Goal: Task Accomplishment & Management: Use online tool/utility

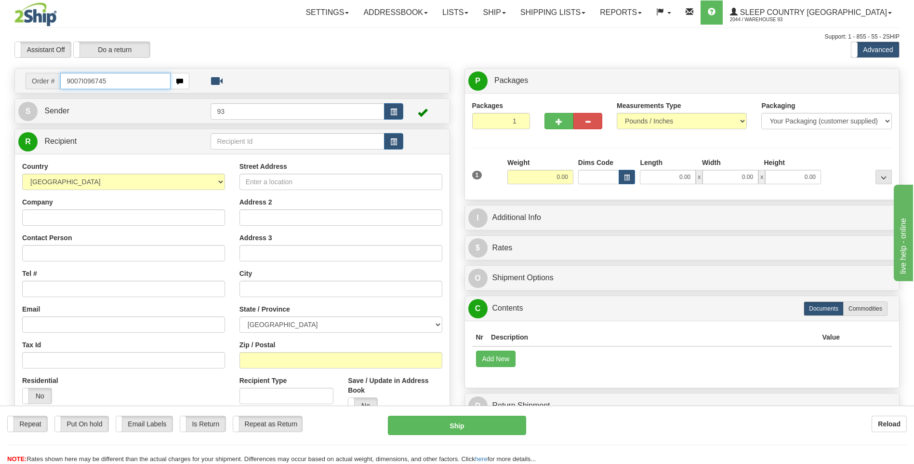
type input "9007I096745"
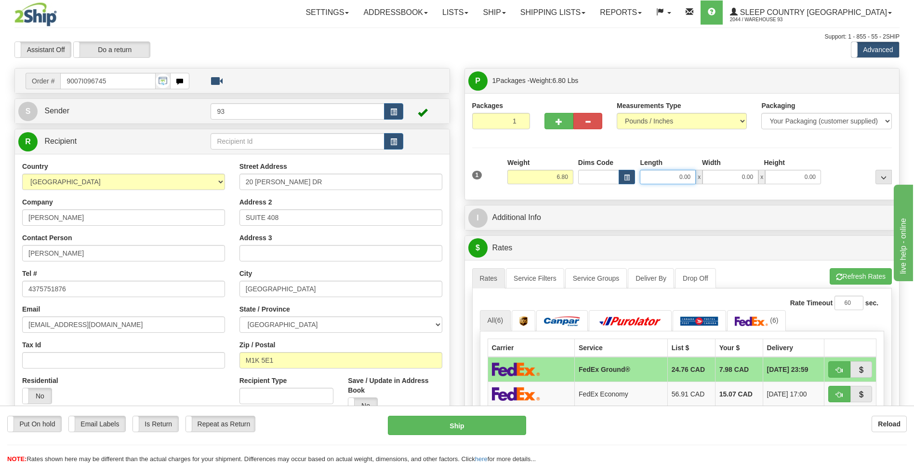
click at [671, 178] on input "0.00" at bounding box center [668, 177] width 56 height 14
click at [733, 178] on input "0.00" at bounding box center [731, 177] width 56 height 14
type input "18.00"
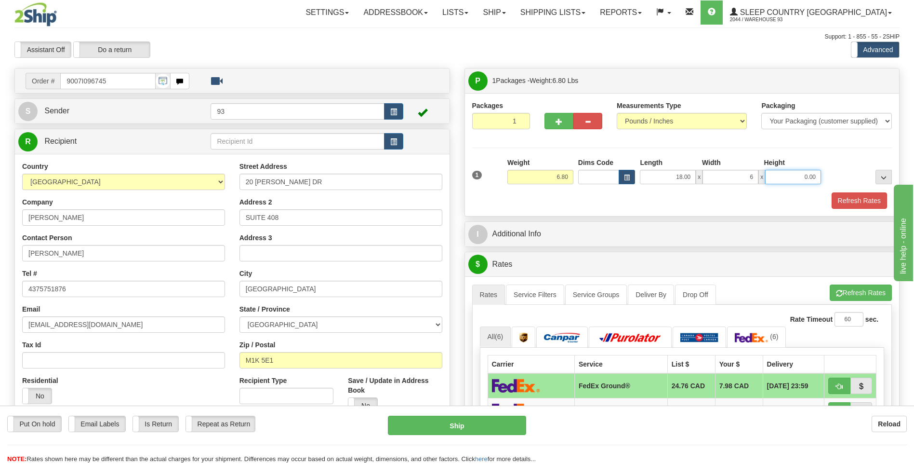
type input "6.00"
click at [785, 179] on input "0.00" at bounding box center [793, 177] width 56 height 14
type input "6.00"
click at [851, 205] on button "Refresh Rates" at bounding box center [859, 200] width 55 height 16
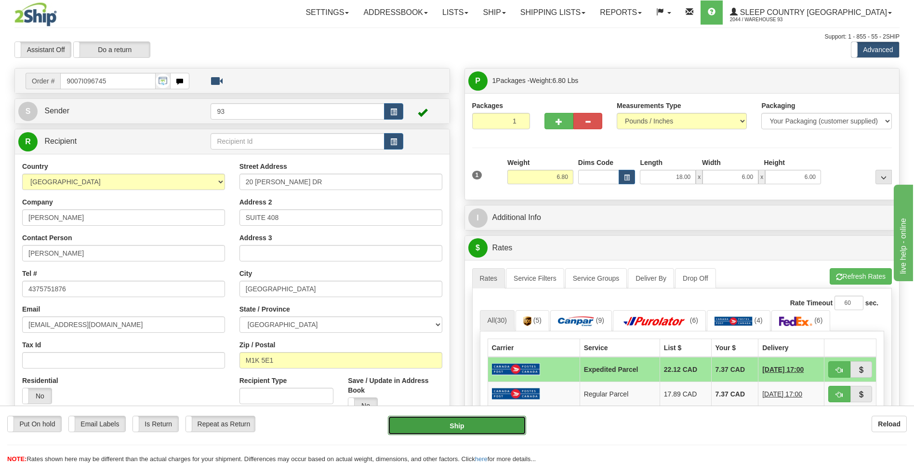
click at [465, 425] on button "Ship" at bounding box center [457, 424] width 138 height 19
type input "DOM.EP"
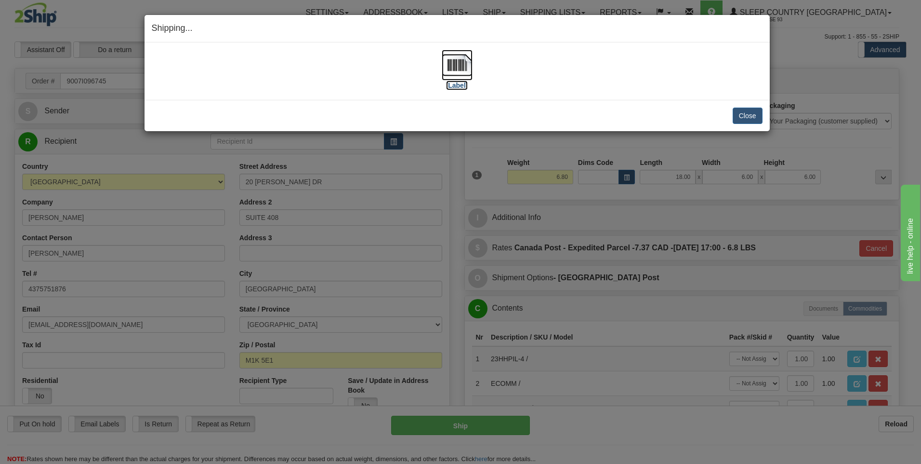
click at [455, 62] on img at bounding box center [457, 65] width 31 height 31
click at [749, 113] on button "Close" at bounding box center [748, 115] width 30 height 16
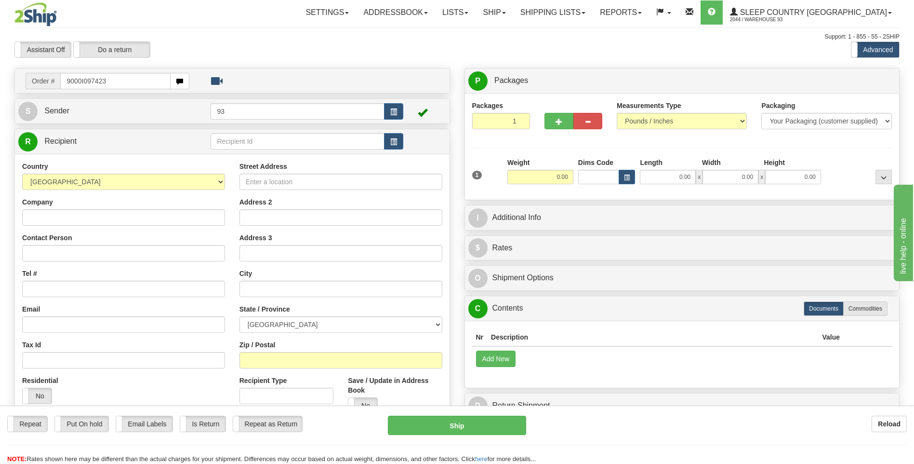
type input "9000I097423"
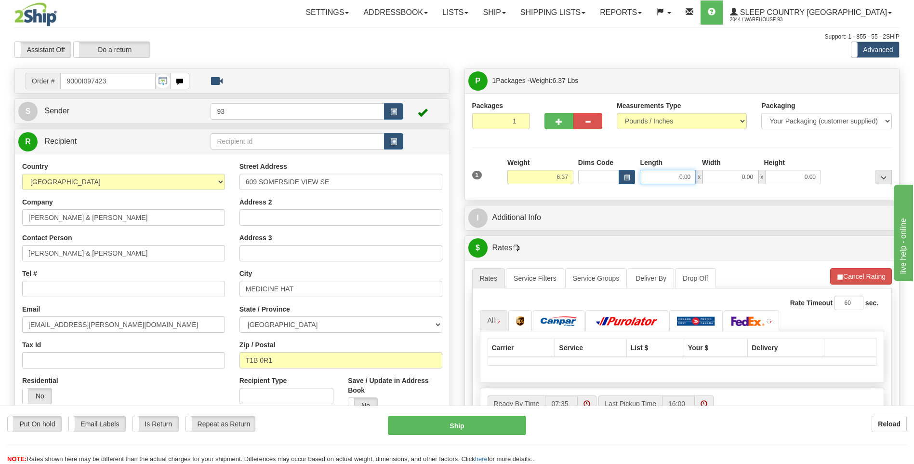
click at [661, 180] on input "0.00" at bounding box center [668, 177] width 56 height 14
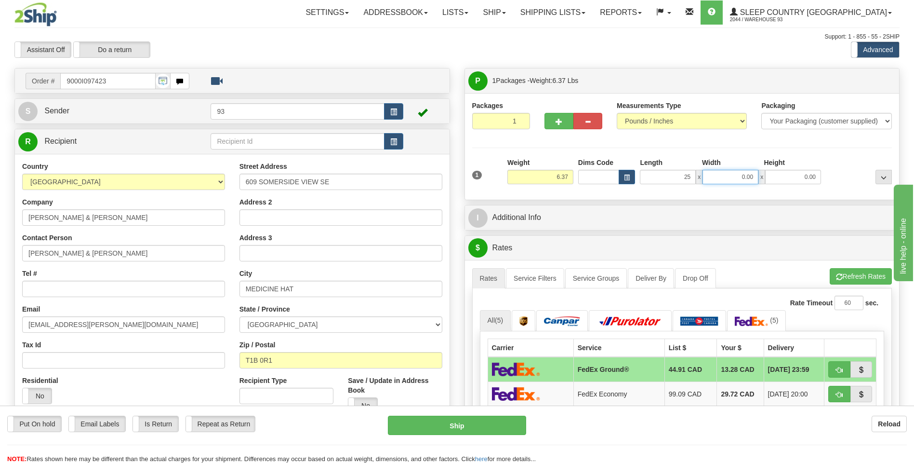
type input "25.00"
click at [733, 177] on input "0.00" at bounding box center [731, 177] width 56 height 14
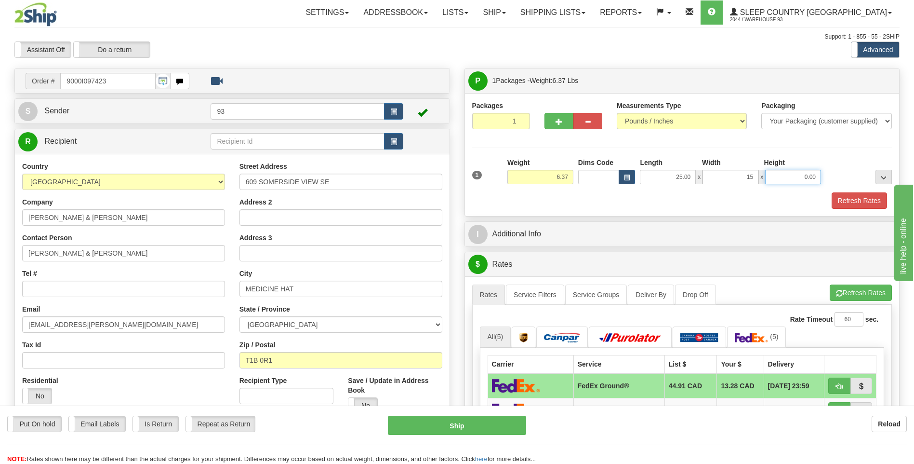
type input "15.00"
click at [801, 174] on input "0.00" at bounding box center [793, 177] width 56 height 14
type input "4.00"
click at [886, 199] on button "Refresh Rates" at bounding box center [859, 200] width 55 height 16
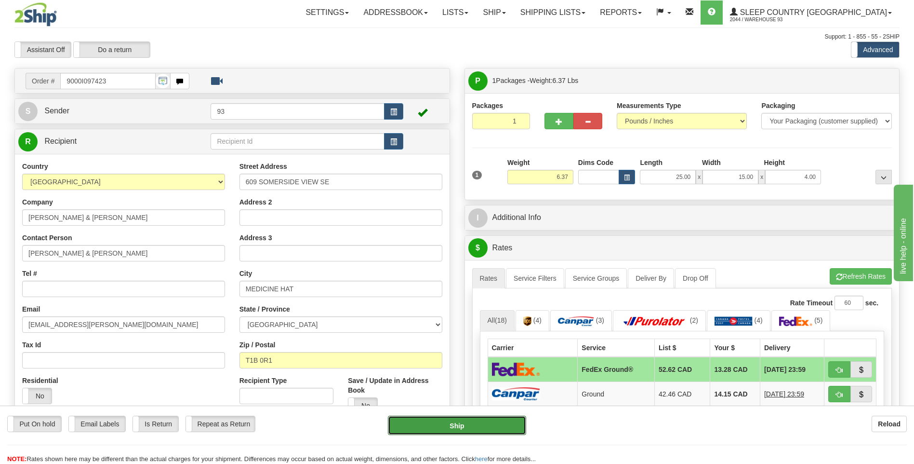
drag, startPoint x: 506, startPoint y: 426, endPoint x: 587, endPoint y: 376, distance: 95.4
click at [506, 426] on button "Ship" at bounding box center [457, 424] width 138 height 19
type input "92"
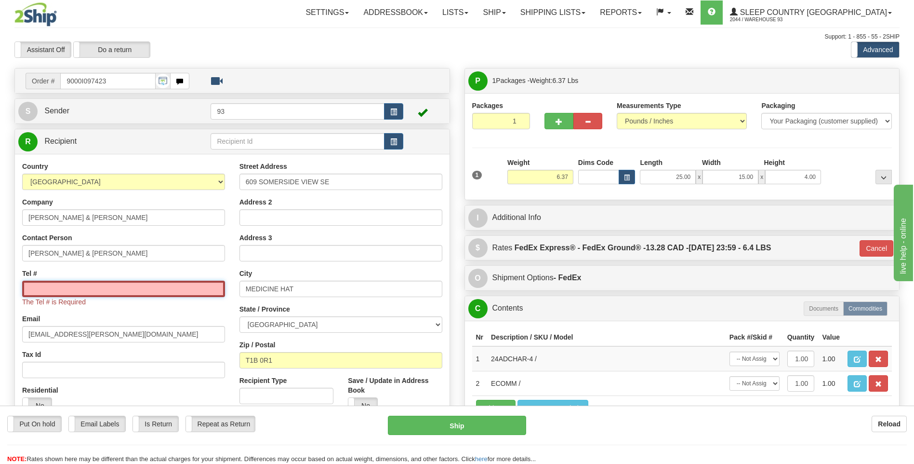
click at [71, 293] on input "Tel #" at bounding box center [123, 288] width 203 height 16
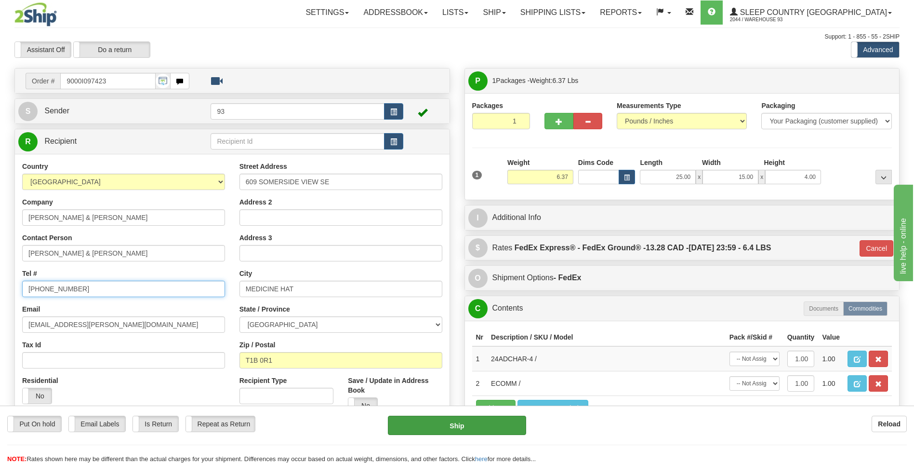
type input "403-585-4751"
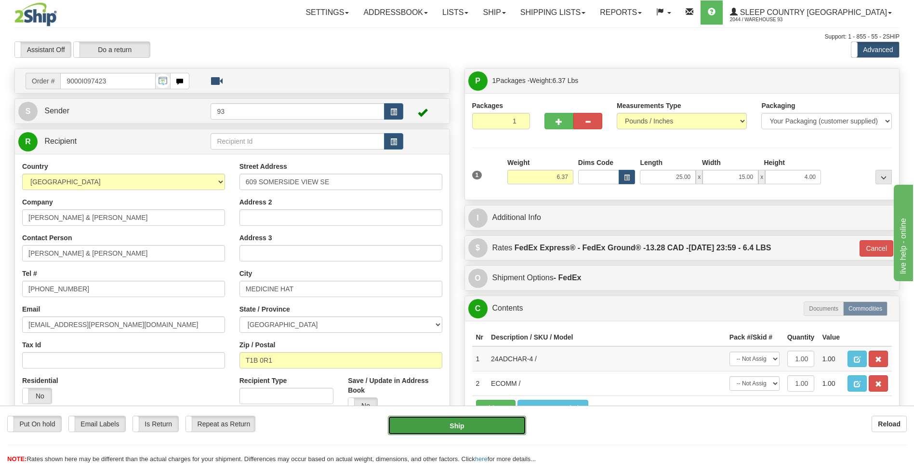
click at [484, 430] on button "Ship" at bounding box center [457, 424] width 138 height 19
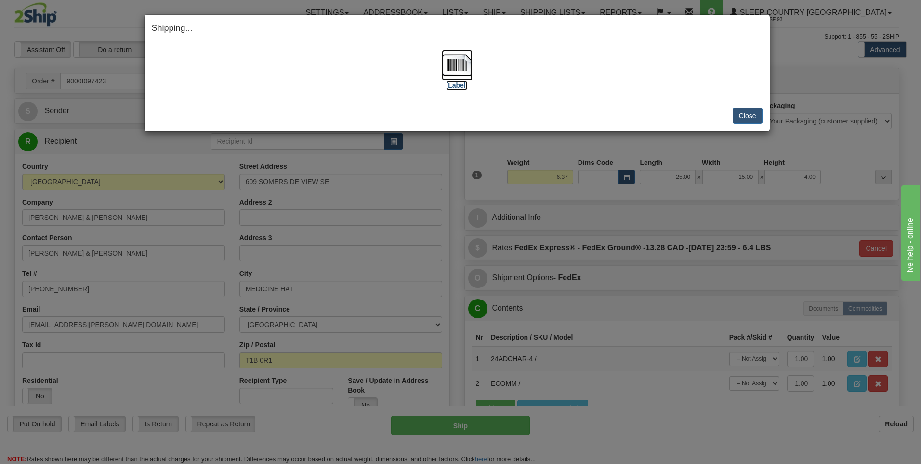
click at [456, 66] on img at bounding box center [457, 65] width 31 height 31
click at [749, 120] on button "Close" at bounding box center [748, 115] width 30 height 16
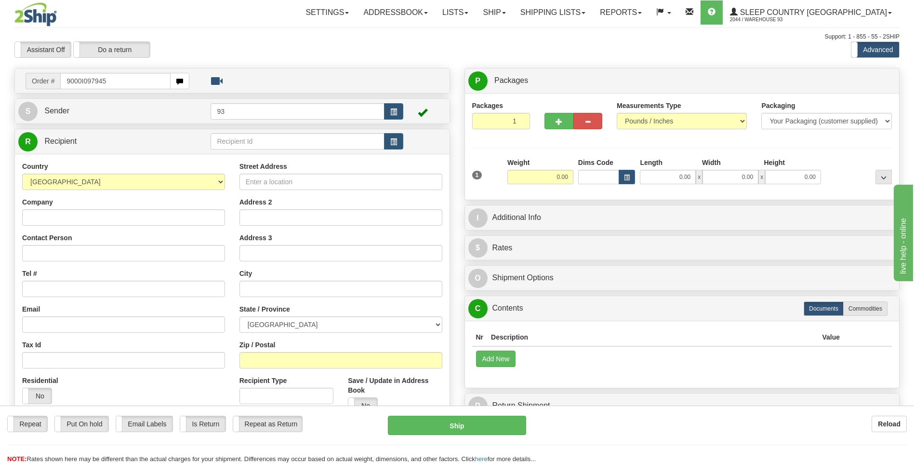
type input "9000I097945"
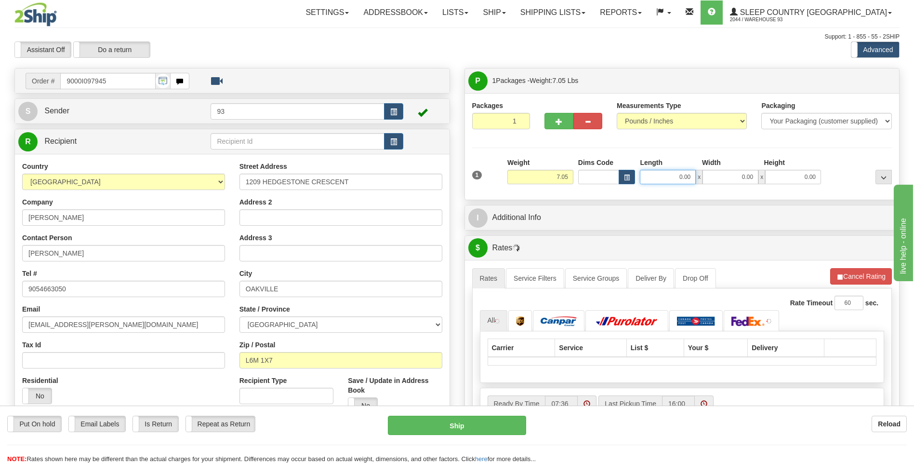
click at [664, 181] on input "0.00" at bounding box center [668, 177] width 56 height 14
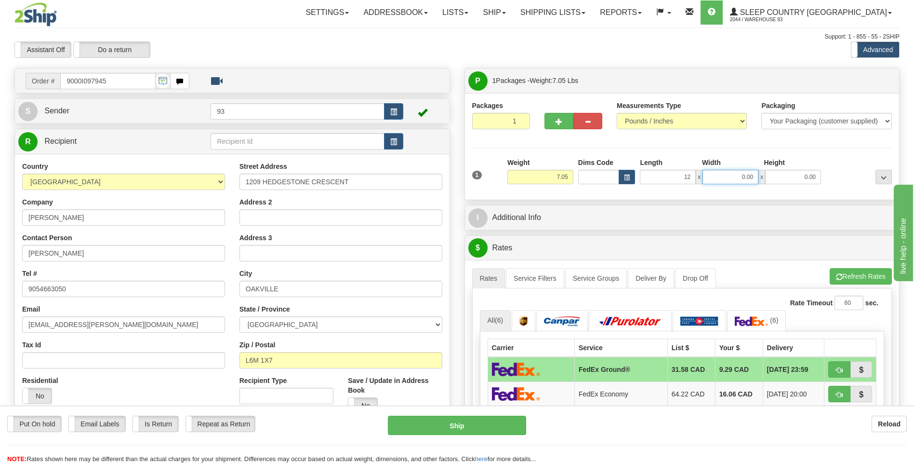
type input "12.00"
click at [733, 174] on input "0.00" at bounding box center [731, 177] width 56 height 14
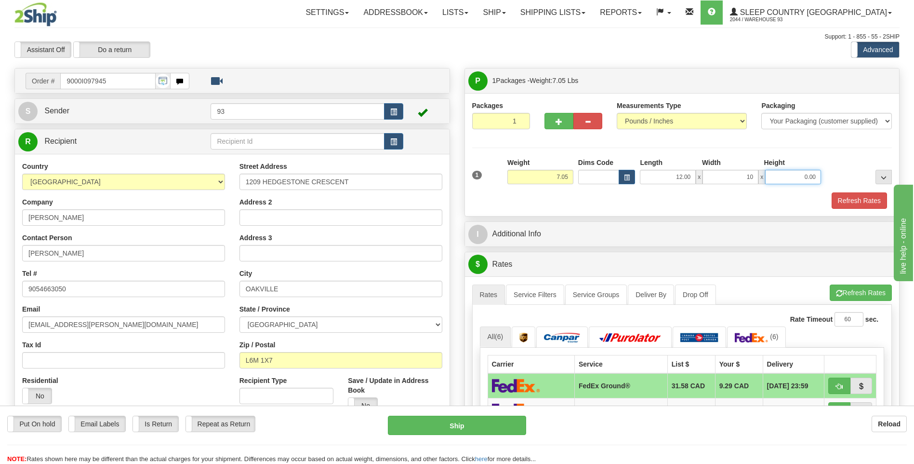
type input "10.00"
click at [781, 174] on input "0.00" at bounding box center [793, 177] width 56 height 14
type input "3.00"
click at [873, 205] on button "Refresh Rates" at bounding box center [859, 200] width 55 height 16
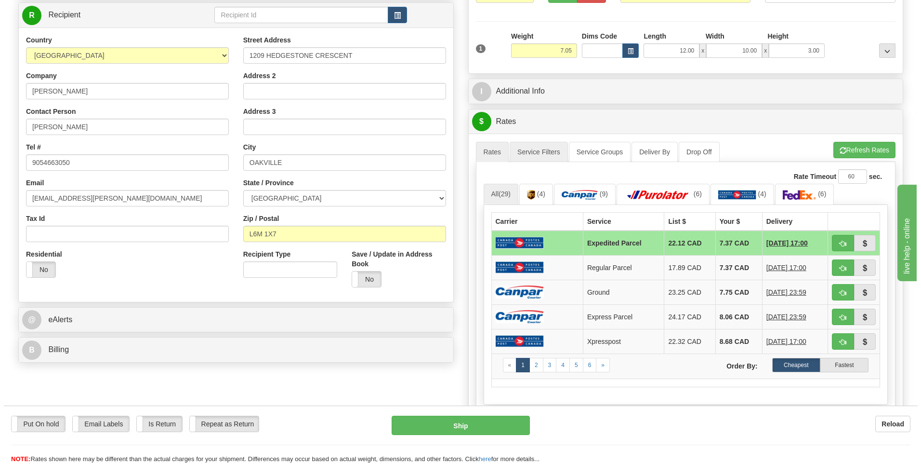
scroll to position [145, 0]
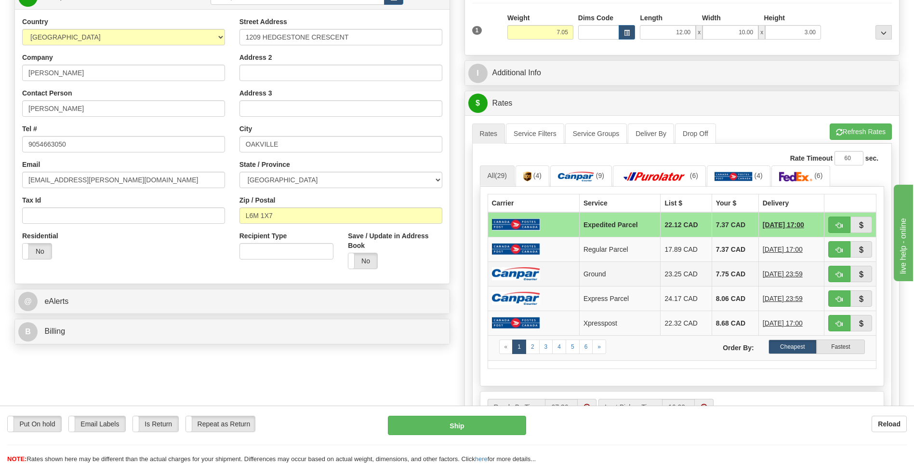
click at [533, 268] on img at bounding box center [516, 273] width 48 height 13
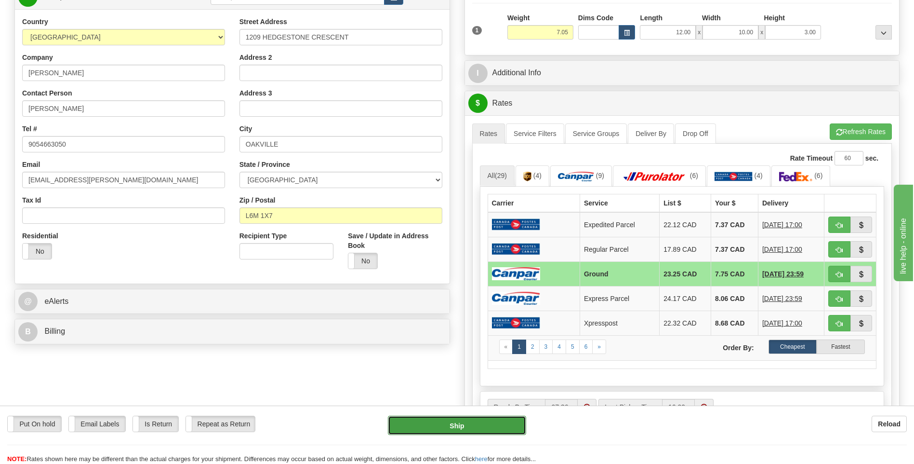
click at [479, 422] on button "Ship" at bounding box center [457, 424] width 138 height 19
type input "1"
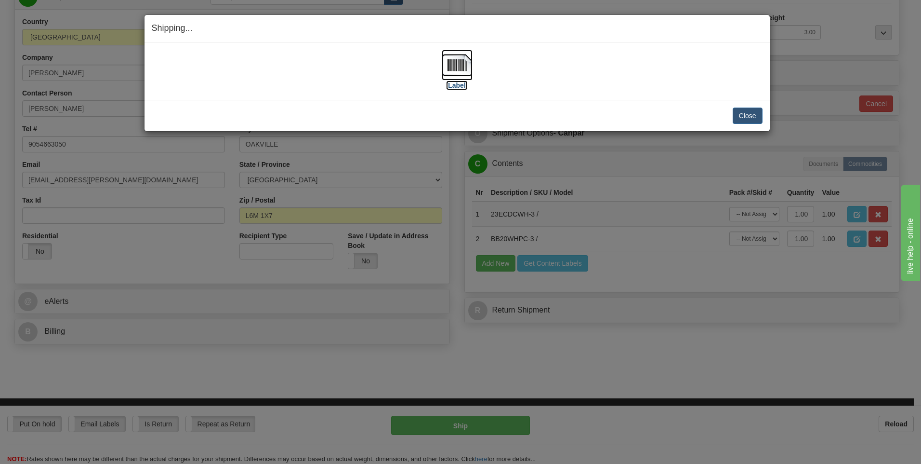
click at [457, 62] on img at bounding box center [457, 65] width 31 height 31
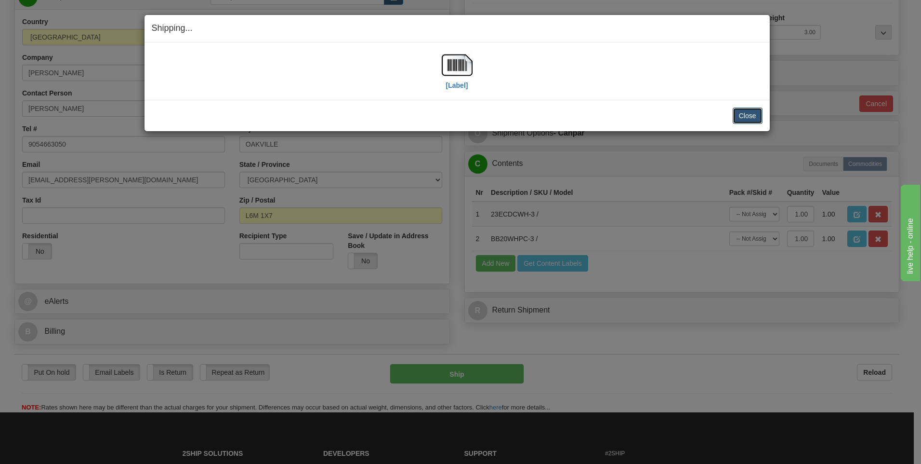
click at [744, 112] on button "Close" at bounding box center [748, 115] width 30 height 16
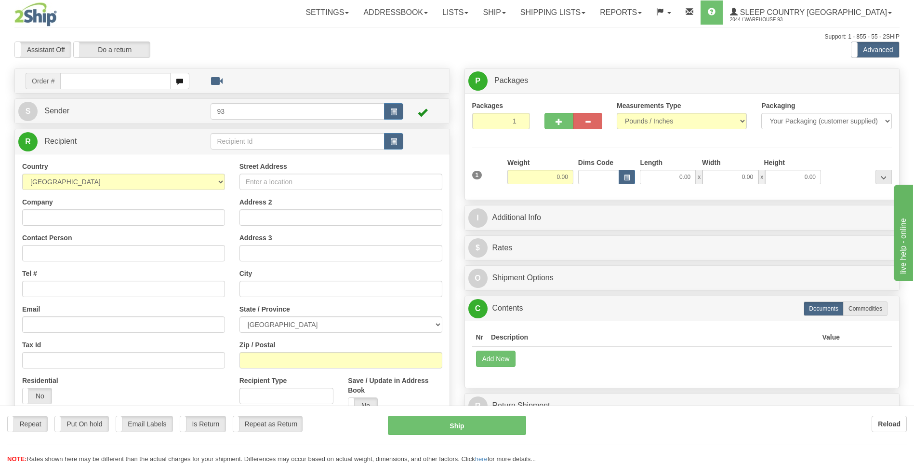
click at [78, 79] on input "text" at bounding box center [115, 81] width 110 height 16
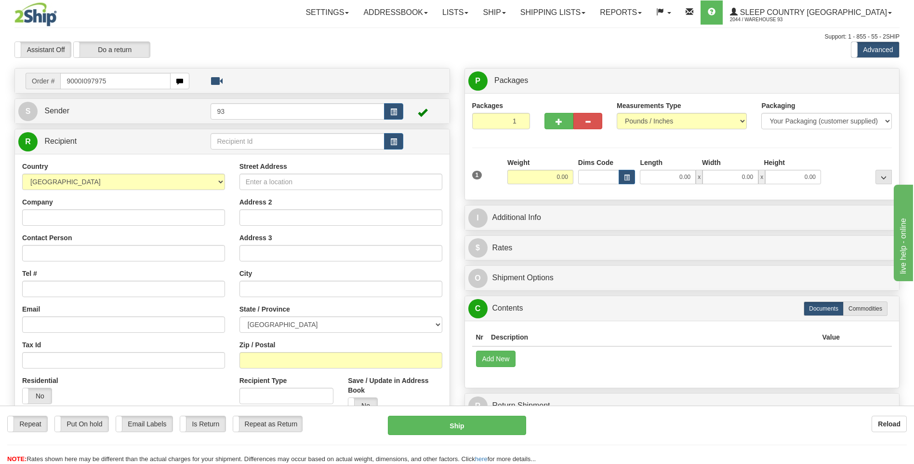
type input "9000I097975"
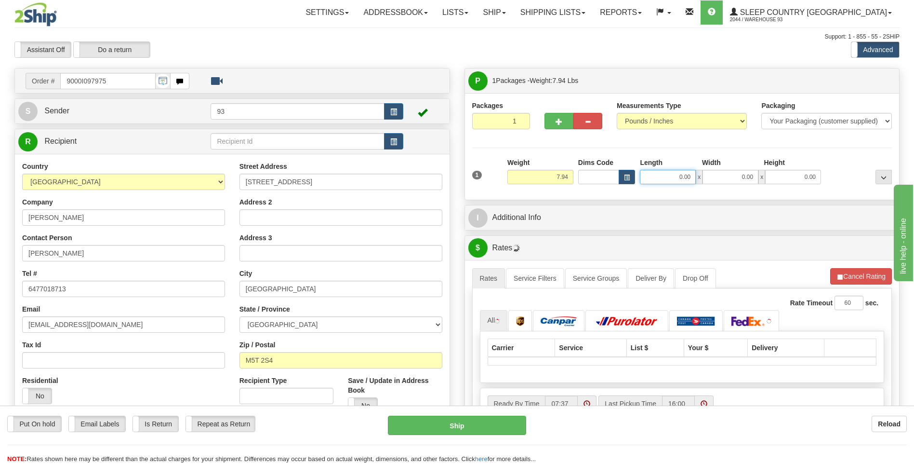
click at [658, 180] on input "0.00" at bounding box center [668, 177] width 56 height 14
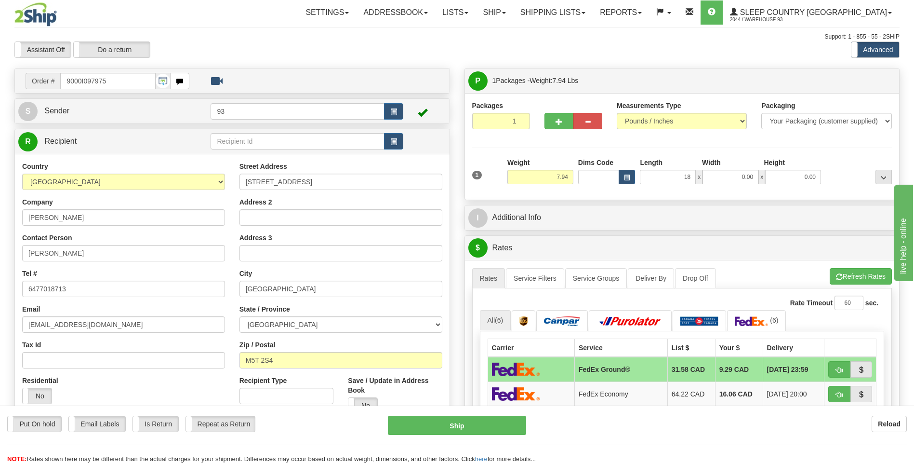
type input "18.00"
click at [729, 182] on div "1 Weight 7.94 Dims Code x x" at bounding box center [682, 175] width 425 height 34
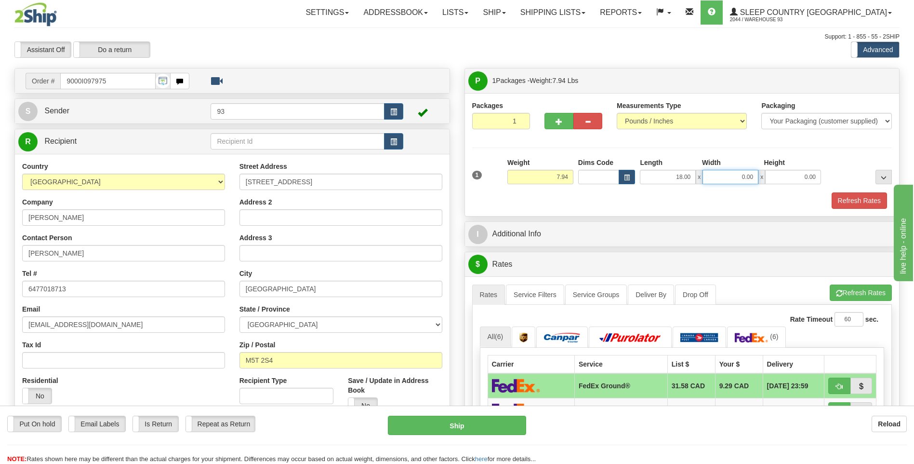
click at [729, 180] on input "0.00" at bounding box center [731, 177] width 56 height 14
type input "16.00"
click at [797, 181] on input "0.00" at bounding box center [793, 177] width 56 height 14
type input "8.00"
click at [873, 201] on button "Refresh Rates" at bounding box center [859, 200] width 55 height 16
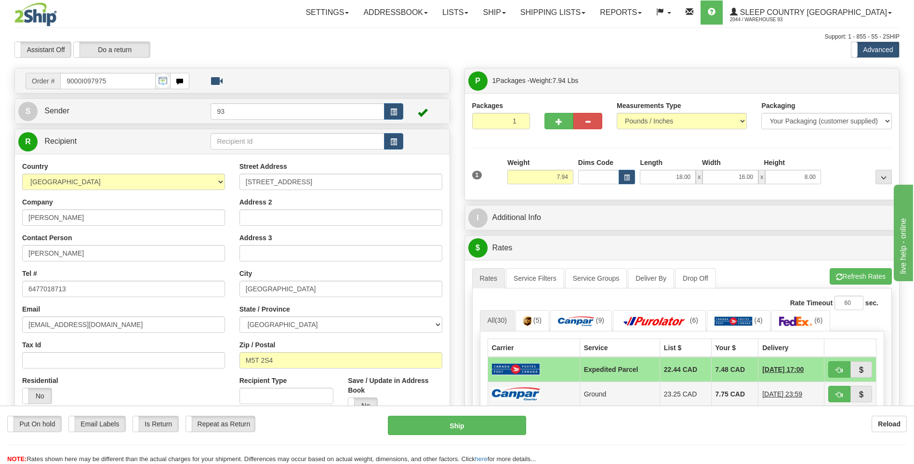
click at [531, 388] on img at bounding box center [516, 393] width 48 height 13
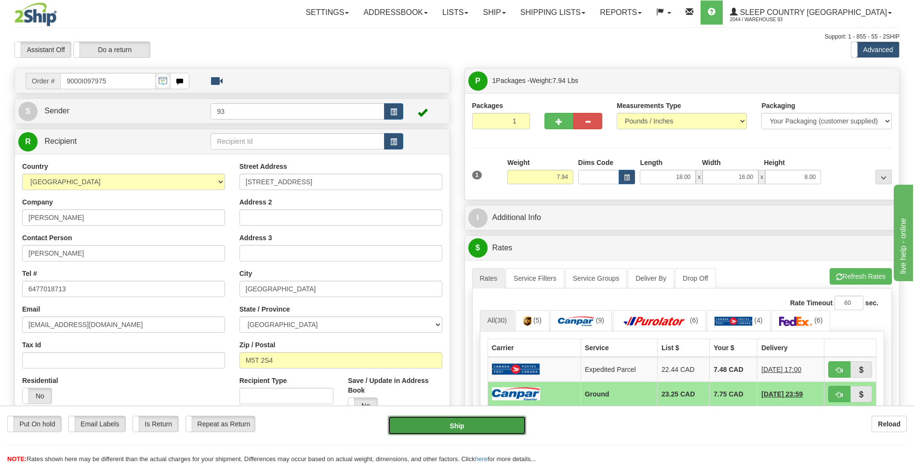
click at [467, 421] on button "Ship" at bounding box center [457, 424] width 138 height 19
type input "1"
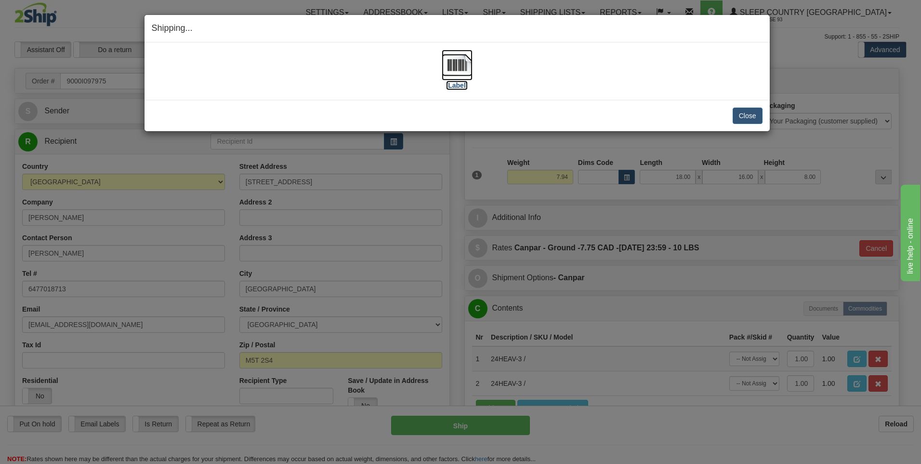
click at [452, 66] on img at bounding box center [457, 65] width 31 height 31
click at [734, 114] on button "Close" at bounding box center [748, 115] width 30 height 16
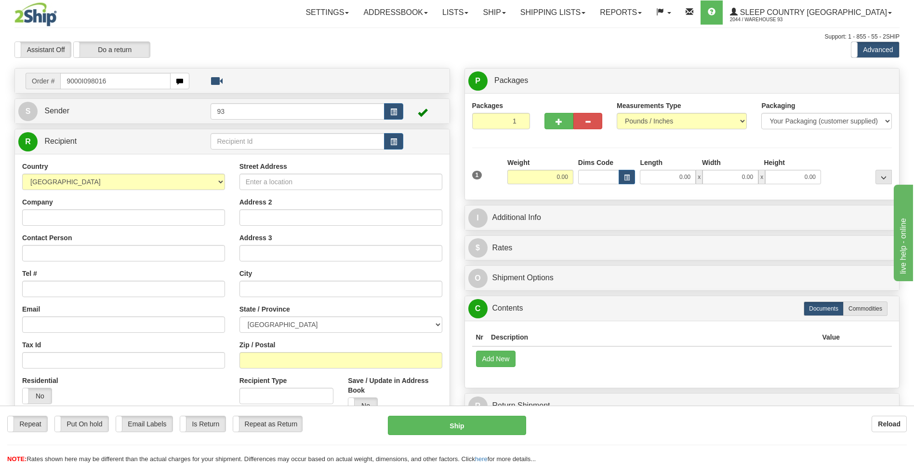
type input "9000I098016"
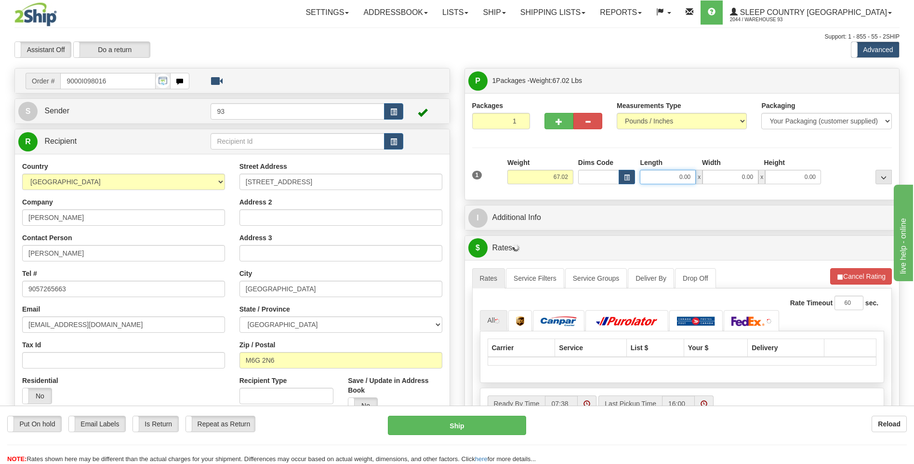
click at [670, 172] on input "0.00" at bounding box center [668, 177] width 56 height 14
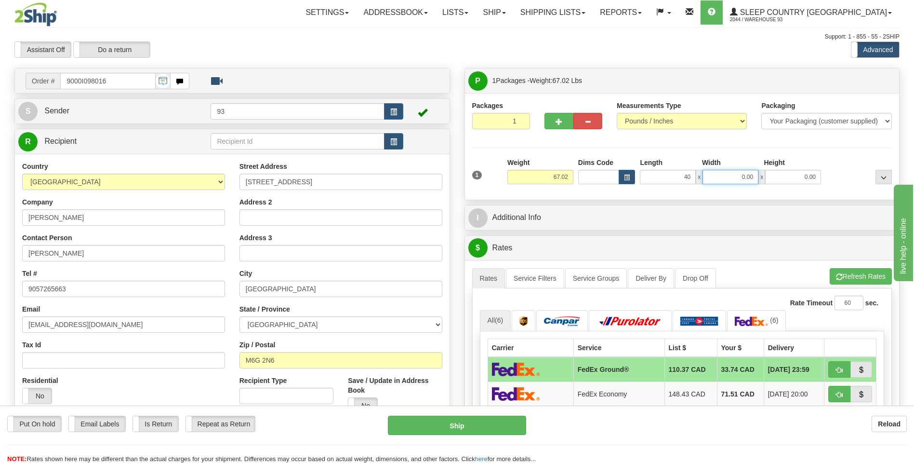
type input "40.00"
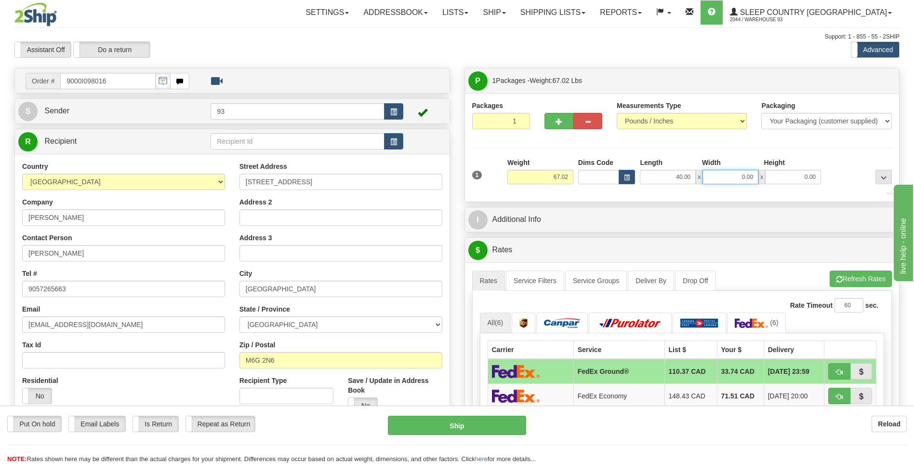
click at [743, 177] on input "0.00" at bounding box center [731, 177] width 56 height 14
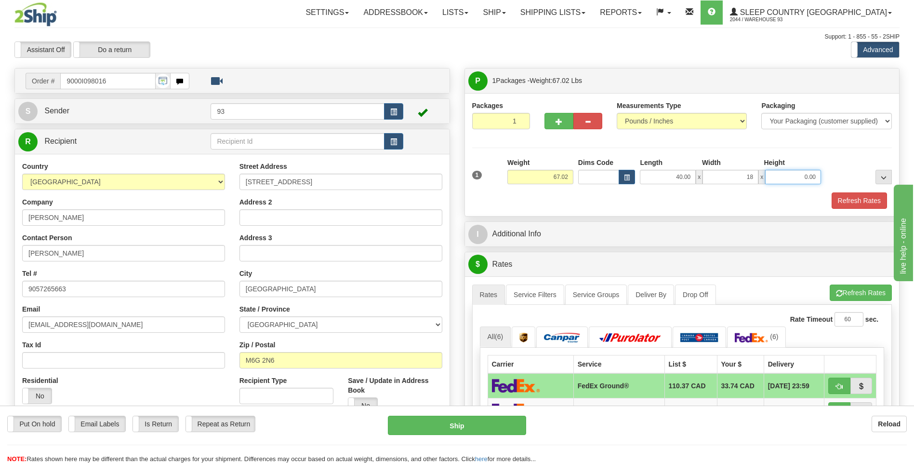
type input "18.00"
click at [800, 183] on input "0.00" at bounding box center [793, 177] width 56 height 14
type input "18.00"
click at [879, 206] on button "Refresh Rates" at bounding box center [859, 200] width 55 height 16
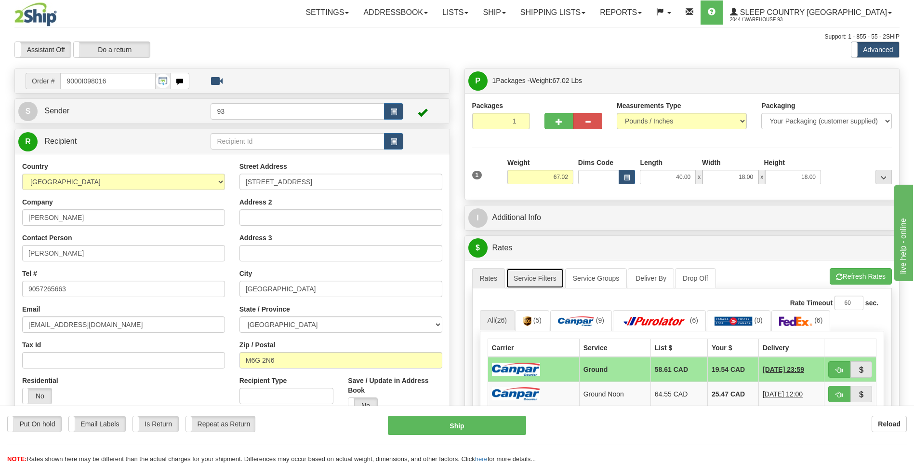
click at [529, 280] on link "Service Filters" at bounding box center [535, 278] width 58 height 20
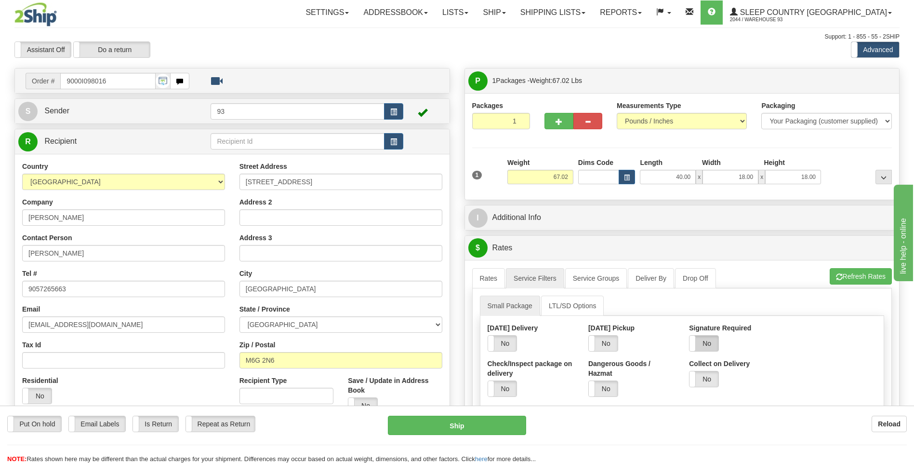
click at [711, 345] on label "No" at bounding box center [704, 342] width 29 height 15
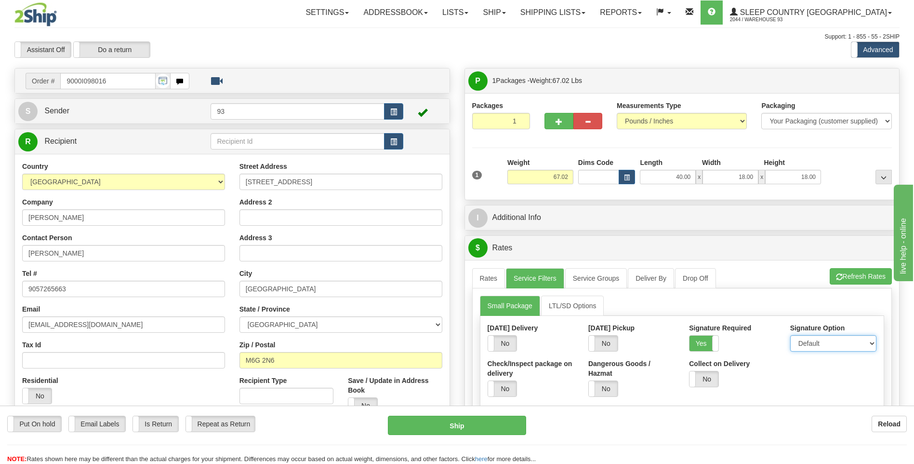
click at [805, 344] on select "Default Adult Direct Indirect No Signature Required" at bounding box center [833, 343] width 86 height 16
select select "1"
click at [790, 335] on select "Default Adult Direct Indirect No Signature Required" at bounding box center [833, 343] width 86 height 16
click at [494, 282] on link "Rates" at bounding box center [488, 278] width 33 height 20
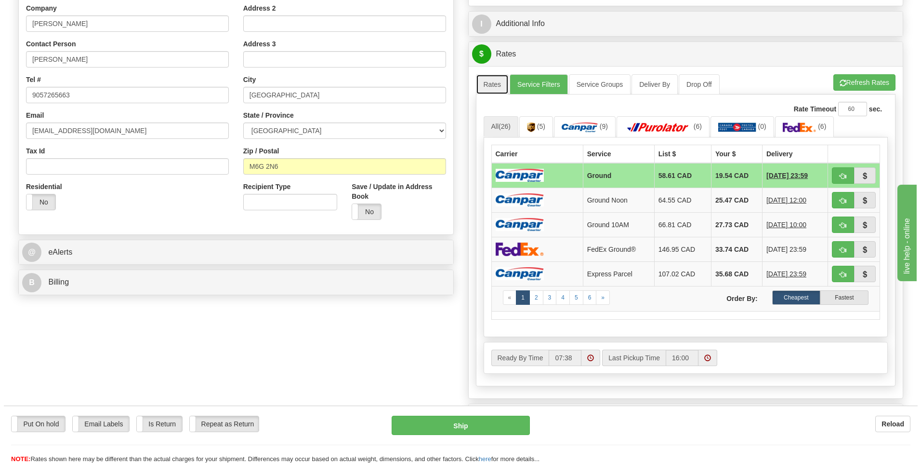
scroll to position [193, 0]
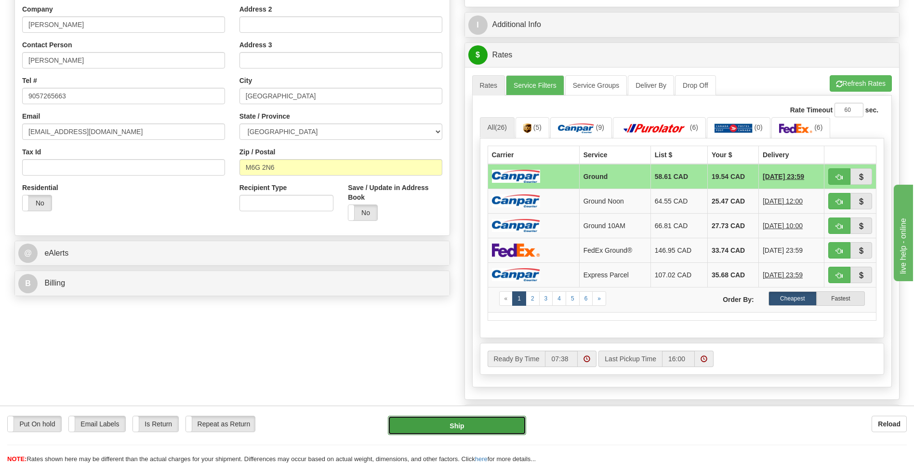
click at [498, 430] on button "Ship" at bounding box center [457, 424] width 138 height 19
type input "1"
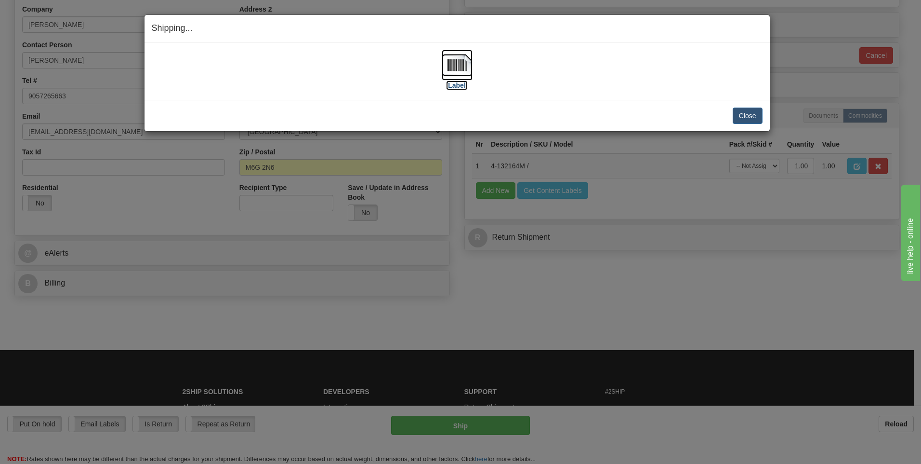
click at [457, 58] on img at bounding box center [457, 65] width 31 height 31
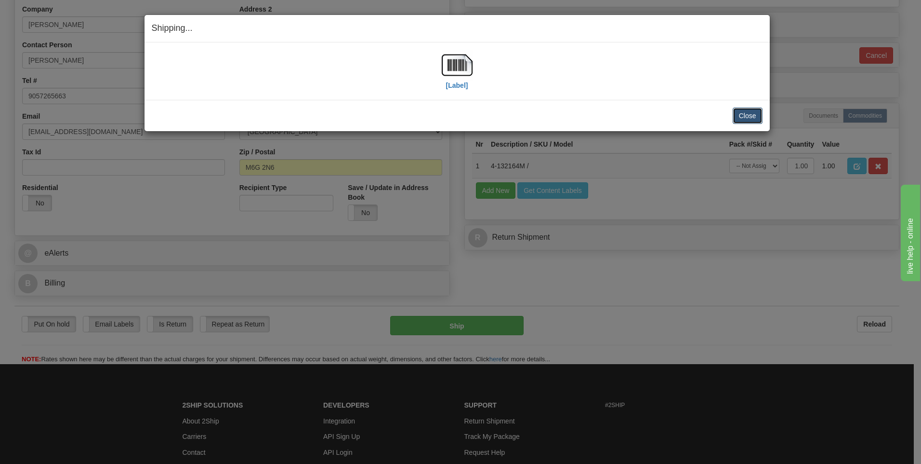
click at [743, 111] on button "Close" at bounding box center [748, 115] width 30 height 16
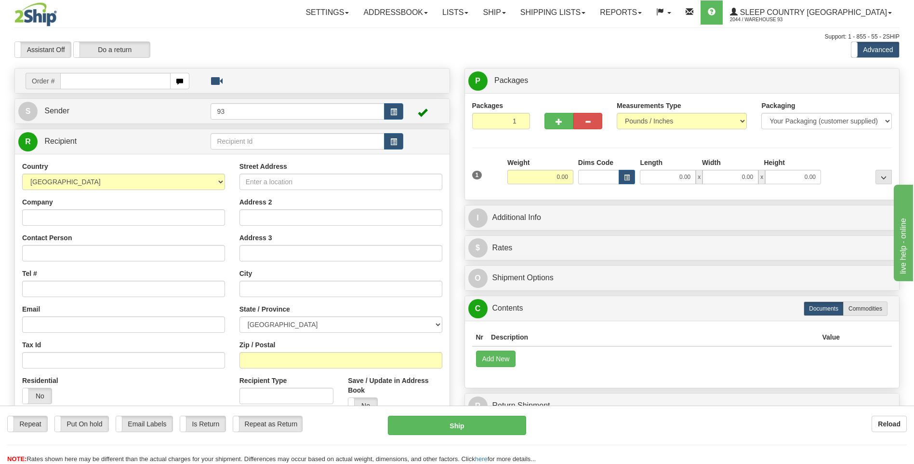
click at [103, 80] on input "text" at bounding box center [115, 81] width 110 height 16
type input "9000I098041"
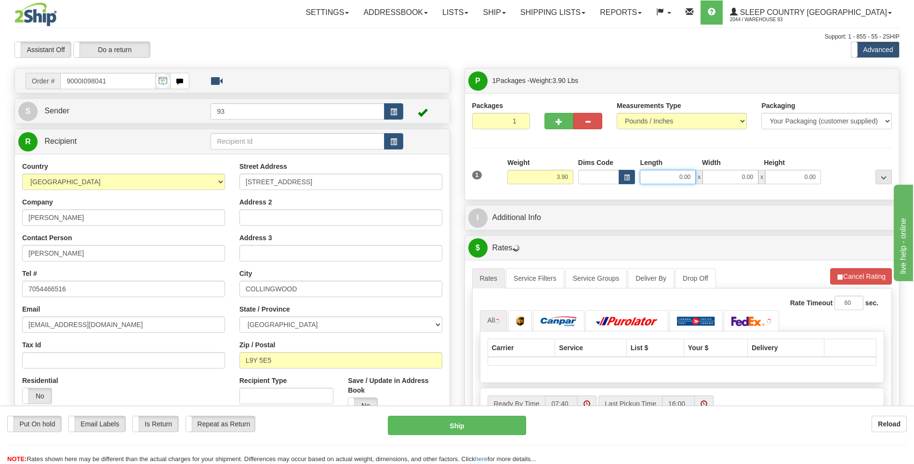
click at [679, 180] on input "0.00" at bounding box center [668, 177] width 56 height 14
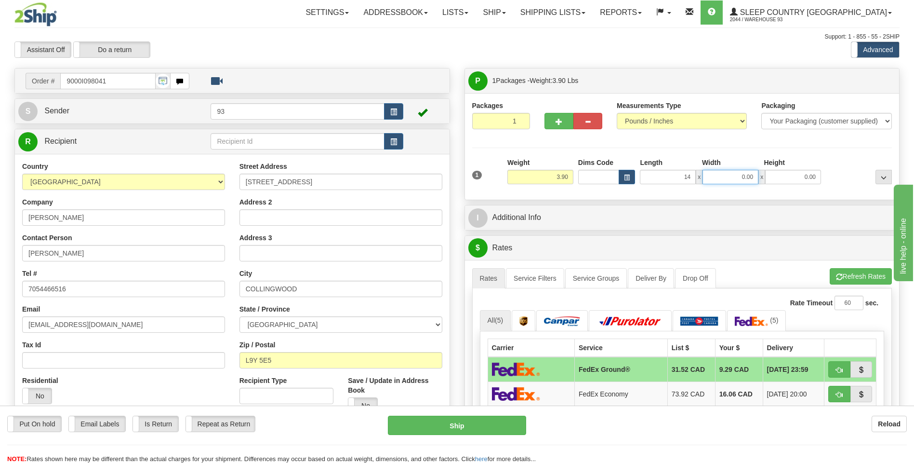
type input "14.00"
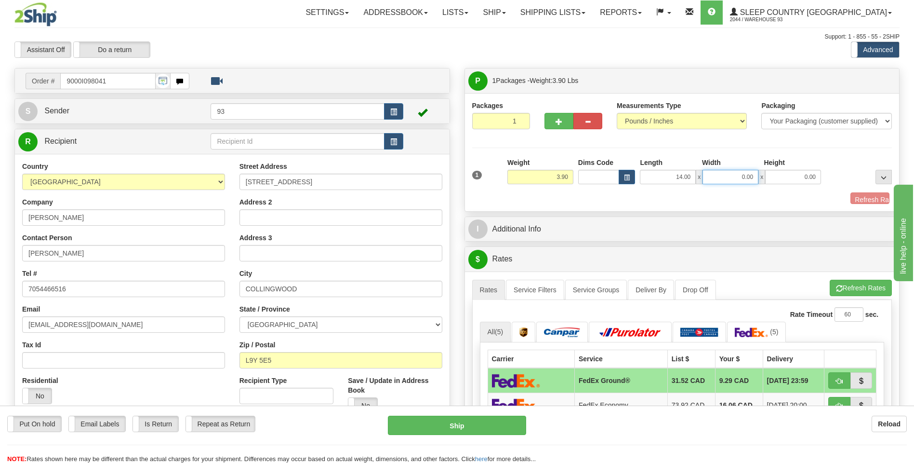
click at [719, 180] on input "0.00" at bounding box center [731, 177] width 56 height 14
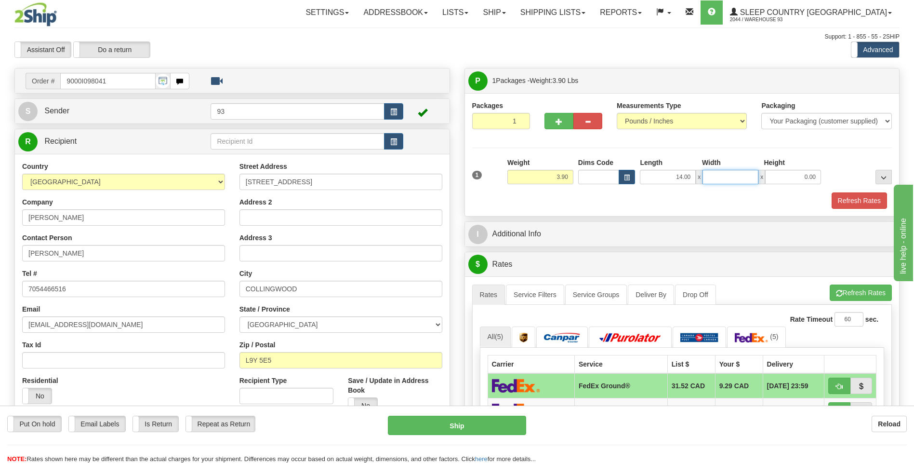
type input "7"
type input "6.00"
click at [810, 183] on input "0.00" at bounding box center [793, 177] width 56 height 14
type input "7.00"
click at [865, 200] on button "Refresh Rates" at bounding box center [859, 200] width 55 height 16
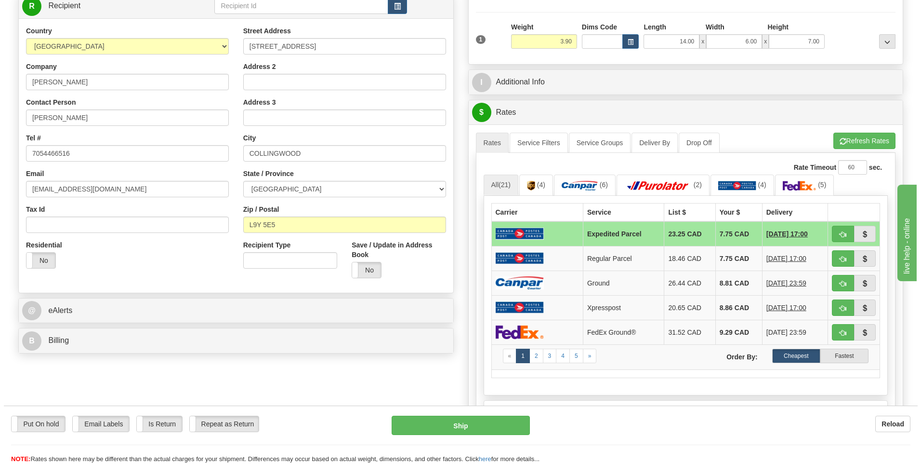
scroll to position [145, 0]
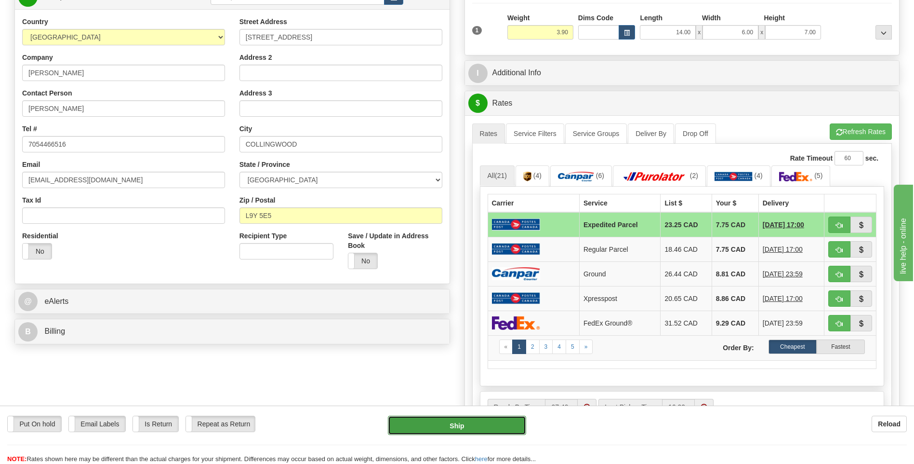
click at [495, 423] on button "Ship" at bounding box center [457, 424] width 138 height 19
type input "DOM.EP"
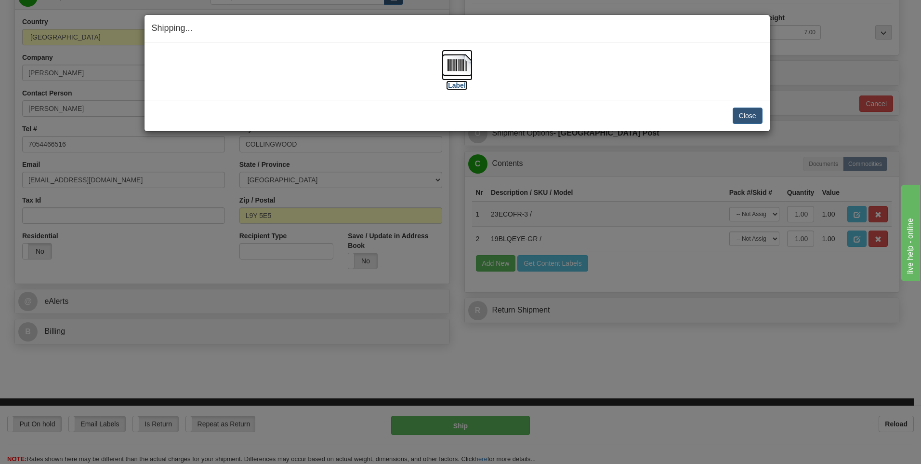
click at [452, 60] on img at bounding box center [457, 65] width 31 height 31
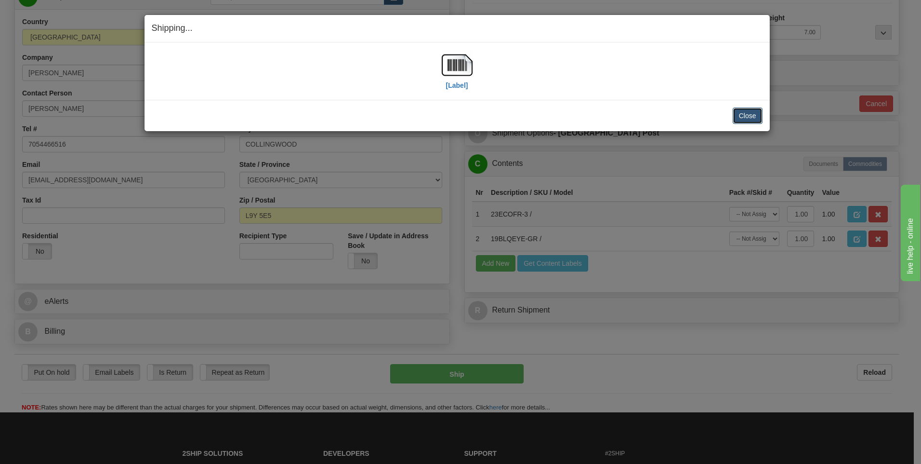
click at [737, 115] on button "Close" at bounding box center [748, 115] width 30 height 16
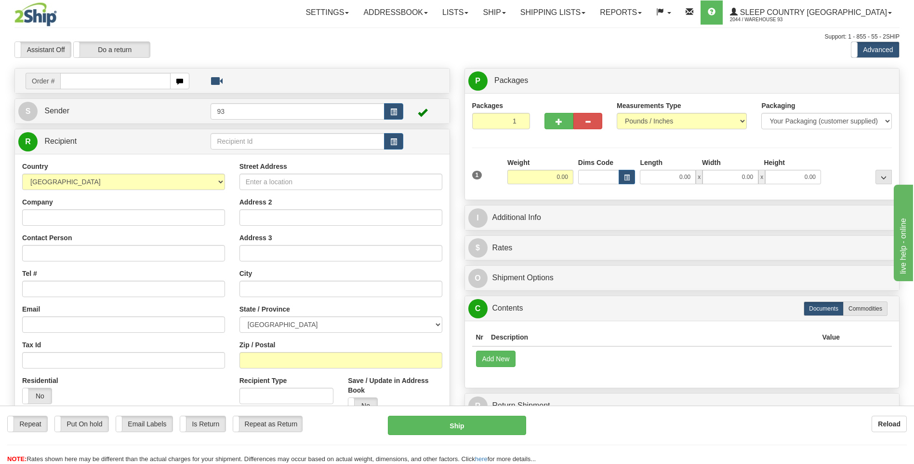
click at [92, 82] on input "text" at bounding box center [115, 81] width 110 height 16
type input "9000I098183"
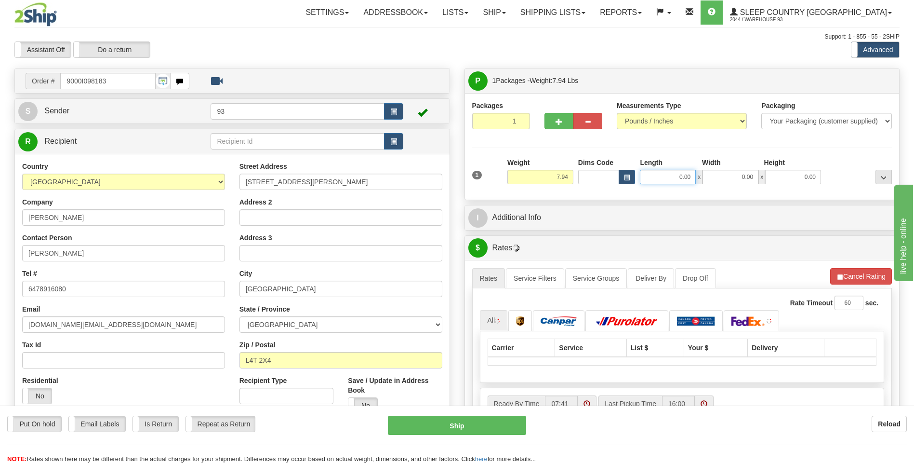
click at [672, 179] on input "0.00" at bounding box center [668, 177] width 56 height 14
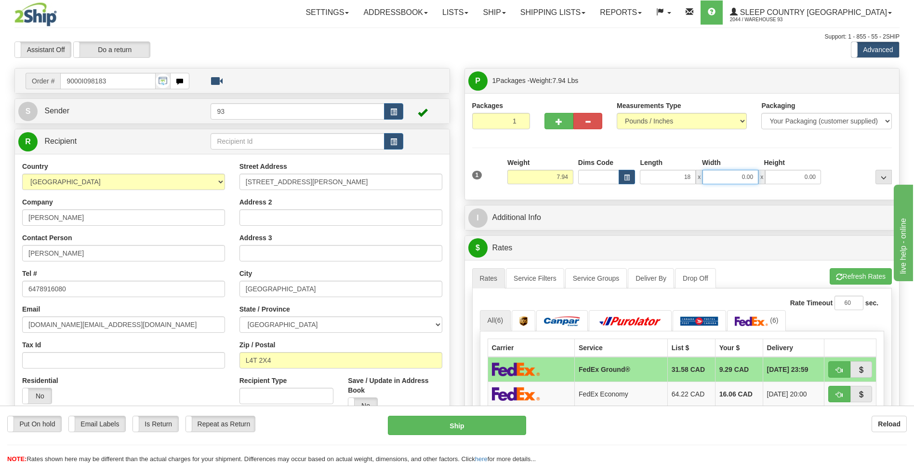
type input "18.00"
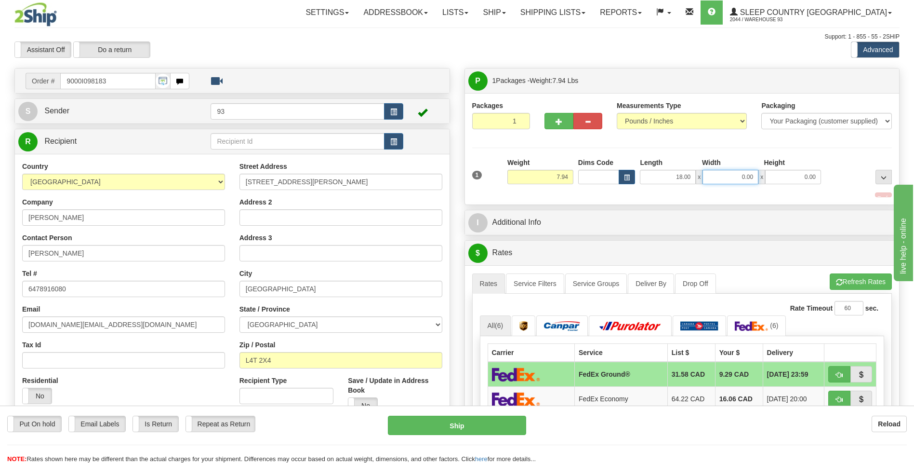
click at [739, 179] on input "0.00" at bounding box center [731, 177] width 56 height 14
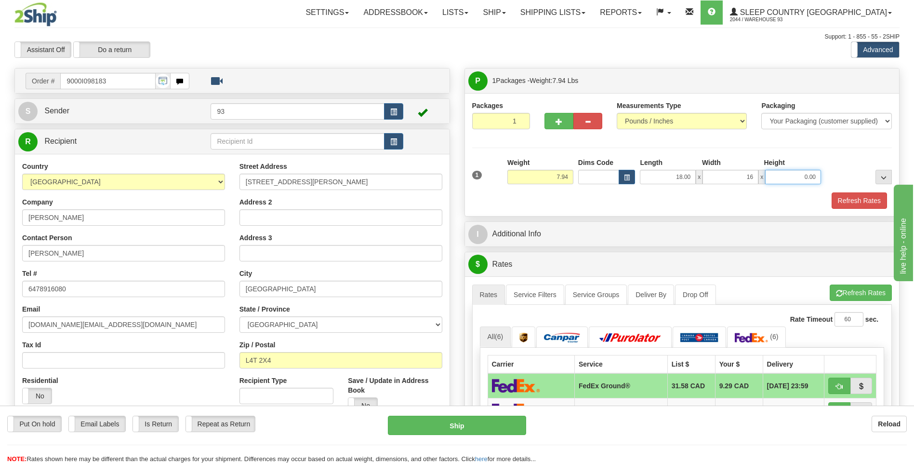
type input "16.00"
click at [791, 180] on input "0.00" at bounding box center [793, 177] width 56 height 14
type input "8.00"
click at [868, 198] on button "Refresh Rates" at bounding box center [859, 200] width 55 height 16
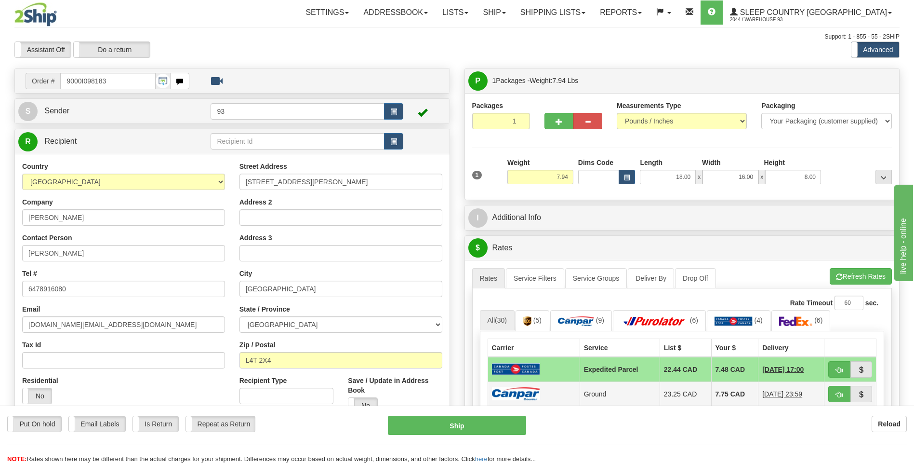
click at [551, 398] on td at bounding box center [534, 393] width 92 height 25
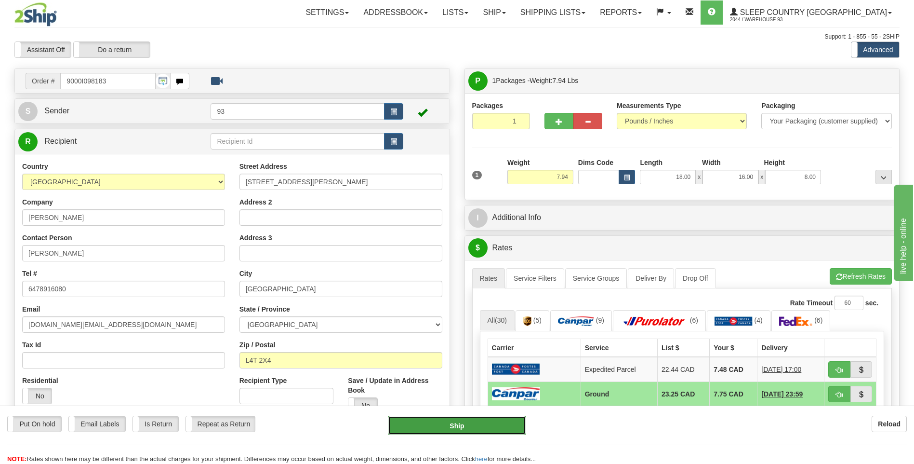
click at [480, 419] on button "Ship" at bounding box center [457, 424] width 138 height 19
type input "1"
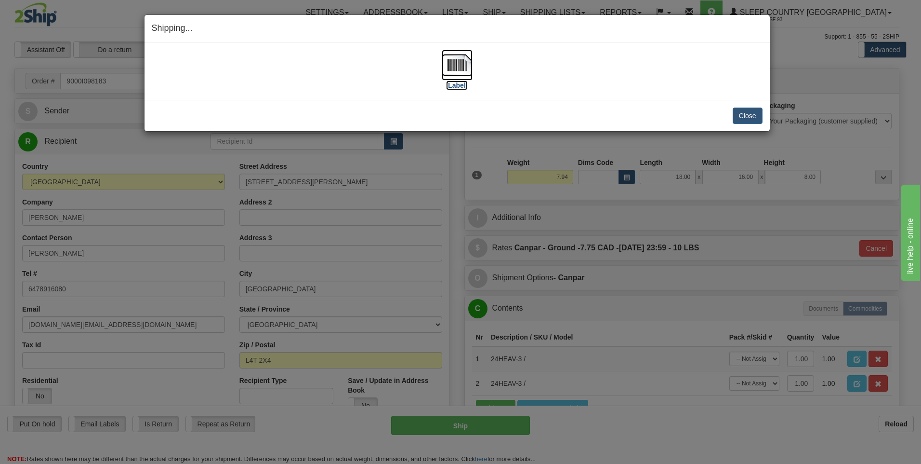
click at [469, 70] on img at bounding box center [457, 65] width 31 height 31
click at [758, 111] on button "Close" at bounding box center [748, 115] width 30 height 16
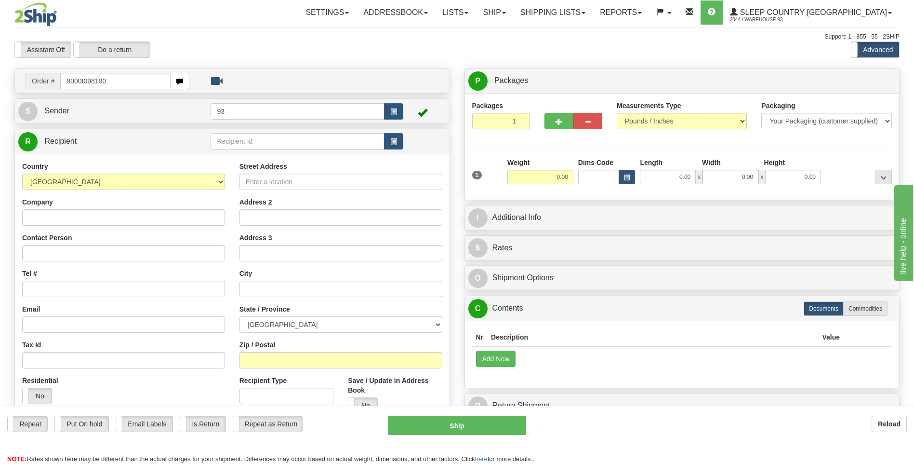
type input "9000I098190"
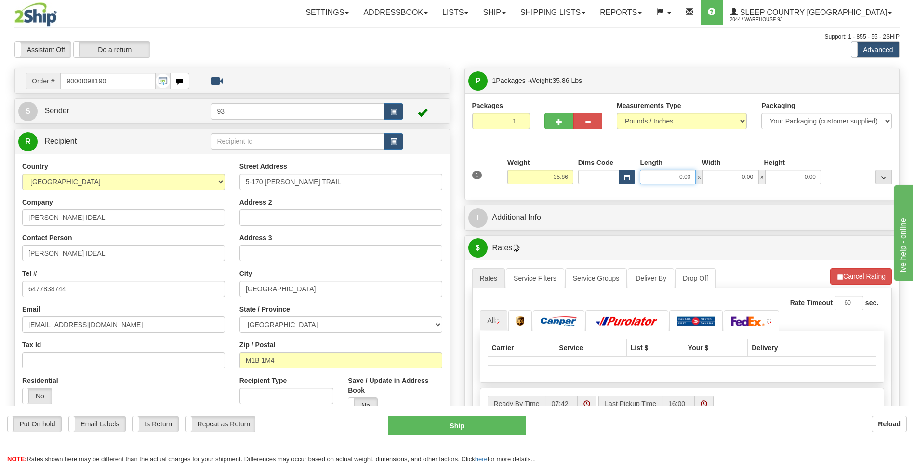
click at [664, 176] on input "0.00" at bounding box center [668, 177] width 56 height 14
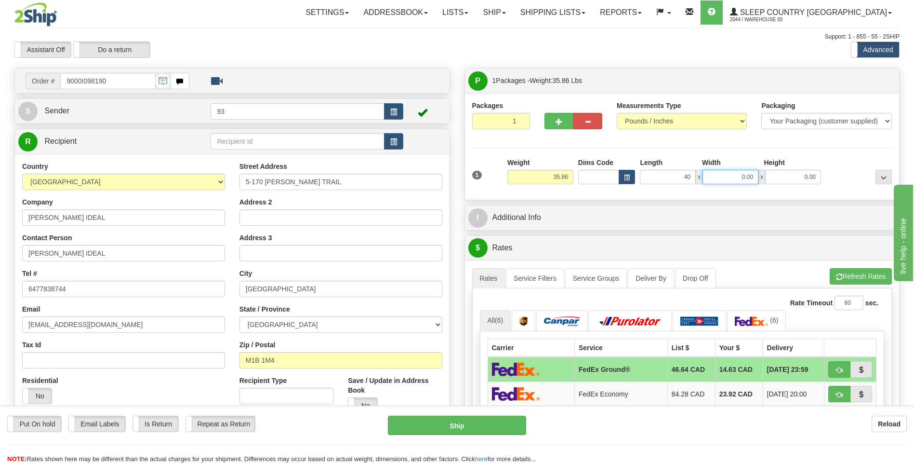
type input "40.00"
click at [736, 178] on input "0.00" at bounding box center [731, 177] width 56 height 14
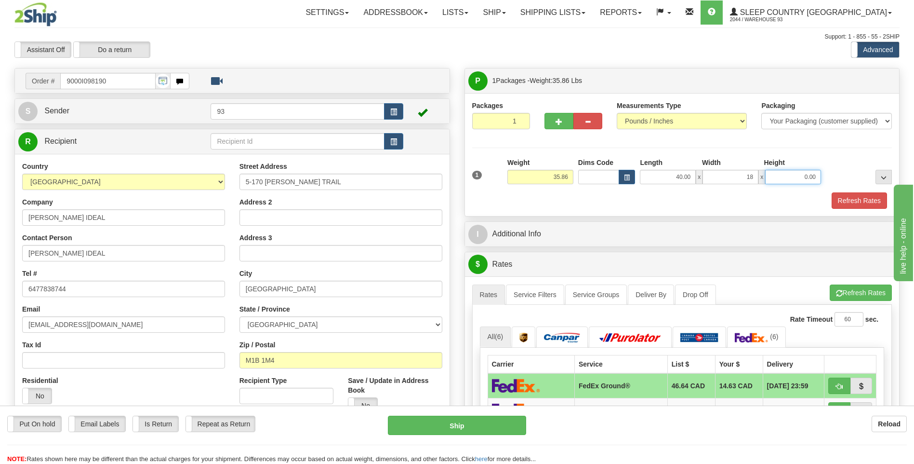
type input "18.00"
click at [788, 176] on input "0.00" at bounding box center [793, 177] width 56 height 14
type input "18.00"
click at [856, 202] on button "Refresh Rates" at bounding box center [859, 200] width 55 height 16
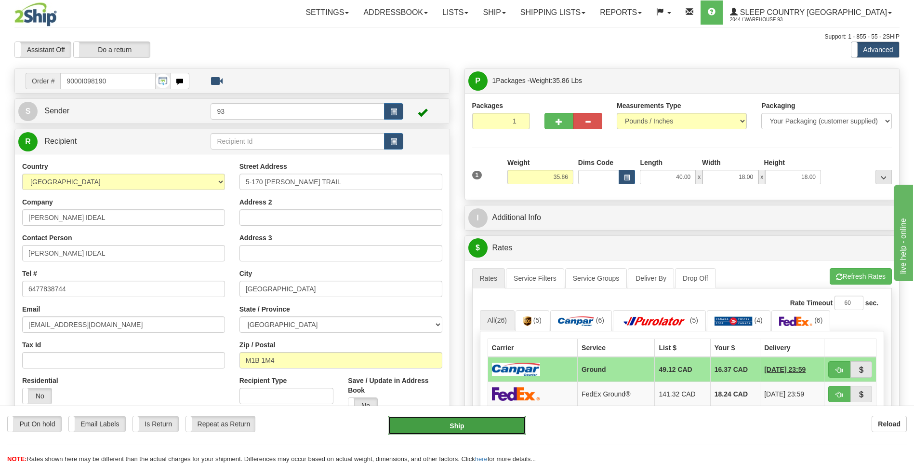
click at [496, 422] on button "Ship" at bounding box center [457, 424] width 138 height 19
type input "1"
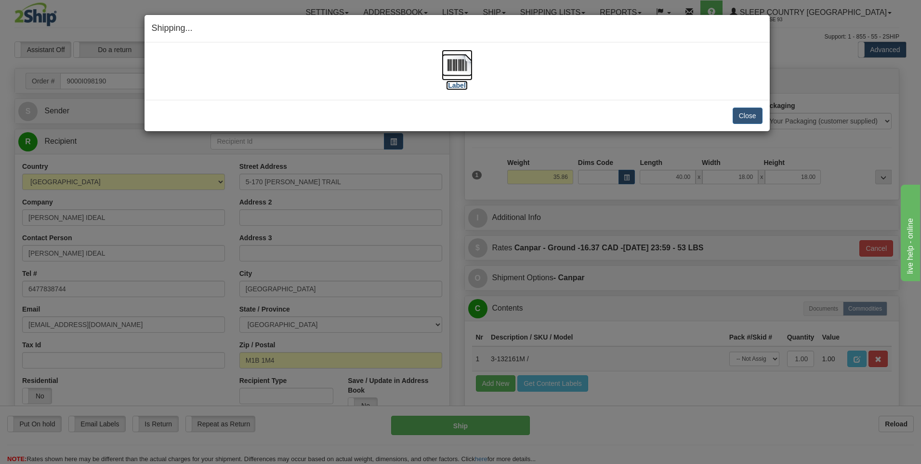
click at [449, 65] on img at bounding box center [457, 65] width 31 height 31
click at [746, 118] on button "Close" at bounding box center [748, 115] width 30 height 16
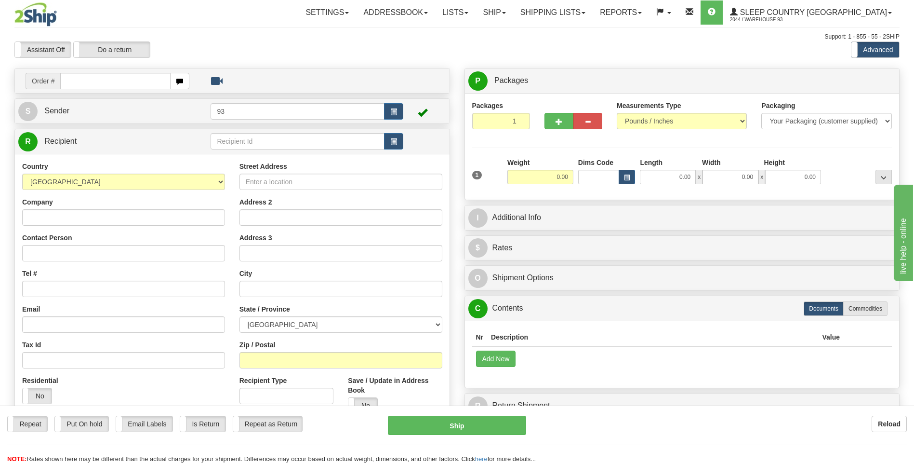
click at [78, 78] on input "text" at bounding box center [115, 81] width 110 height 16
type input "2"
type input "9000I098209"
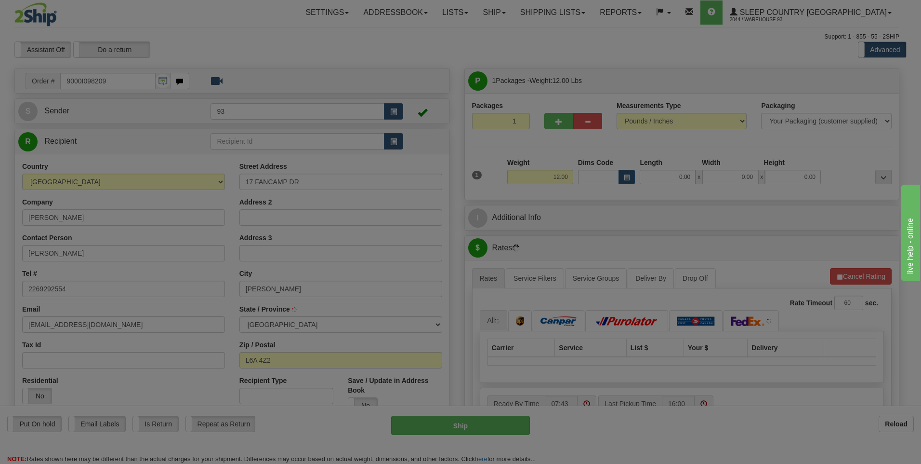
type input "MAPLE"
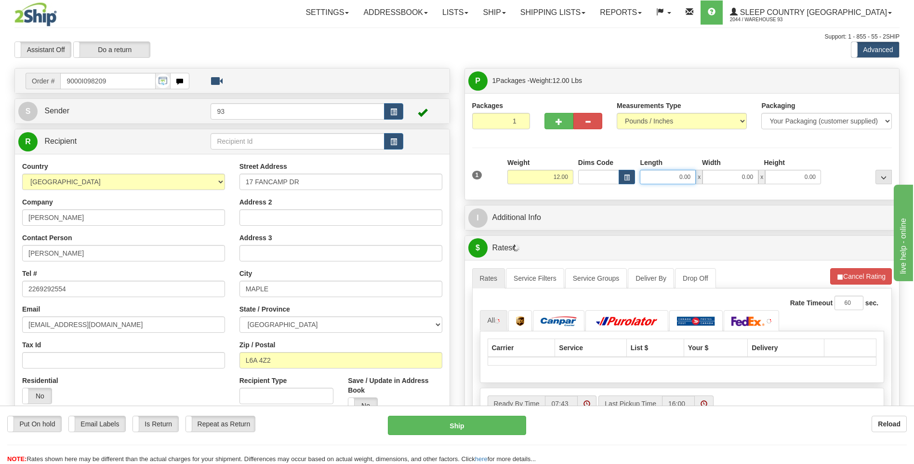
click at [662, 173] on input "0.00" at bounding box center [668, 177] width 56 height 14
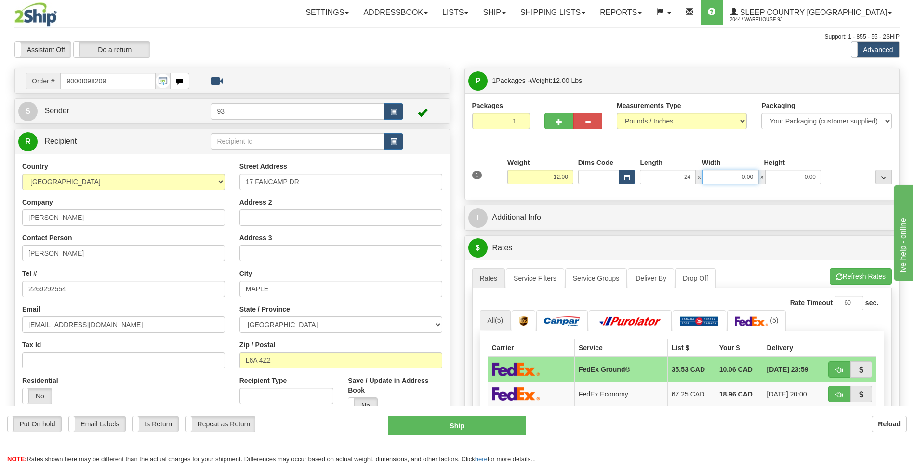
type input "24.00"
click at [720, 176] on input "0.00" at bounding box center [731, 177] width 56 height 14
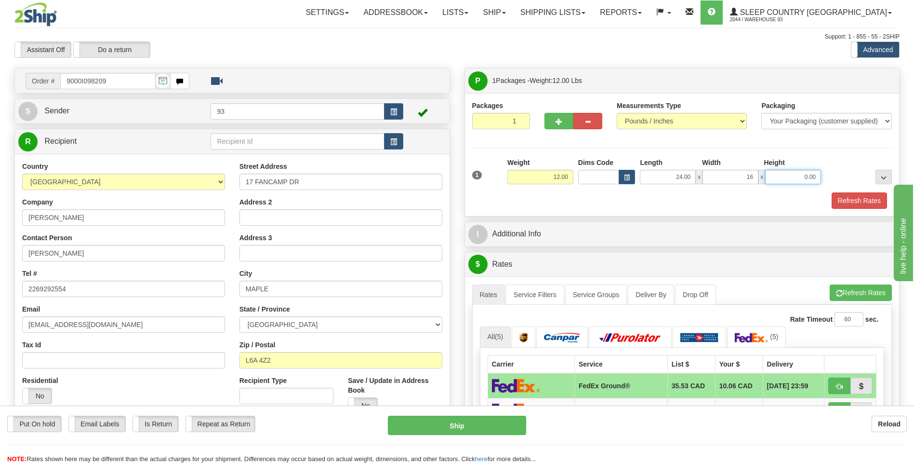
type input "16.00"
click at [801, 173] on input "0.00" at bounding box center [793, 177] width 56 height 14
type input "6.00"
click at [850, 201] on button "Refresh Rates" at bounding box center [859, 200] width 55 height 16
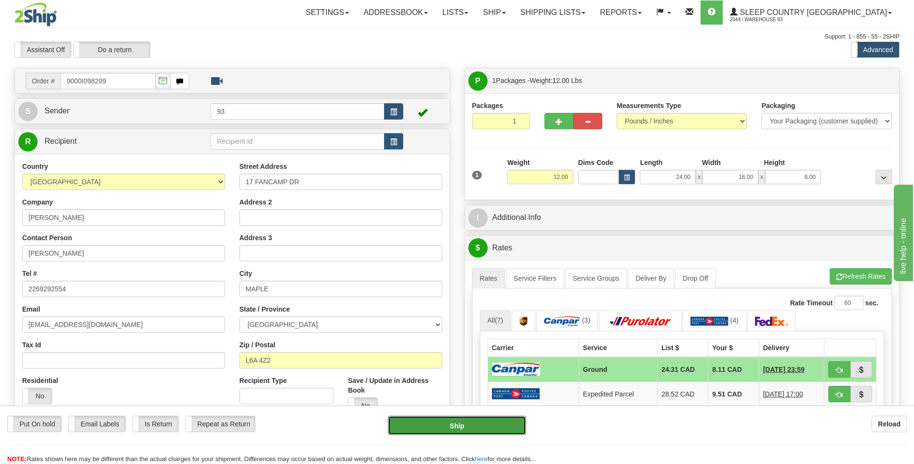
click at [502, 428] on button "Ship" at bounding box center [457, 424] width 138 height 19
type input "1"
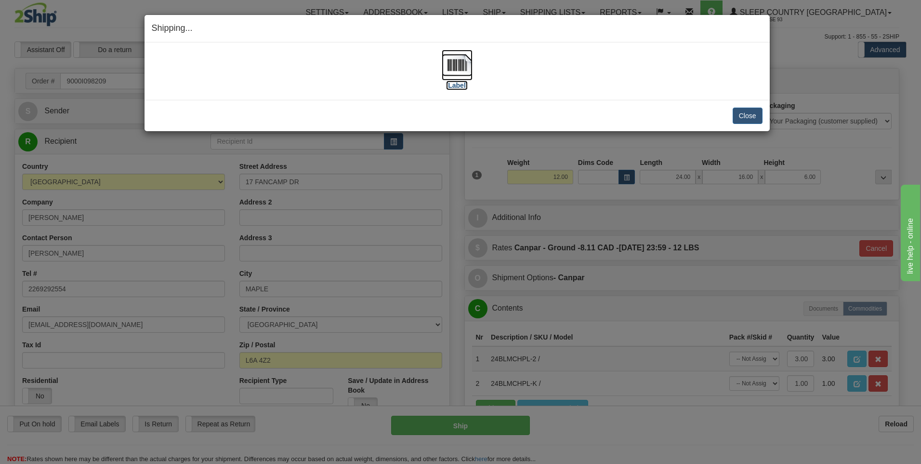
click at [457, 65] on img at bounding box center [457, 65] width 31 height 31
click at [751, 118] on button "Close" at bounding box center [748, 115] width 30 height 16
click at [745, 112] on button "Close" at bounding box center [748, 115] width 30 height 16
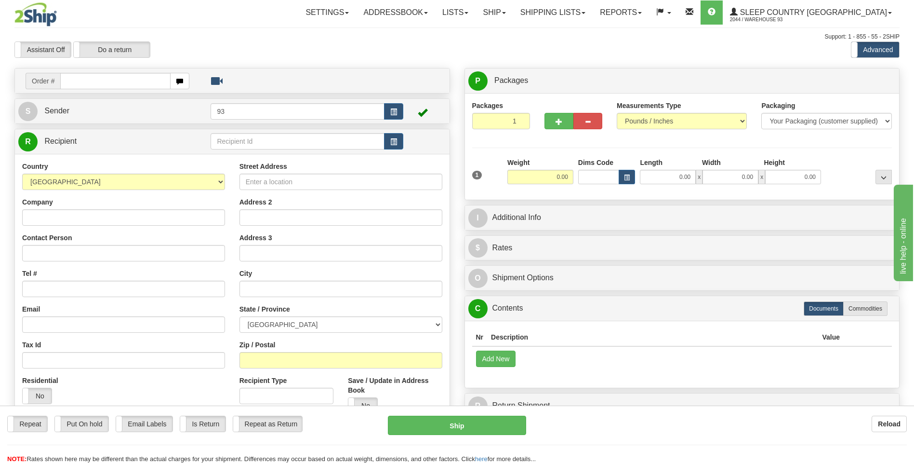
click at [111, 80] on input "text" at bounding box center [115, 81] width 110 height 16
type input "9000I098216"
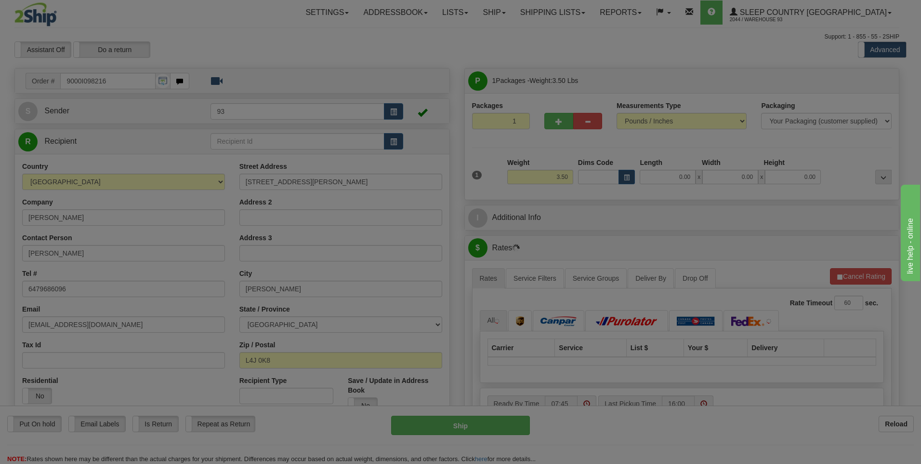
type input "THORNHILL"
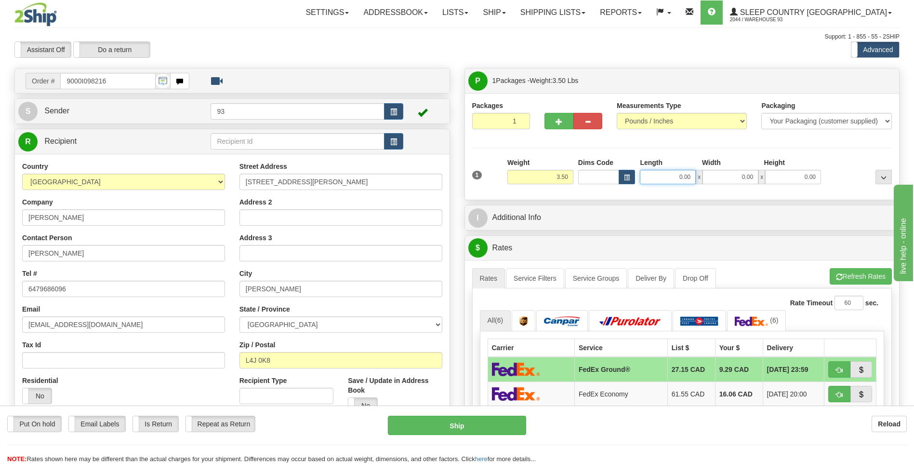
click at [677, 173] on input "0.00" at bounding box center [668, 177] width 56 height 14
type input "12.00"
click at [712, 173] on input "0.00" at bounding box center [731, 177] width 56 height 14
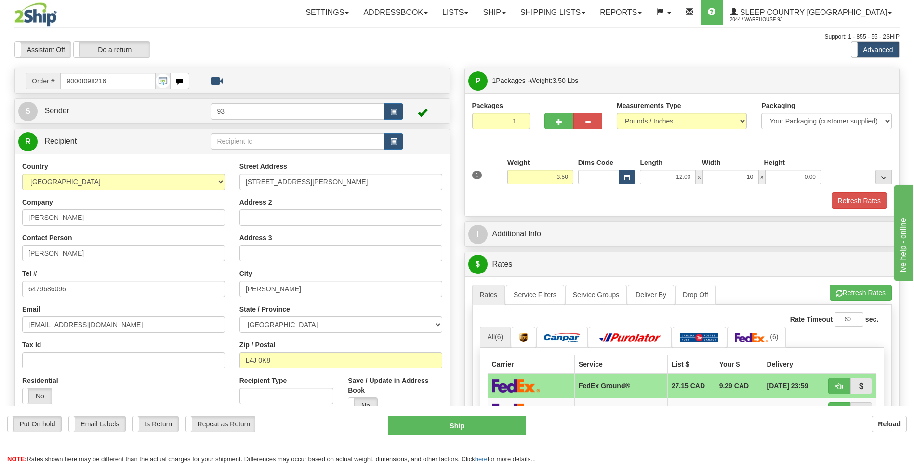
type input "10.00"
click at [797, 185] on div "1 Weight 3.50 Dims Code x x" at bounding box center [682, 175] width 425 height 34
click at [802, 170] on input "0.00" at bounding box center [793, 177] width 56 height 14
type input "2.00"
click at [850, 203] on button "Refresh Rates" at bounding box center [859, 200] width 55 height 16
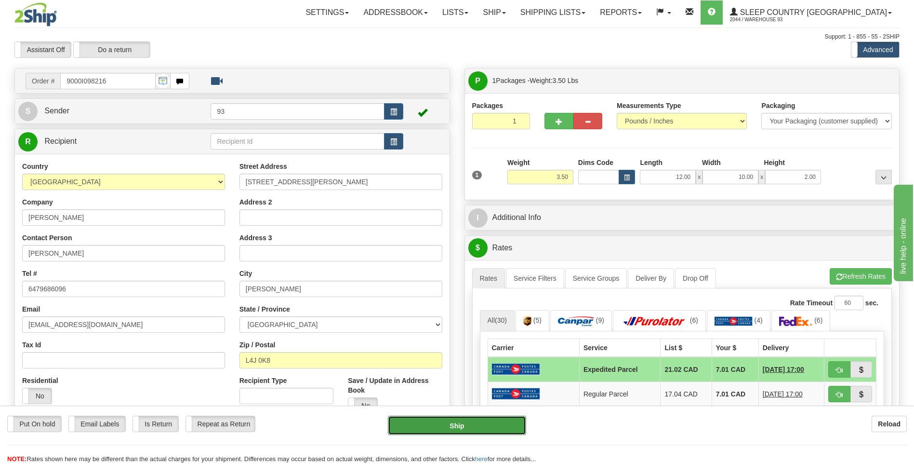
click at [491, 429] on button "Ship" at bounding box center [457, 424] width 138 height 19
type input "DOM.EP"
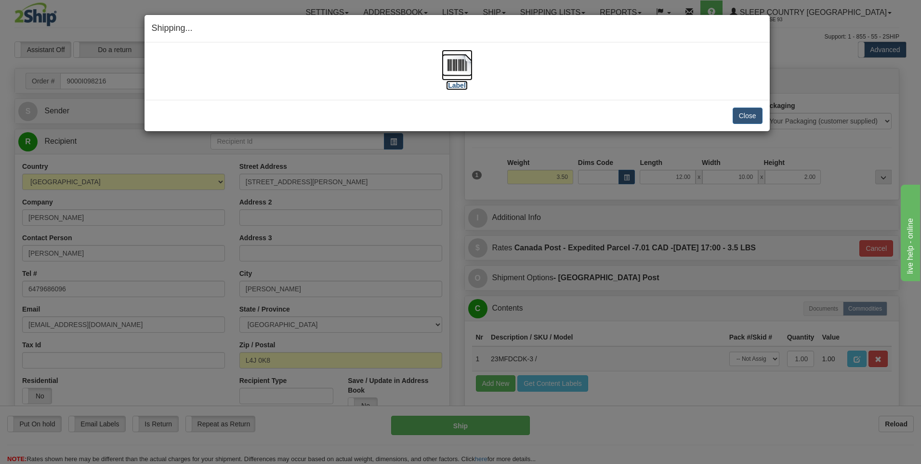
click at [462, 73] on img at bounding box center [457, 65] width 31 height 31
click at [758, 117] on button "Close" at bounding box center [748, 115] width 30 height 16
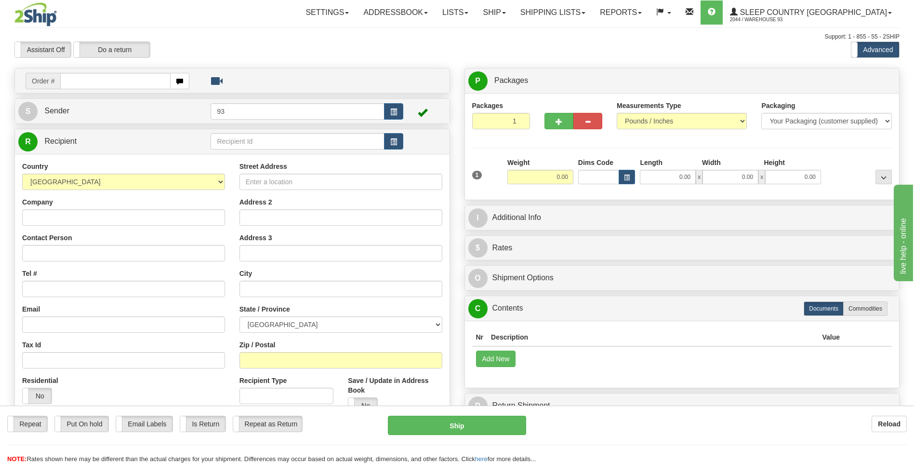
click at [88, 80] on input "text" at bounding box center [115, 81] width 110 height 16
type input "9000I098253"
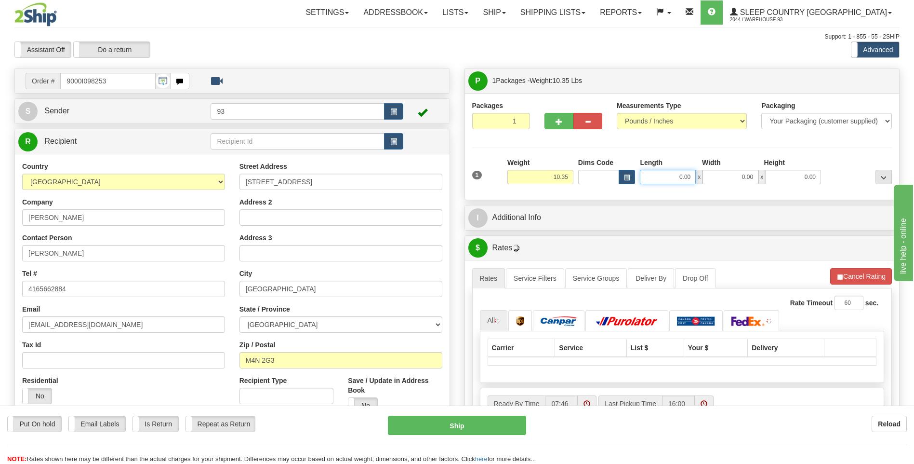
click at [661, 176] on input "0.00" at bounding box center [668, 177] width 56 height 14
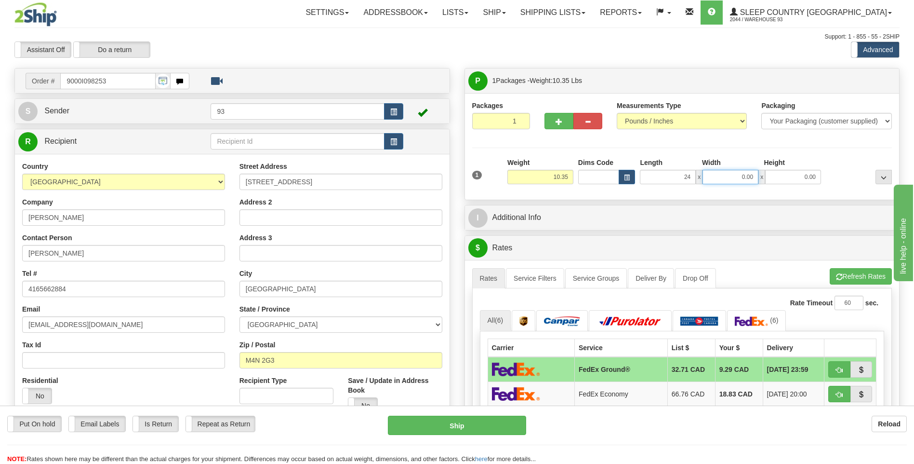
type input "24.00"
click at [728, 174] on input "0.00" at bounding box center [731, 177] width 56 height 14
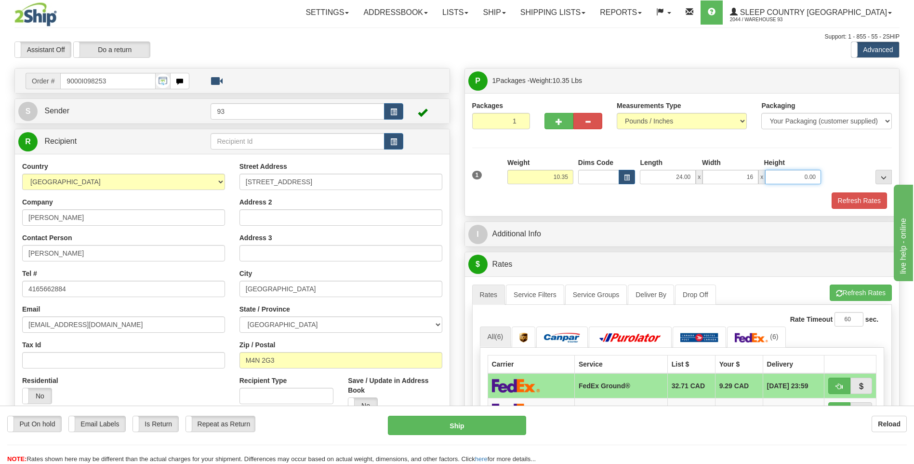
type input "16.00"
click at [790, 180] on input "0.00" at bounding box center [793, 177] width 56 height 14
type input "8.00"
click at [848, 203] on button "Refresh Rates" at bounding box center [859, 200] width 55 height 16
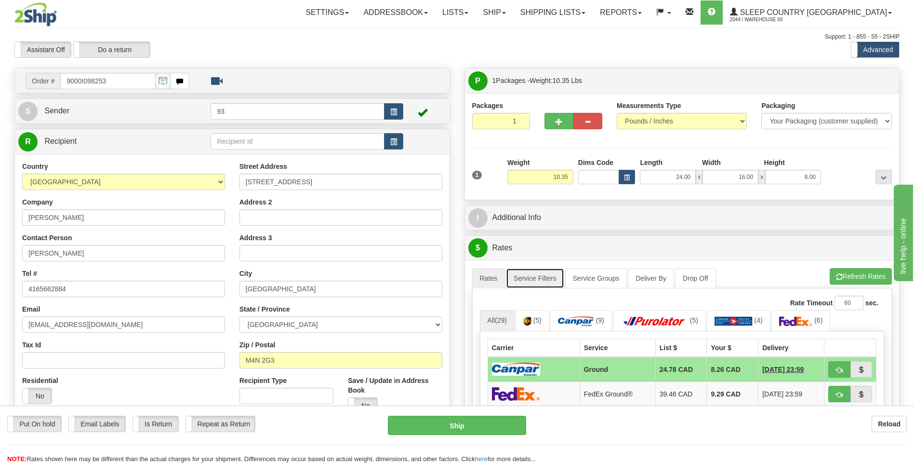
click at [541, 283] on link "Service Filters" at bounding box center [535, 278] width 58 height 20
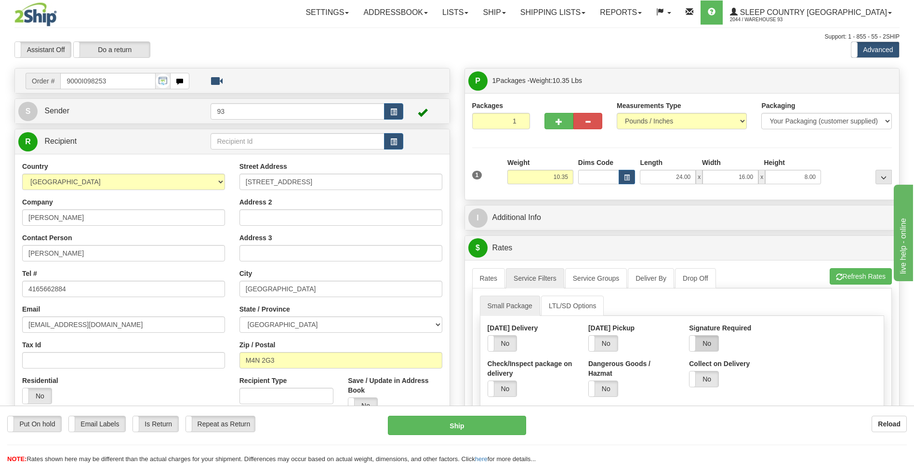
click at [708, 344] on label "No" at bounding box center [704, 342] width 29 height 15
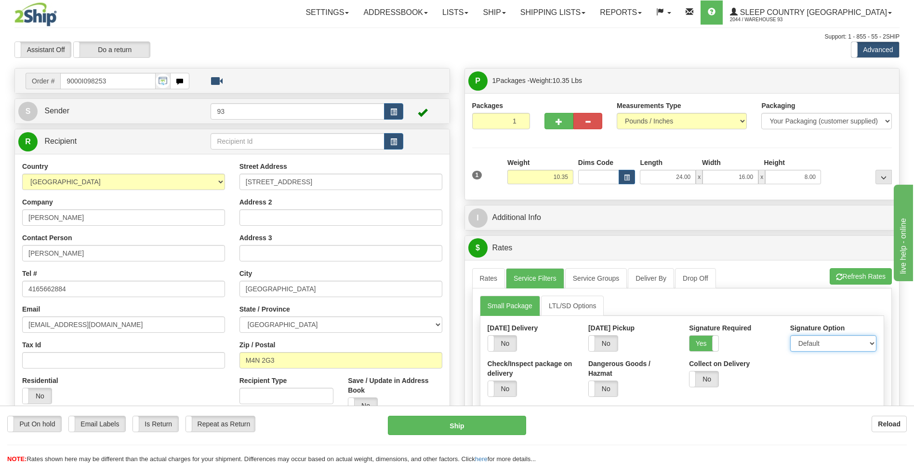
click at [835, 345] on select "Default Adult Direct Indirect No Signature Required" at bounding box center [833, 343] width 86 height 16
select select "1"
click at [790, 335] on select "Default Adult Direct Indirect No Signature Required" at bounding box center [833, 343] width 86 height 16
click at [485, 280] on link "Rates" at bounding box center [488, 278] width 33 height 20
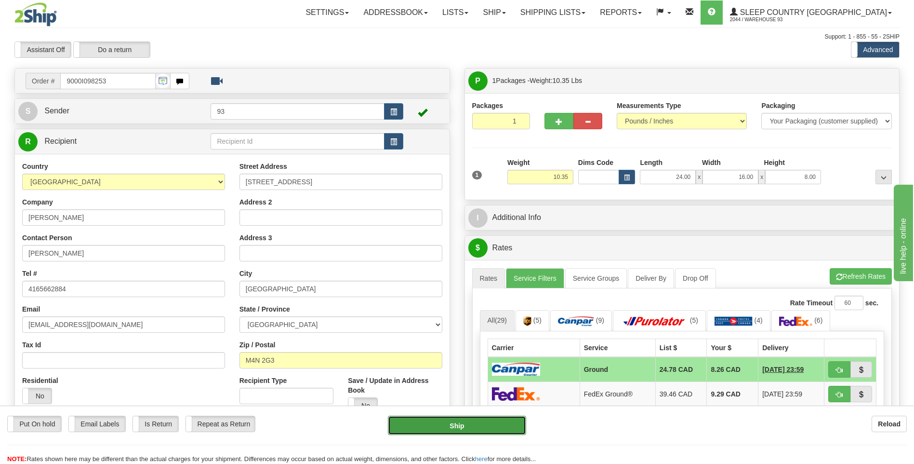
click at [501, 423] on button "Ship" at bounding box center [457, 424] width 138 height 19
type input "1"
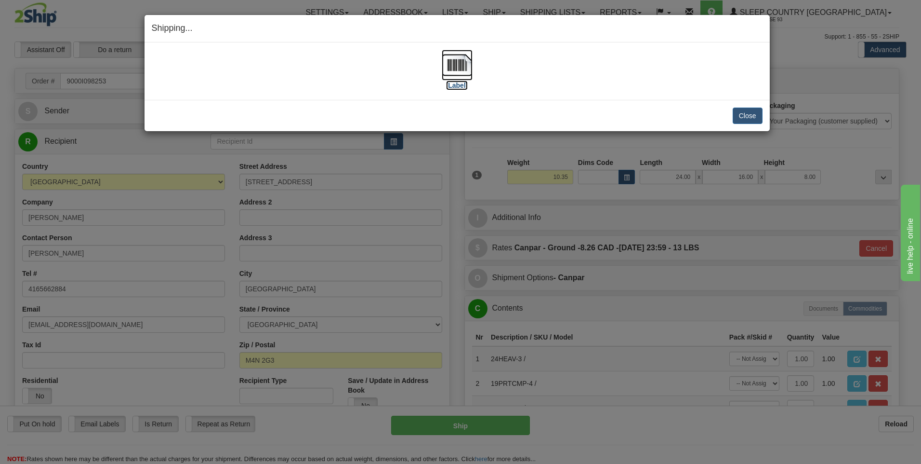
click at [465, 66] on img at bounding box center [457, 65] width 31 height 31
click at [743, 113] on button "Close" at bounding box center [748, 115] width 30 height 16
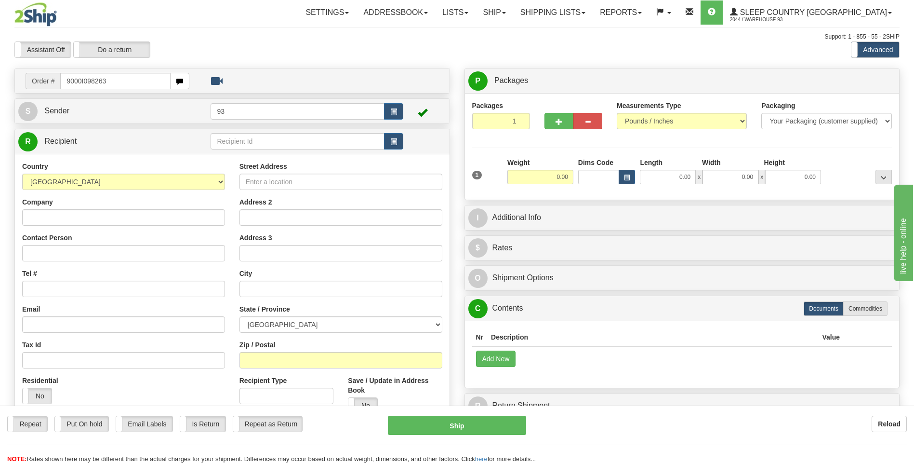
type input "9000I098263"
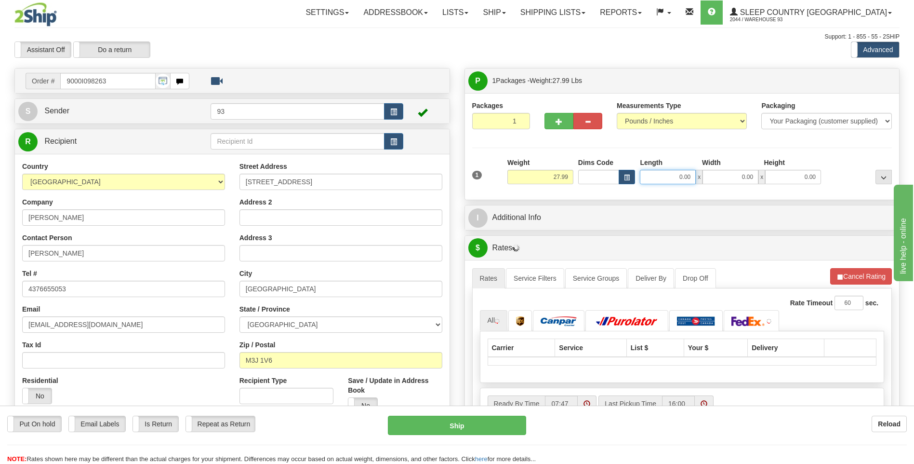
click at [656, 177] on input "0.00" at bounding box center [668, 177] width 56 height 14
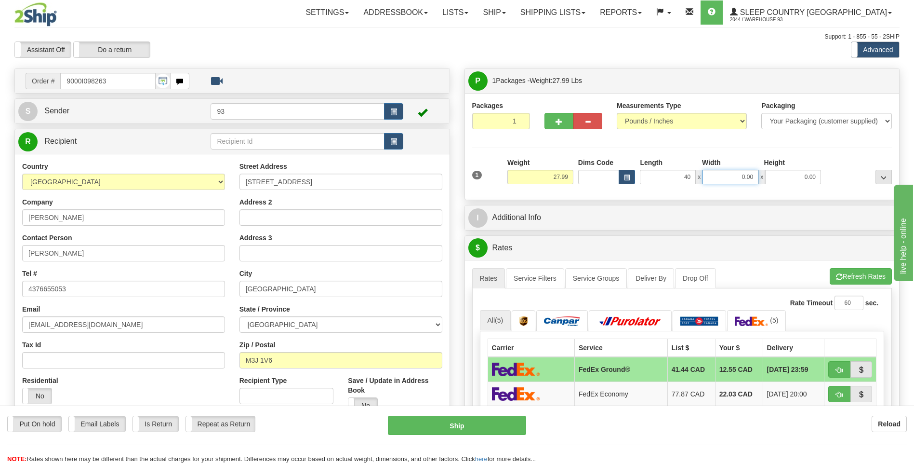
type input "40.00"
click at [723, 182] on input "0.00" at bounding box center [731, 177] width 56 height 14
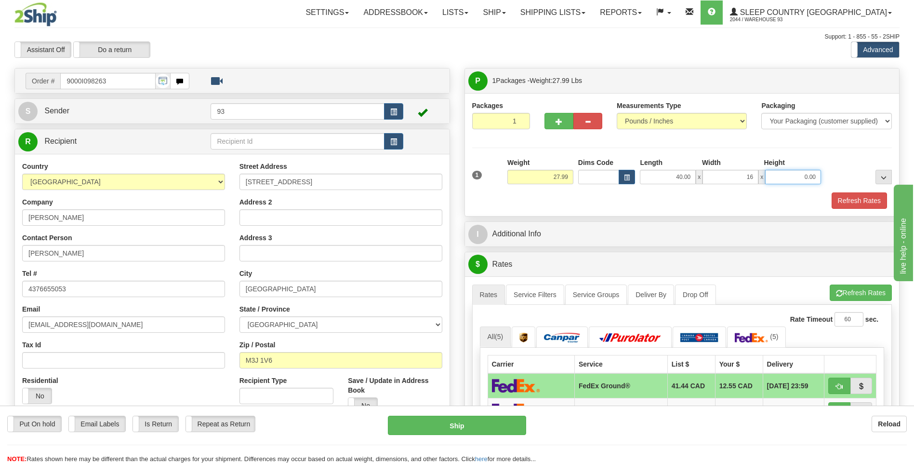
type input "16.00"
click at [793, 177] on input "0.00" at bounding box center [793, 177] width 56 height 14
type input "16.00"
drag, startPoint x: 78, startPoint y: 9, endPoint x: 868, endPoint y: 202, distance: 813.6
click at [868, 202] on button "Refresh Rates" at bounding box center [859, 200] width 55 height 16
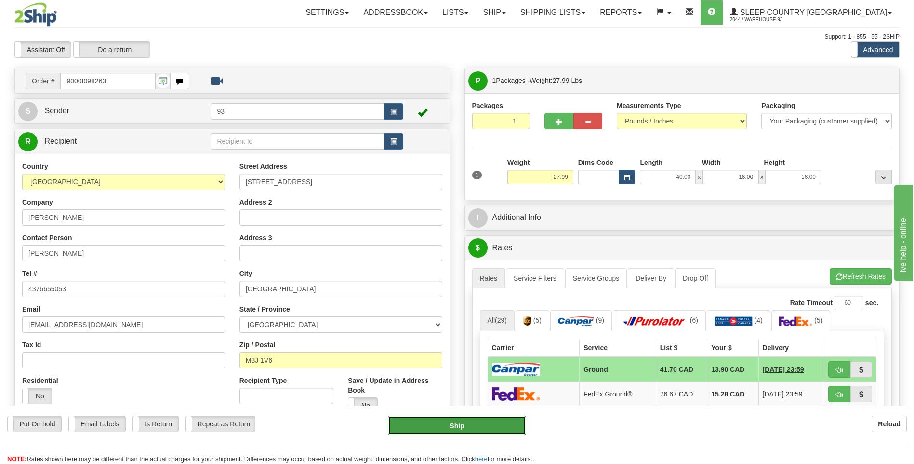
click at [498, 425] on button "Ship" at bounding box center [457, 424] width 138 height 19
type input "1"
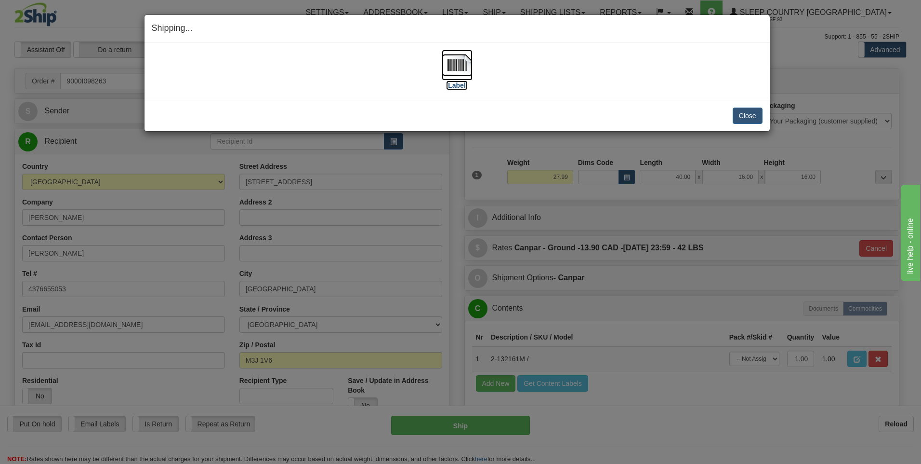
click at [467, 67] on img at bounding box center [457, 65] width 31 height 31
click at [742, 112] on button "Close" at bounding box center [748, 115] width 30 height 16
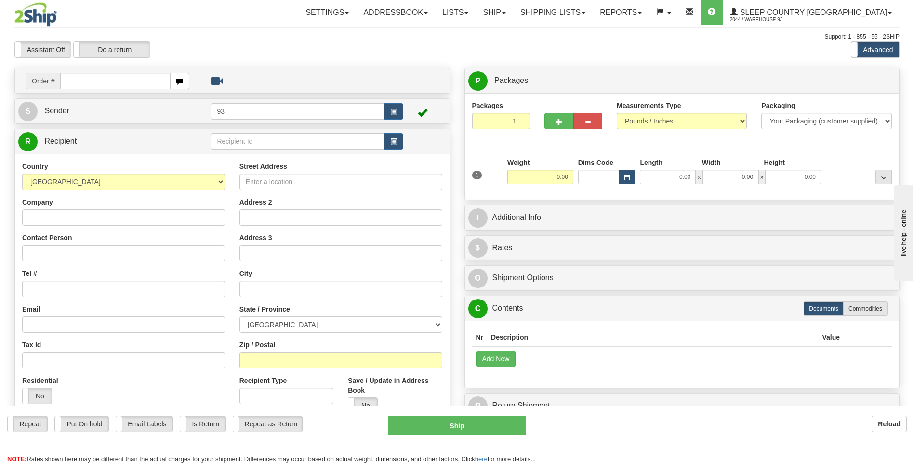
click at [106, 78] on input "text" at bounding box center [115, 81] width 110 height 16
type input "9000I098278"
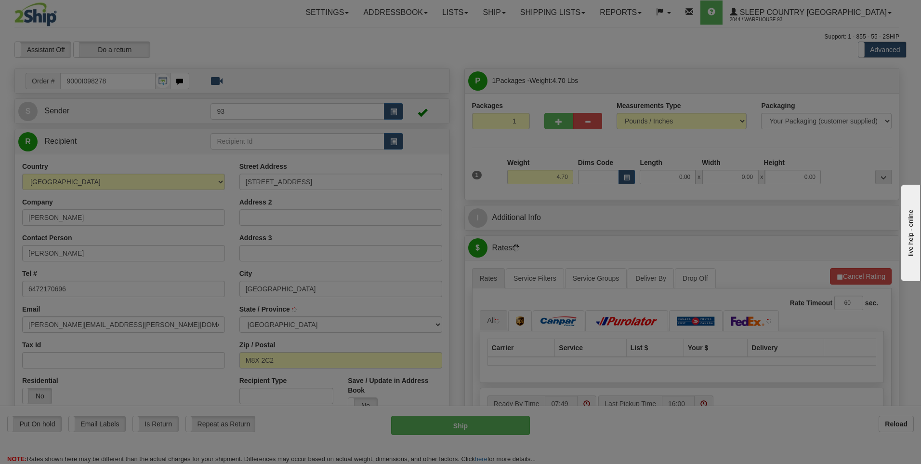
type input "ETOBICOKE"
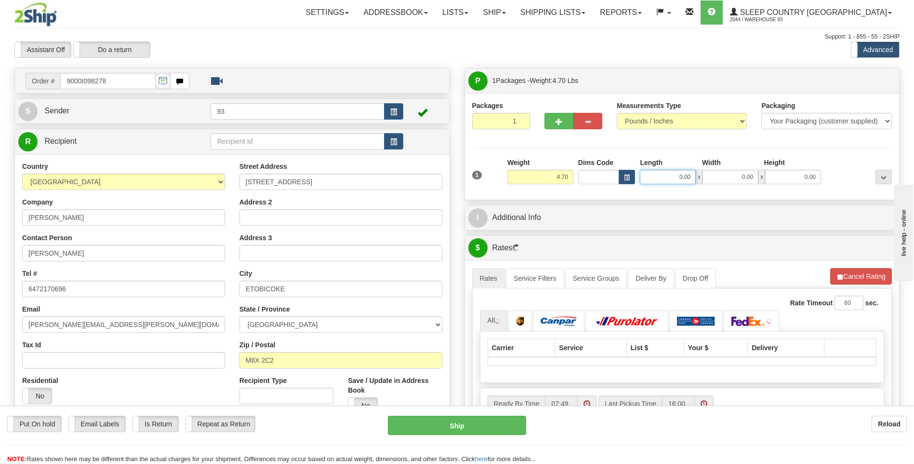
click at [662, 181] on input "0.00" at bounding box center [668, 177] width 56 height 14
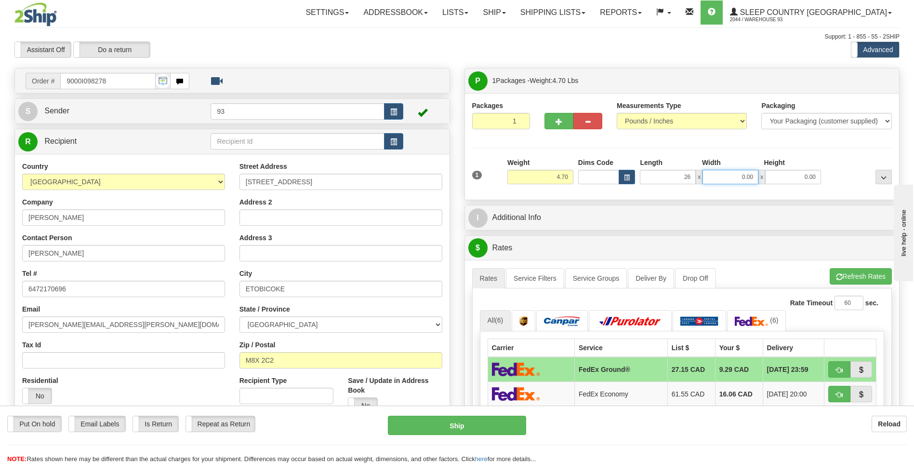
type input "26.00"
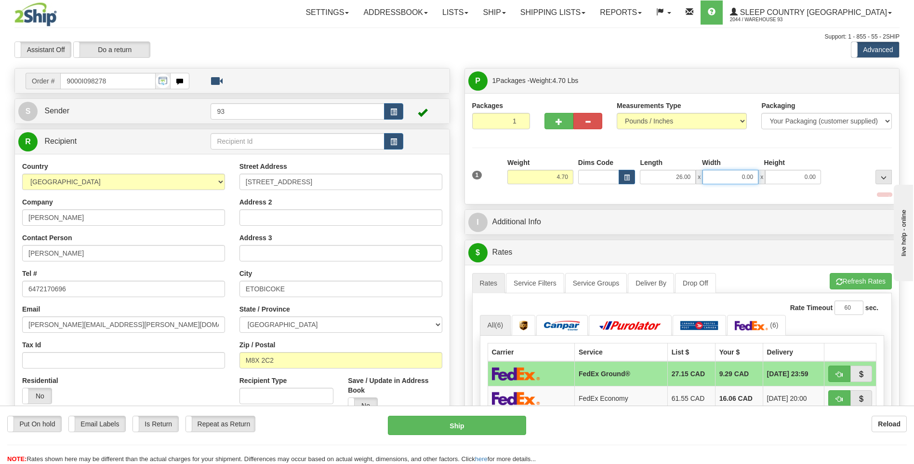
click at [748, 177] on input "0.00" at bounding box center [731, 177] width 56 height 14
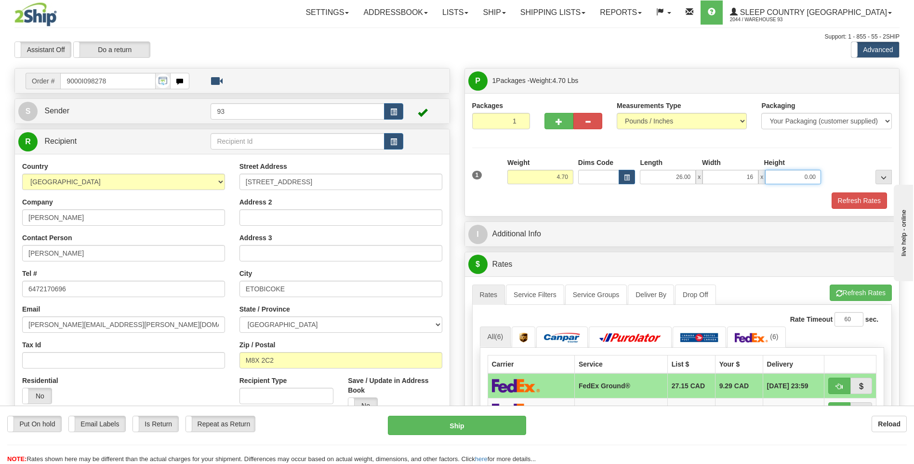
click at [812, 171] on input "0.00" at bounding box center [793, 177] width 56 height 14
type input "16.00"
type input "6.00"
click at [861, 202] on button "Refresh Rates" at bounding box center [859, 200] width 55 height 16
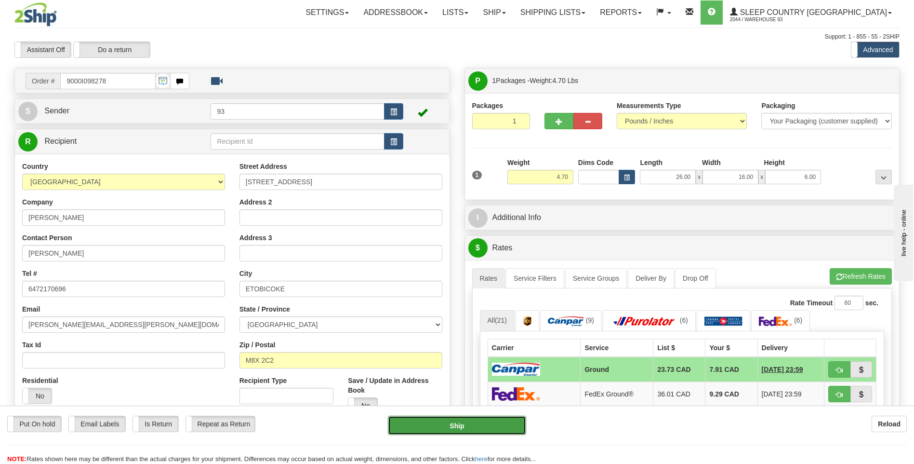
click at [468, 425] on button "Ship" at bounding box center [457, 424] width 138 height 19
type input "1"
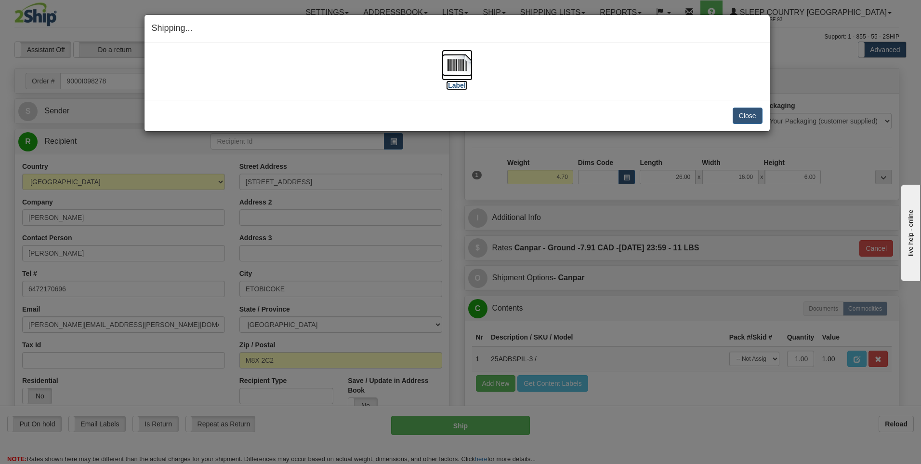
click at [461, 64] on img at bounding box center [457, 65] width 31 height 31
click at [737, 117] on button "Close" at bounding box center [748, 115] width 30 height 16
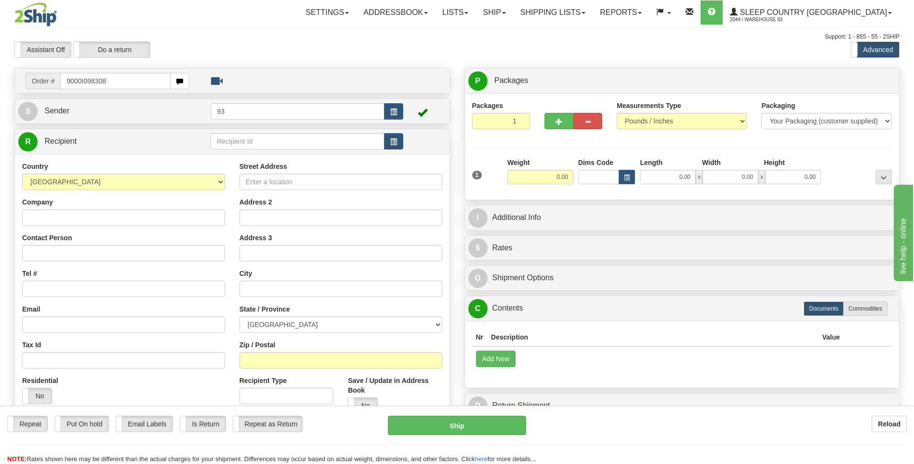
type input "9000I098308"
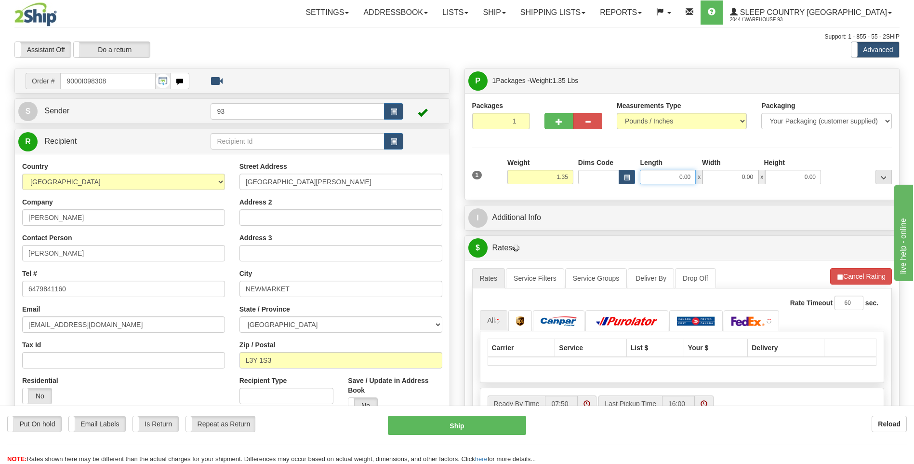
click at [666, 175] on input "0.00" at bounding box center [668, 177] width 56 height 14
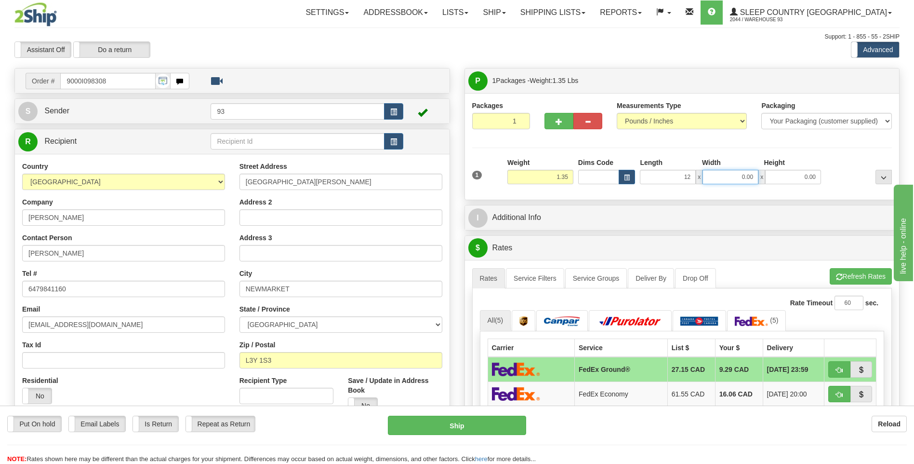
type input "12.00"
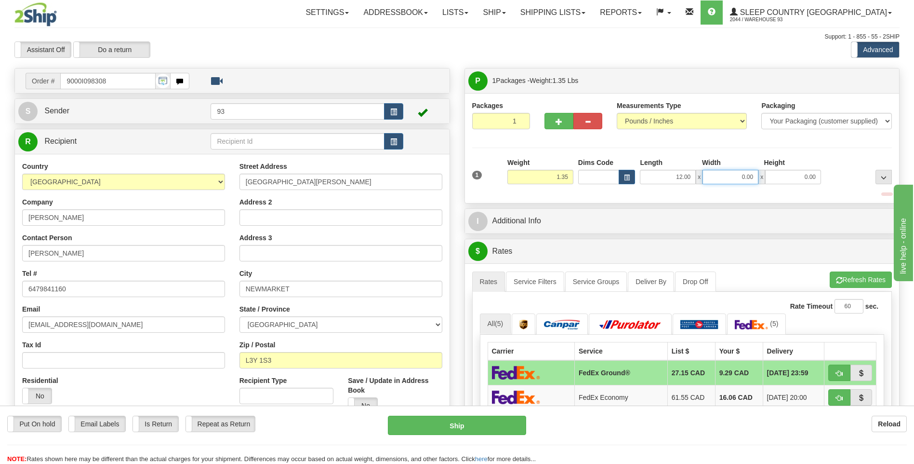
click at [736, 173] on input "0.00" at bounding box center [731, 177] width 56 height 14
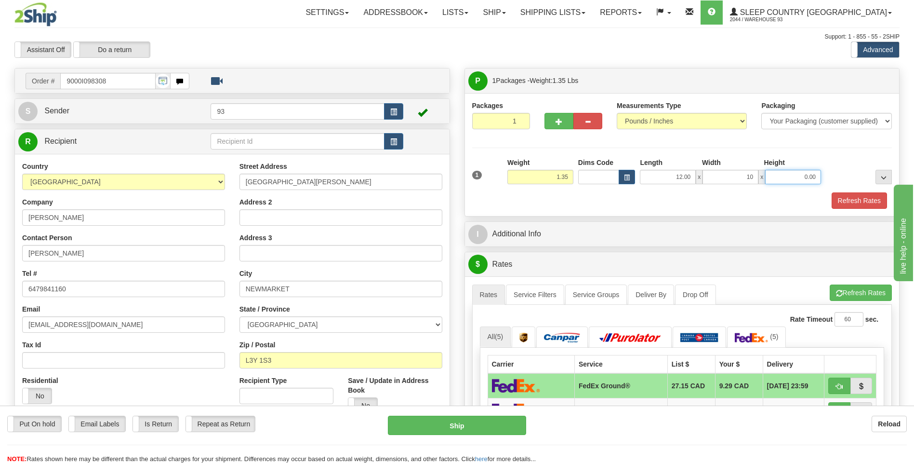
type input "10.00"
click at [811, 179] on input "0.00" at bounding box center [793, 177] width 56 height 14
type input "2.00"
click at [853, 197] on button "Refresh Rates" at bounding box center [859, 200] width 55 height 16
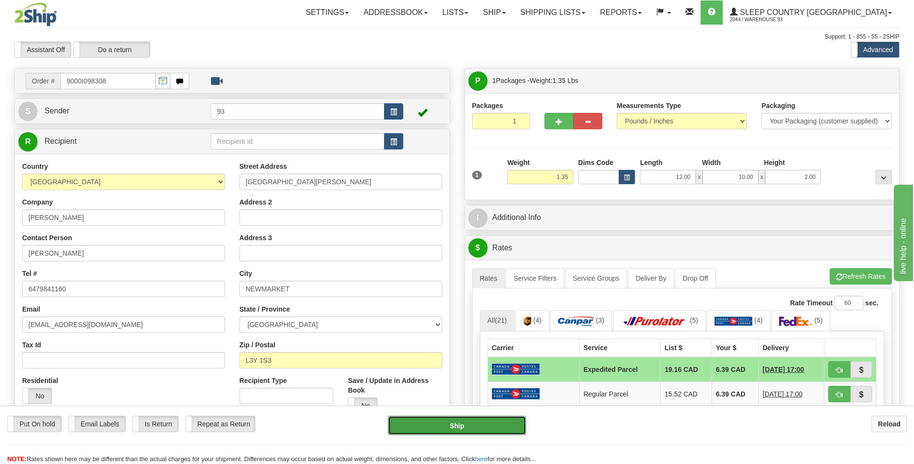
click at [497, 434] on button "Ship" at bounding box center [457, 424] width 138 height 19
type input "DOM.EP"
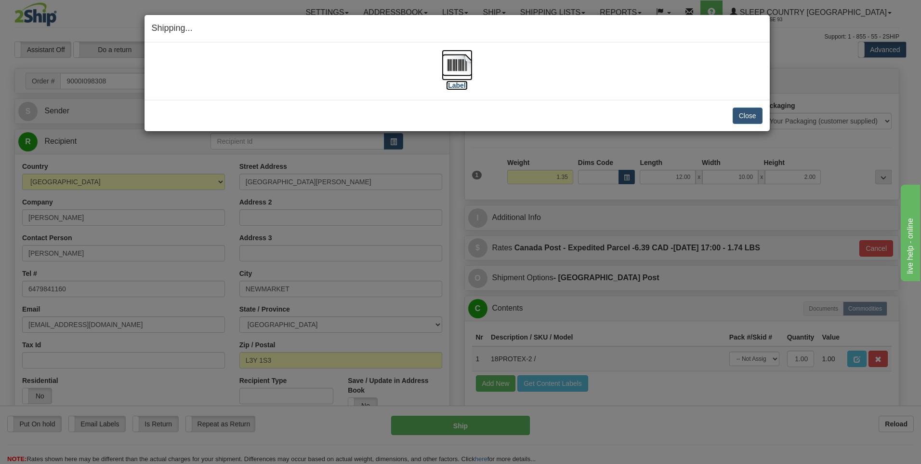
click at [452, 59] on img at bounding box center [457, 65] width 31 height 31
click at [738, 116] on button "Close" at bounding box center [748, 115] width 30 height 16
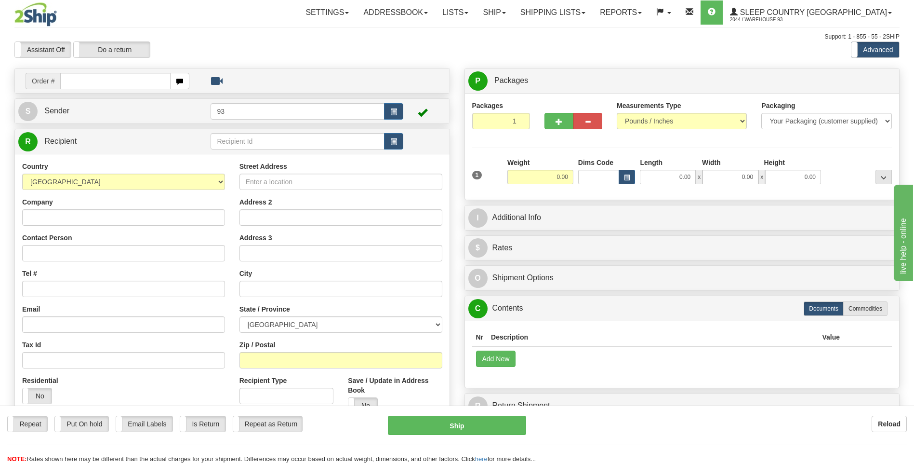
click at [75, 81] on input "text" at bounding box center [115, 81] width 110 height 16
type input "9000I098773"
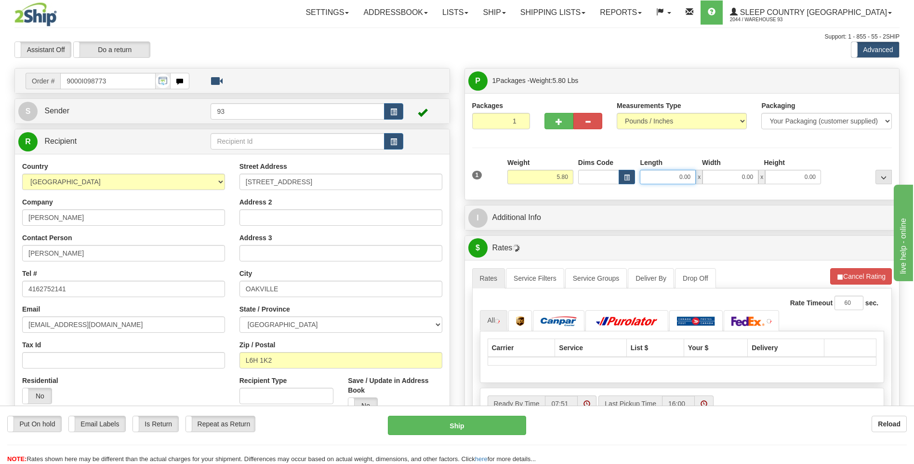
click at [655, 179] on input "0.00" at bounding box center [668, 177] width 56 height 14
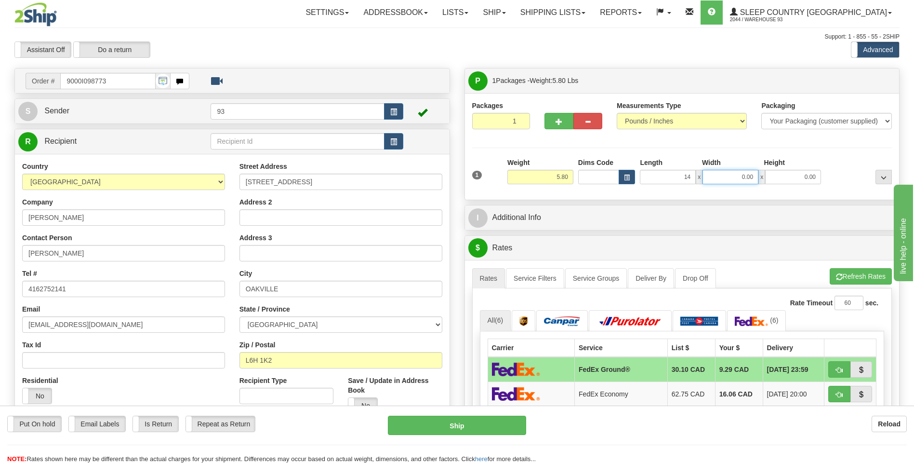
type input "14.00"
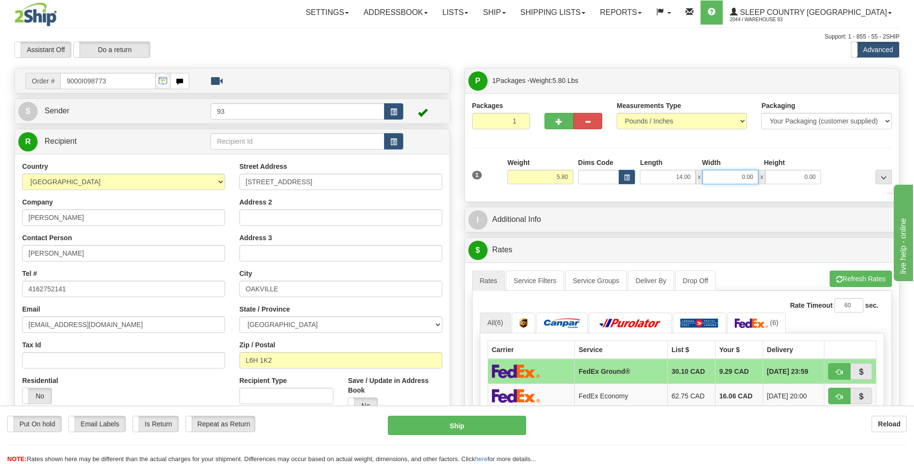
click at [746, 183] on input "0.00" at bounding box center [731, 177] width 56 height 14
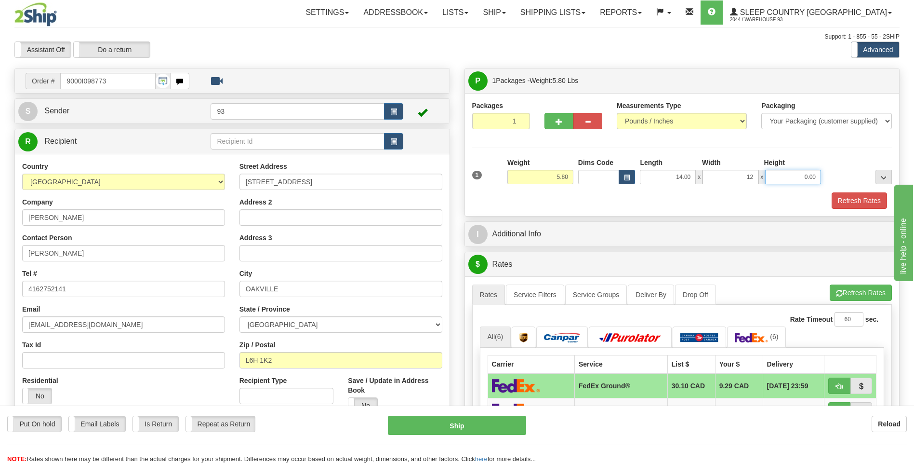
type input "12.00"
click at [794, 174] on input "0.00" at bounding box center [793, 177] width 56 height 14
type input "6.00"
click at [850, 201] on button "Refresh Rates" at bounding box center [859, 200] width 55 height 16
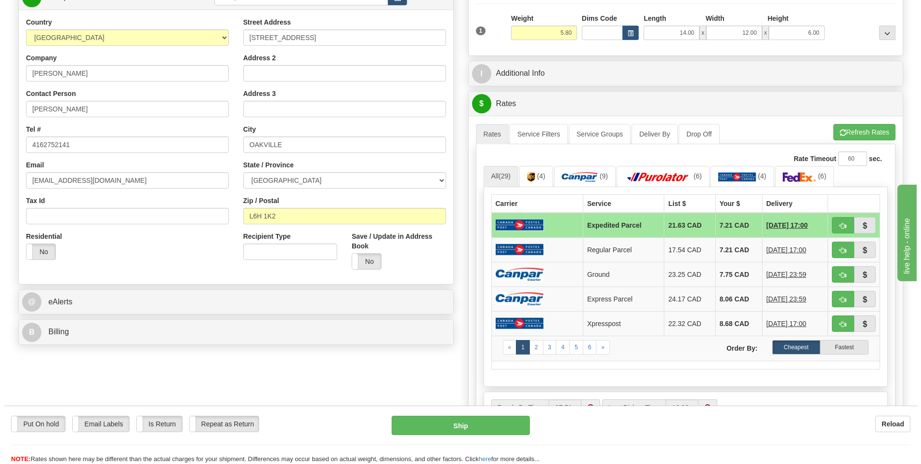
scroll to position [145, 0]
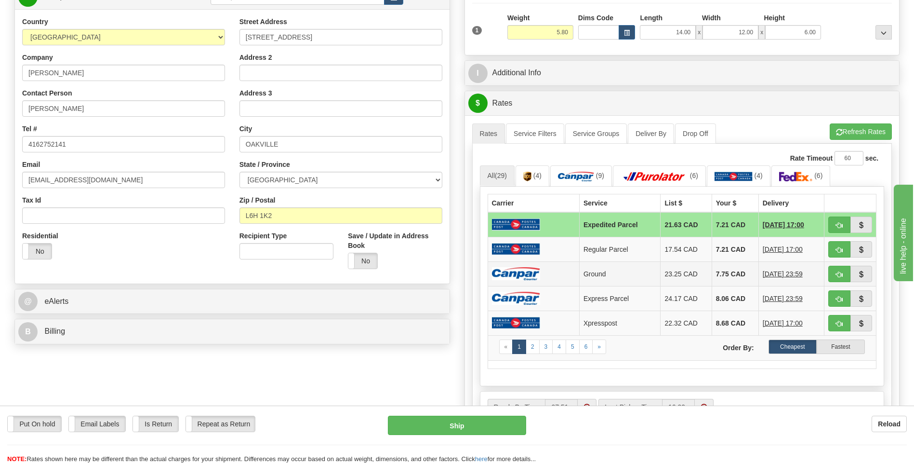
click at [497, 269] on img at bounding box center [516, 273] width 48 height 13
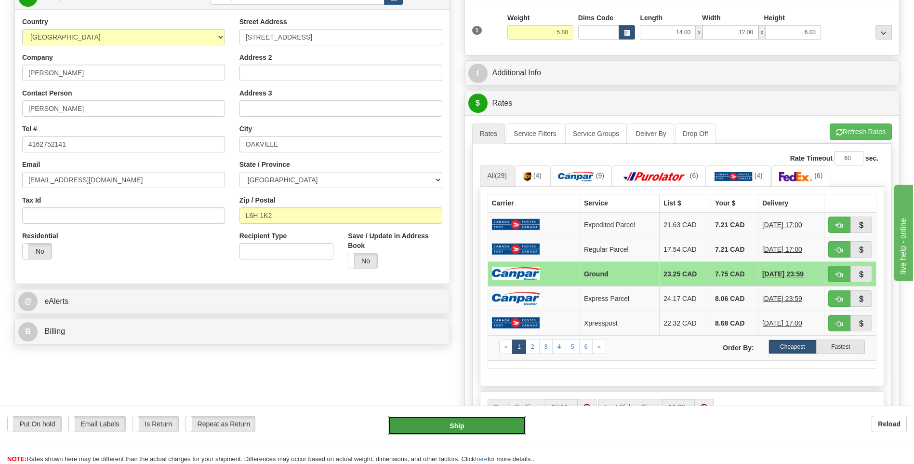
click at [505, 422] on button "Ship" at bounding box center [457, 424] width 138 height 19
type input "1"
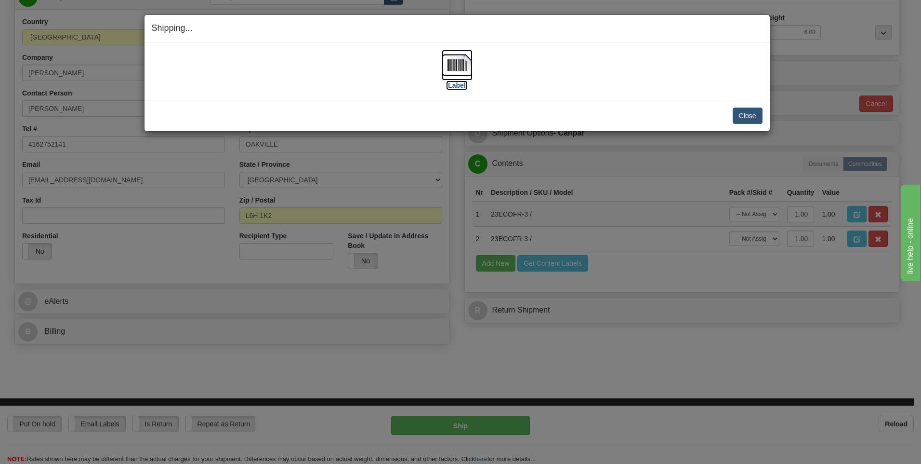
click at [466, 66] on img at bounding box center [457, 65] width 31 height 31
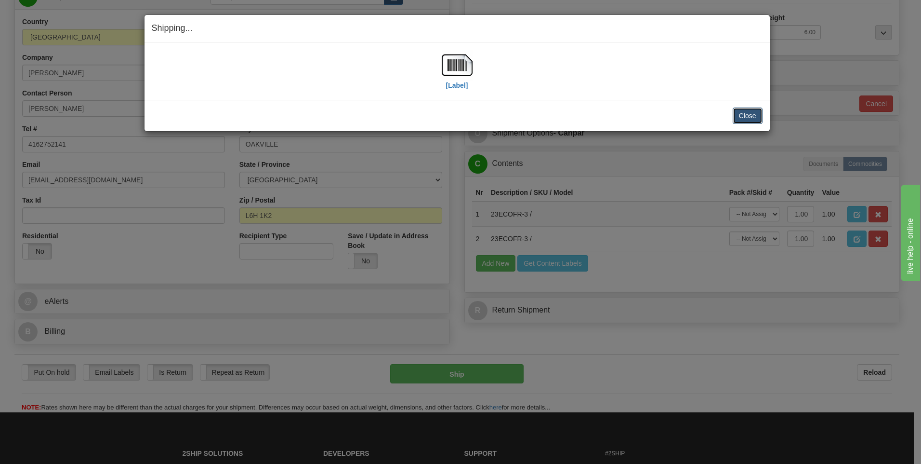
click at [737, 113] on button "Close" at bounding box center [748, 115] width 30 height 16
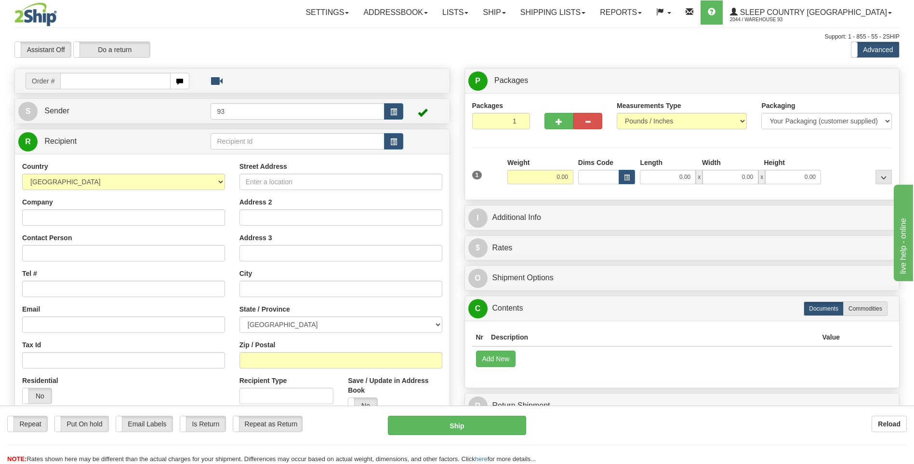
click at [104, 85] on input "text" at bounding box center [115, 81] width 110 height 16
type input "9000I09868"
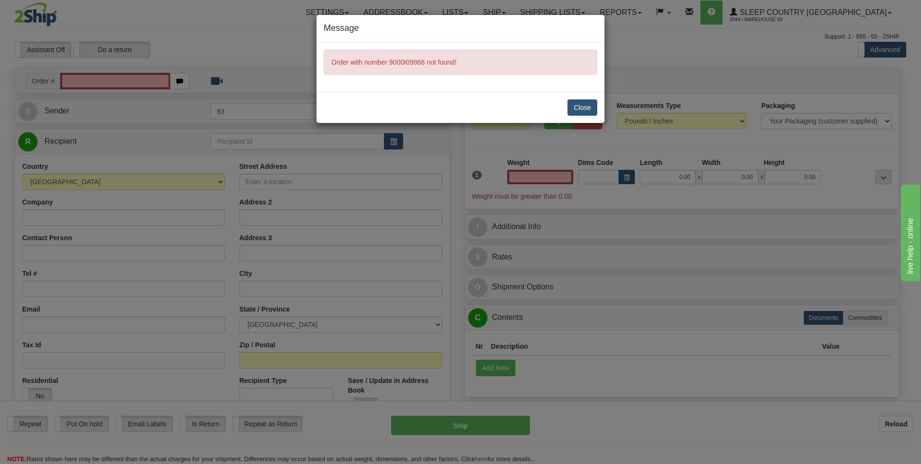
type input "0.00"
click at [585, 108] on button "Close" at bounding box center [583, 107] width 30 height 16
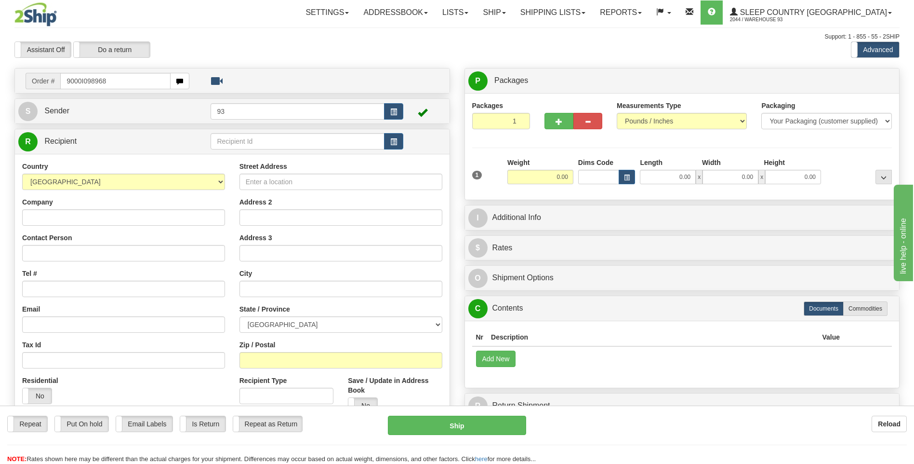
type input "9000I098968"
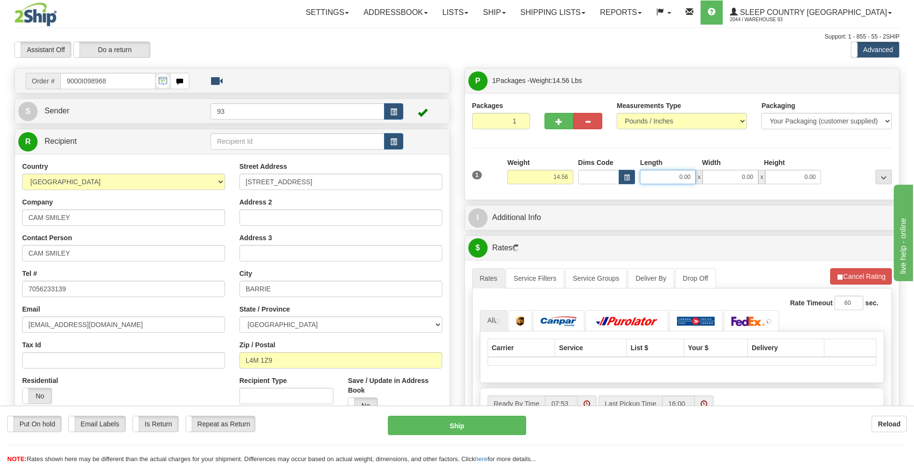
click at [663, 182] on input "0.00" at bounding box center [668, 177] width 56 height 14
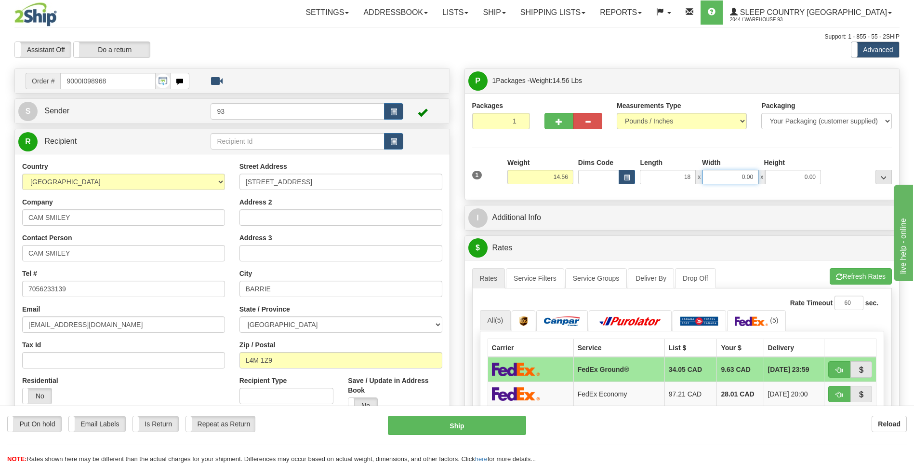
type input "18.00"
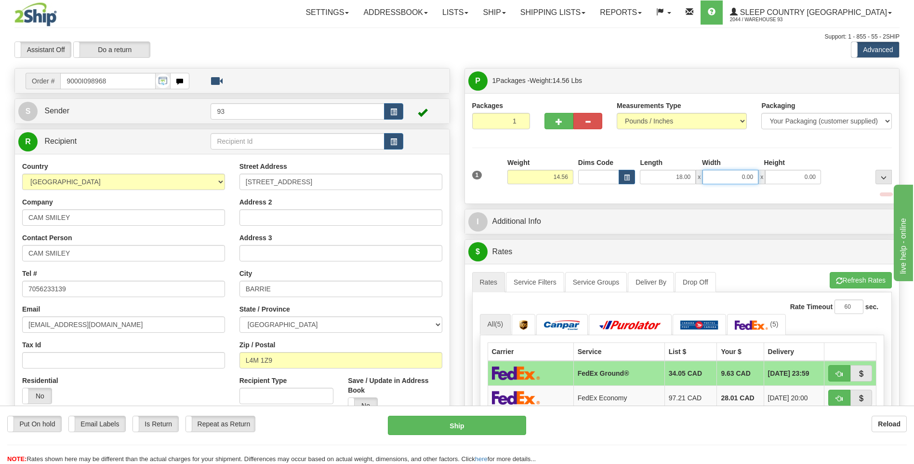
click at [751, 180] on input "0.00" at bounding box center [731, 177] width 56 height 14
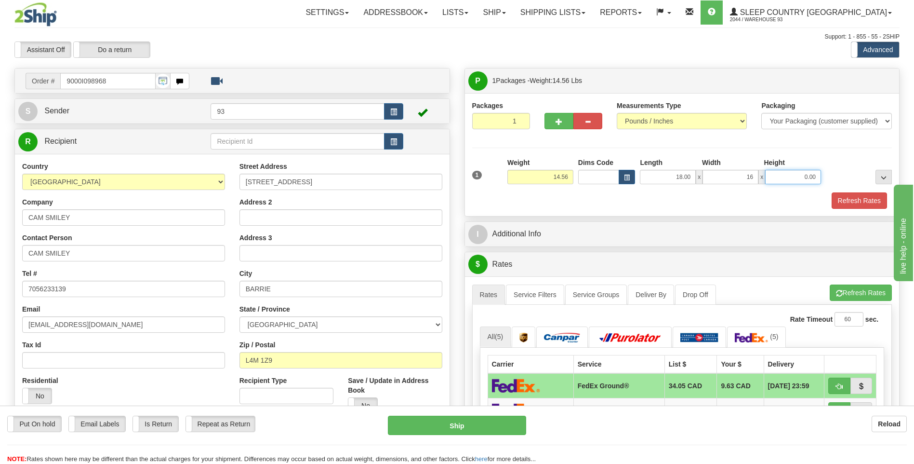
type input "16.00"
click at [778, 173] on input "0.00" at bounding box center [793, 177] width 56 height 14
type input "8.00"
click at [874, 203] on button "Refresh Rates" at bounding box center [859, 200] width 55 height 16
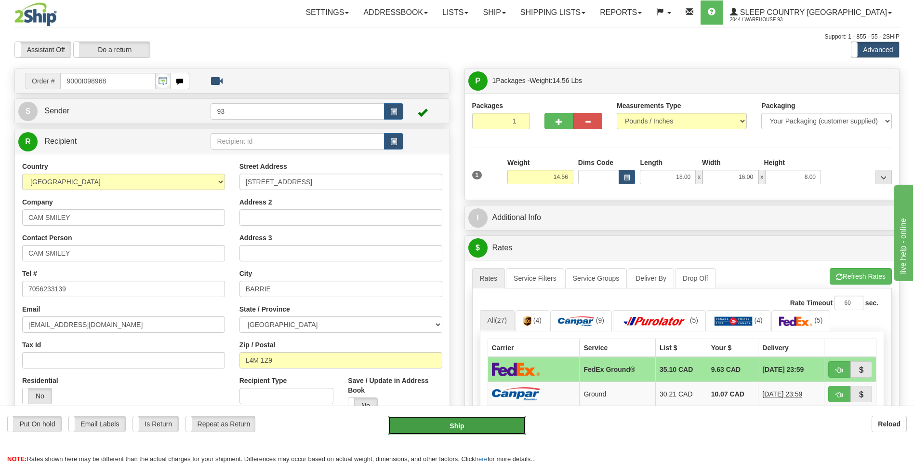
click at [491, 424] on button "Ship" at bounding box center [457, 424] width 138 height 19
type input "92"
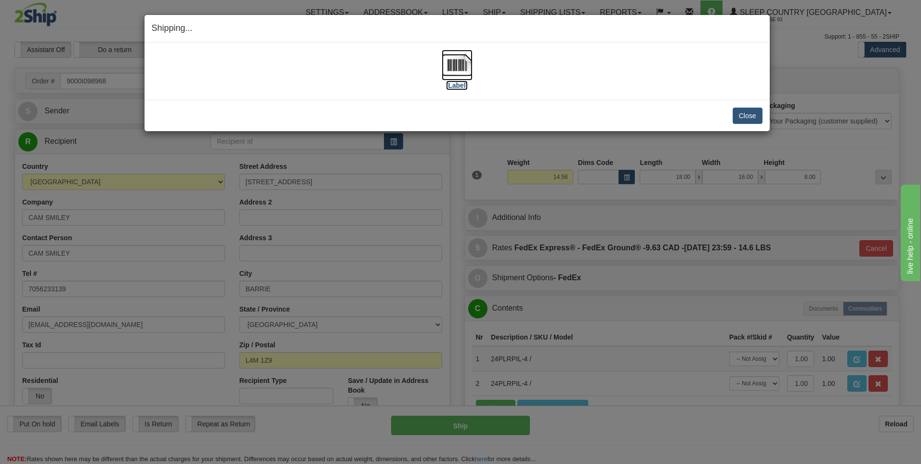
click at [469, 66] on img at bounding box center [457, 65] width 31 height 31
click at [753, 119] on button "Close" at bounding box center [748, 115] width 30 height 16
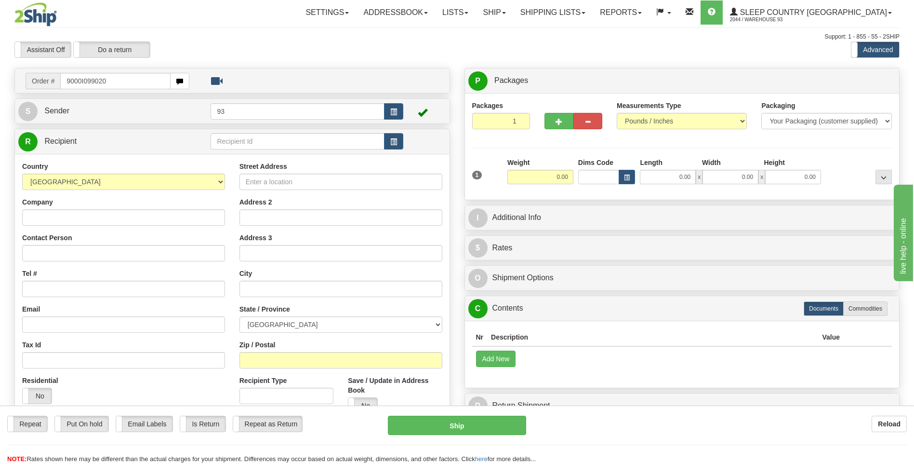
type input "9000I099020"
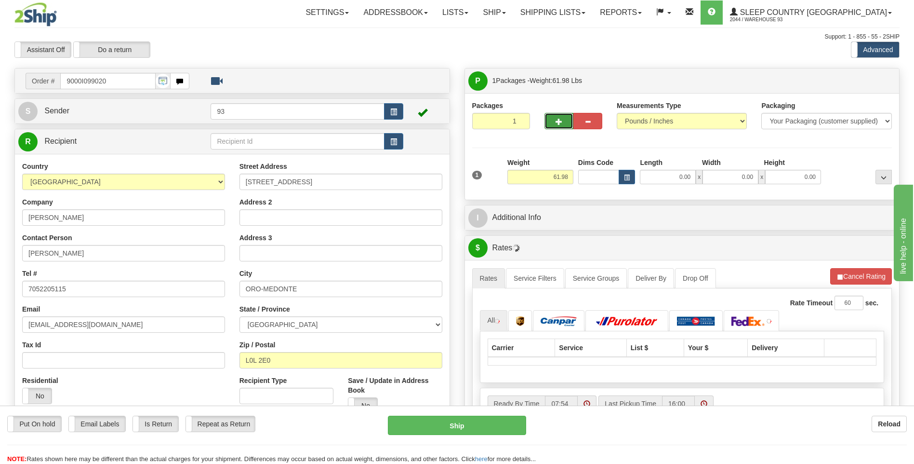
click at [563, 118] on button "button" at bounding box center [559, 121] width 29 height 16
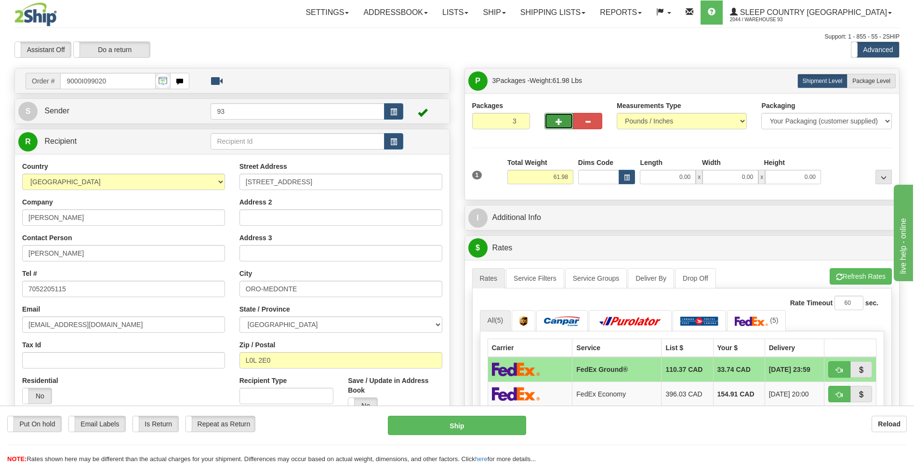
click at [563, 118] on button "button" at bounding box center [559, 121] width 29 height 16
type input "4"
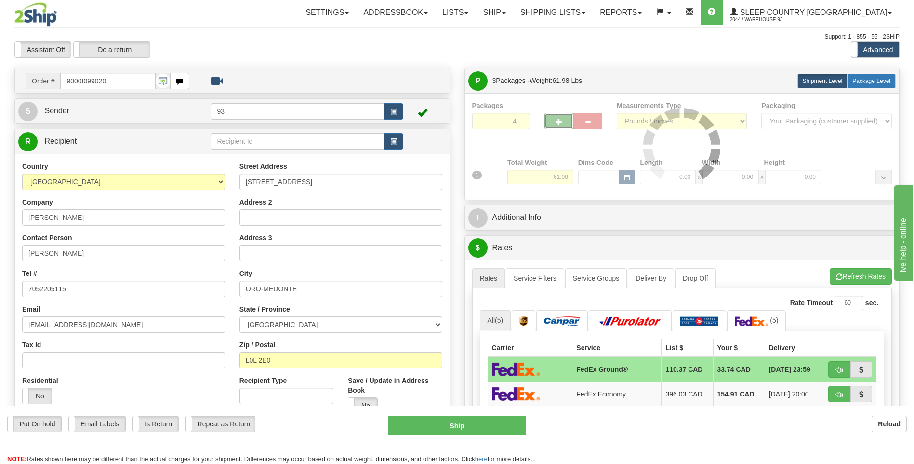
click at [878, 80] on span "Package Level" at bounding box center [871, 81] width 38 height 7
radio input "true"
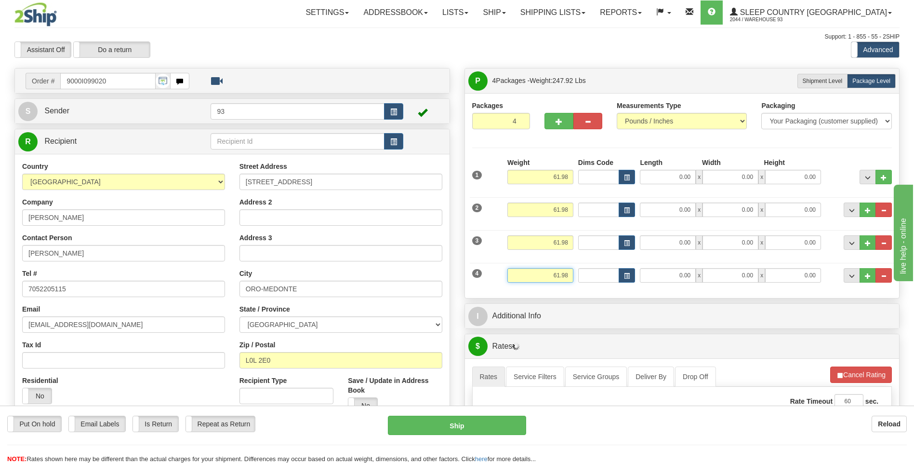
click at [569, 272] on input "61.98" at bounding box center [540, 275] width 66 height 14
type input "6"
type input "3.00"
click at [671, 277] on input "0.00" at bounding box center [668, 275] width 56 height 14
type input "10.00"
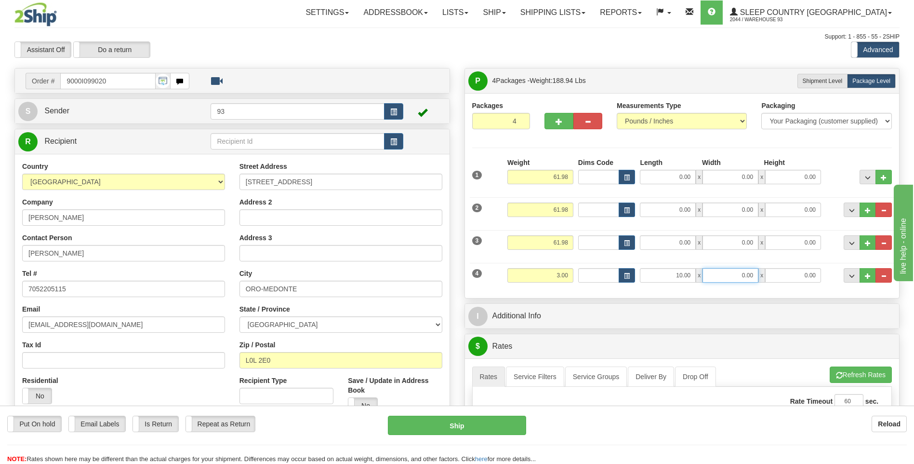
click at [728, 269] on input "0.00" at bounding box center [731, 275] width 56 height 14
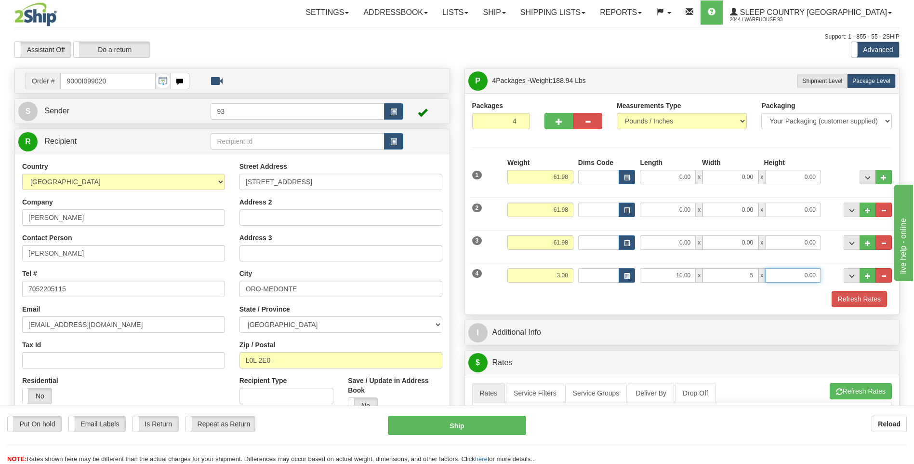
type input "5.00"
click at [813, 276] on input "0.00" at bounding box center [793, 275] width 56 height 14
type input "5.00"
click at [571, 238] on input "61.98" at bounding box center [540, 242] width 66 height 14
type input "6"
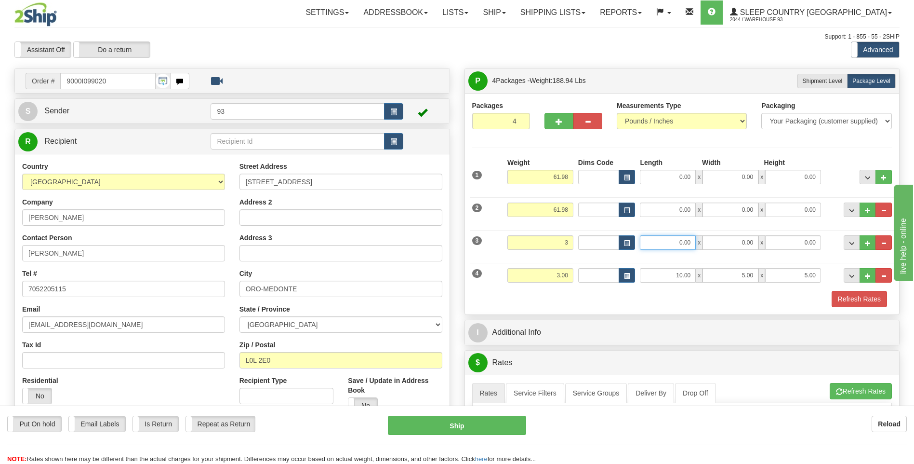
click at [681, 241] on input "0.00" at bounding box center [668, 242] width 56 height 14
type input "3.00"
type input "10.00"
click at [748, 239] on input "0.00" at bounding box center [731, 242] width 56 height 14
type input "5.00"
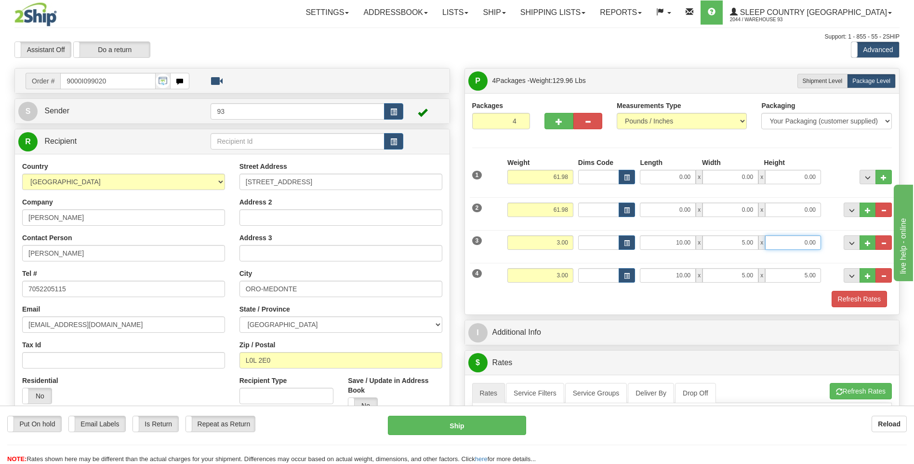
click at [808, 238] on input "0.00" at bounding box center [793, 242] width 56 height 14
type input "5.00"
click at [570, 205] on input "61.98" at bounding box center [540, 209] width 66 height 14
type input "6"
type input "35.00"
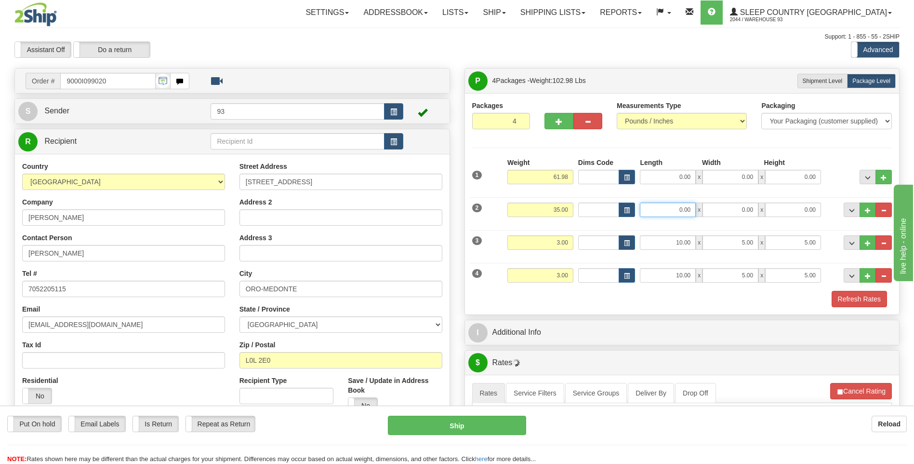
click at [678, 205] on input "0.00" at bounding box center [668, 209] width 56 height 14
type input "40.00"
click at [729, 205] on input "0.00" at bounding box center [731, 209] width 56 height 14
type input "16.00"
click at [794, 210] on input "0.00" at bounding box center [793, 209] width 56 height 14
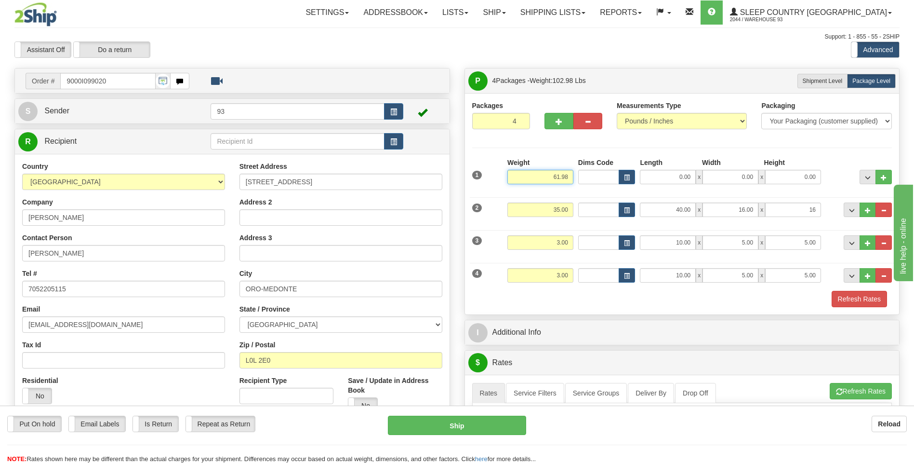
type input "16.00"
click at [570, 171] on input "61.98" at bounding box center [540, 177] width 66 height 14
type input "6"
type input "35.00"
click at [665, 184] on div "1 Weight 35.00 Dims Code x x" at bounding box center [682, 175] width 425 height 34
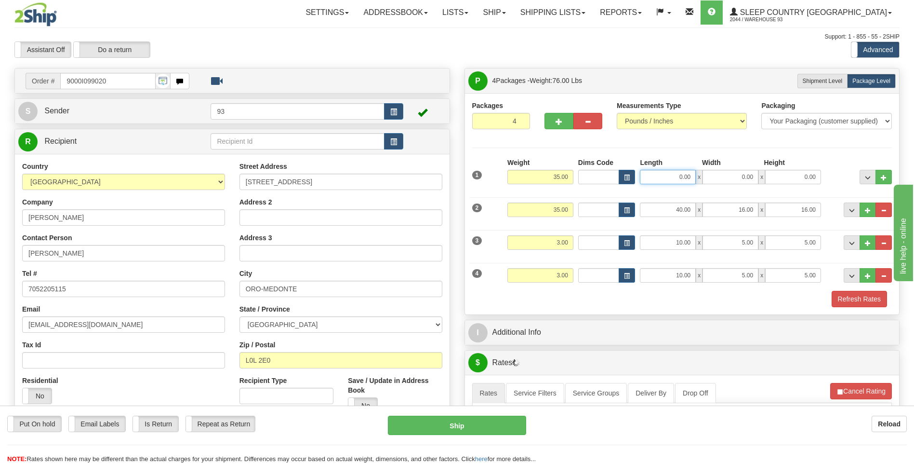
click at [667, 178] on input "0.00" at bounding box center [668, 177] width 56 height 14
type input "40.00"
click at [736, 189] on div "1 Weight 35.00 Dims Code x x" at bounding box center [682, 175] width 425 height 34
click at [736, 175] on input "0.00" at bounding box center [731, 177] width 56 height 14
type input "16.00"
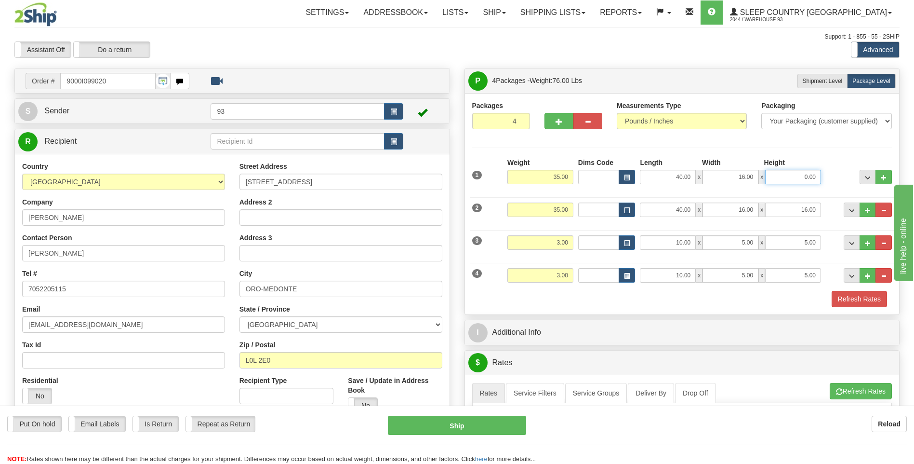
click at [792, 173] on input "0.00" at bounding box center [793, 177] width 56 height 14
type input "16.00"
click at [826, 300] on div "Refresh Rates" at bounding box center [682, 299] width 425 height 16
click at [855, 300] on button "Refresh Rates" at bounding box center [859, 299] width 55 height 16
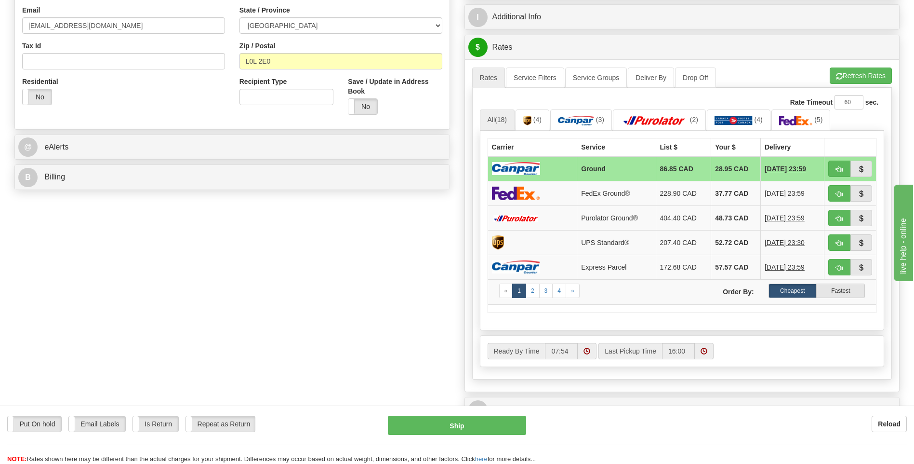
scroll to position [241, 0]
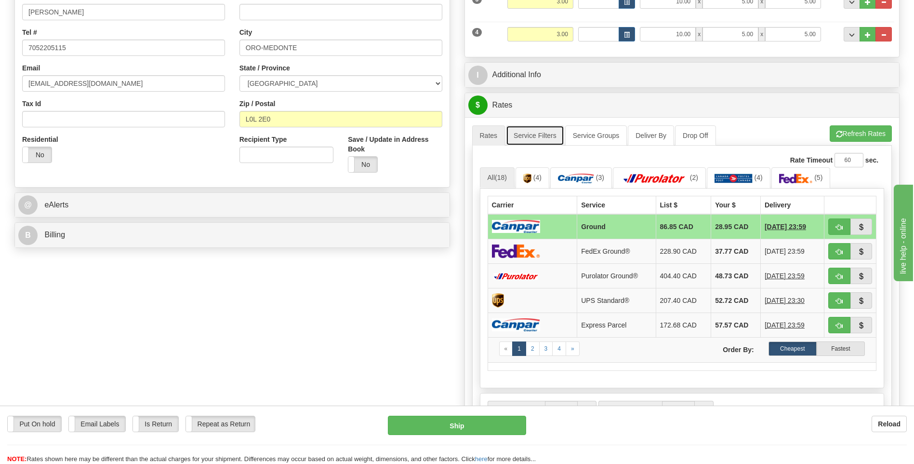
click at [535, 140] on link "Service Filters" at bounding box center [535, 135] width 58 height 20
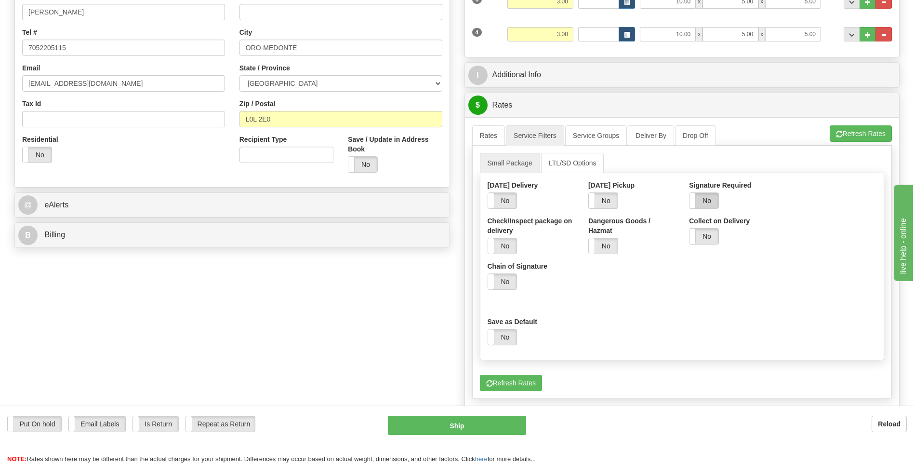
click at [705, 200] on label "No" at bounding box center [704, 200] width 29 height 15
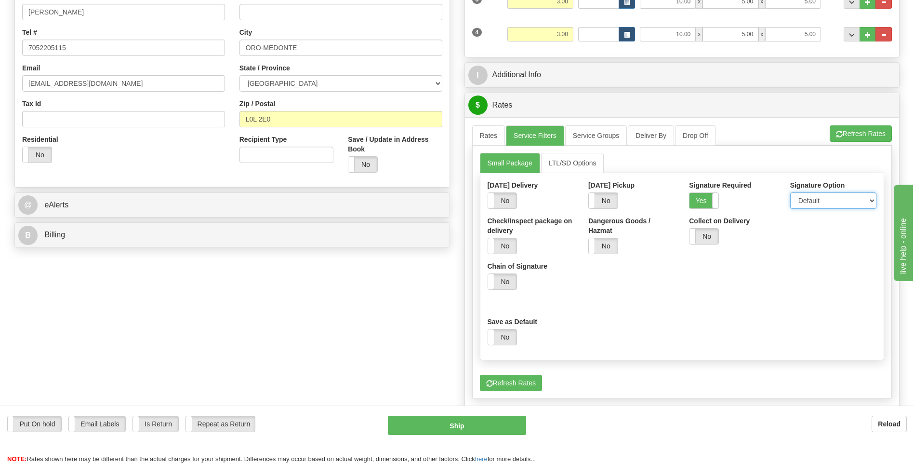
click at [857, 204] on select "Default Adult Direct Indirect No Signature Required" at bounding box center [833, 200] width 86 height 16
select select "1"
click at [790, 192] on select "Default Adult Direct Indirect No Signature Required" at bounding box center [833, 200] width 86 height 16
click at [498, 136] on link "Rates" at bounding box center [488, 135] width 33 height 20
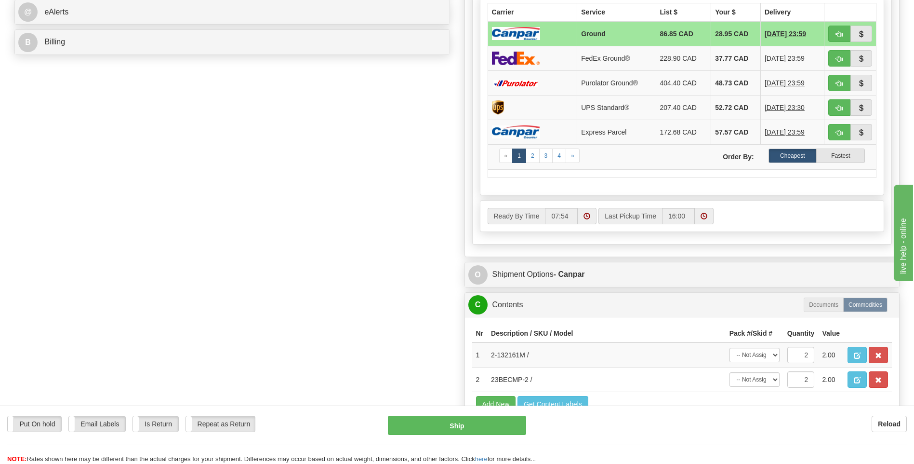
scroll to position [482, 0]
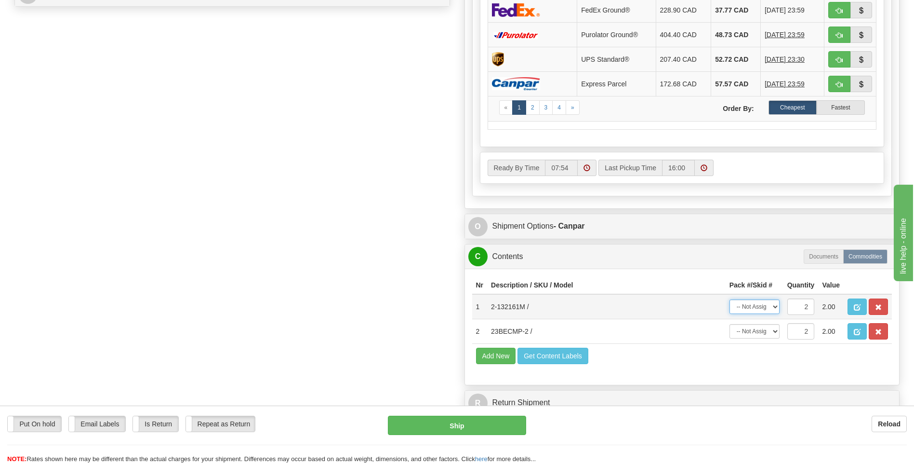
click at [775, 305] on select "-- Not Assigned -- Package 1 Package 2 Package 3 Package 4 Split" at bounding box center [755, 306] width 50 height 14
select select "SPLIT"
click at [730, 299] on select "-- Not Assigned -- Package 1 Package 2 Package 3 Package 4 Split" at bounding box center [755, 306] width 50 height 14
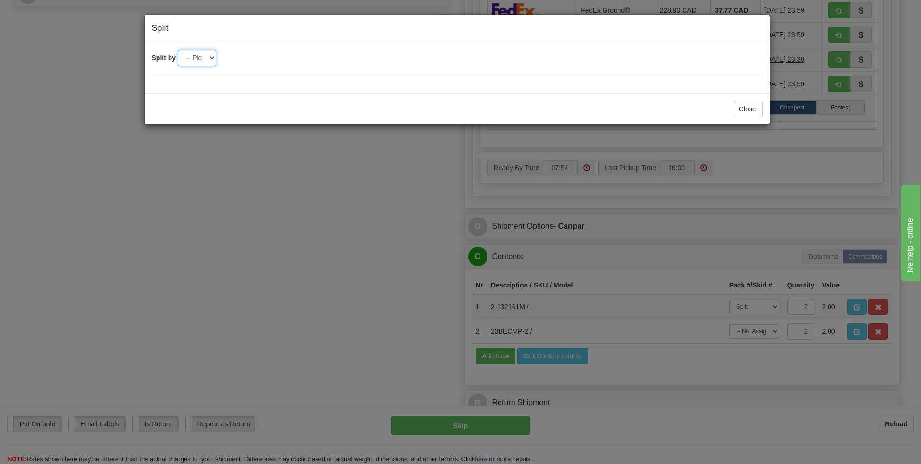
click at [197, 55] on select "-- Please select -- 2 3 4" at bounding box center [197, 58] width 39 height 16
select select "2"
click at [178, 50] on select "-- Please select -- 2 3 4" at bounding box center [197, 58] width 39 height 16
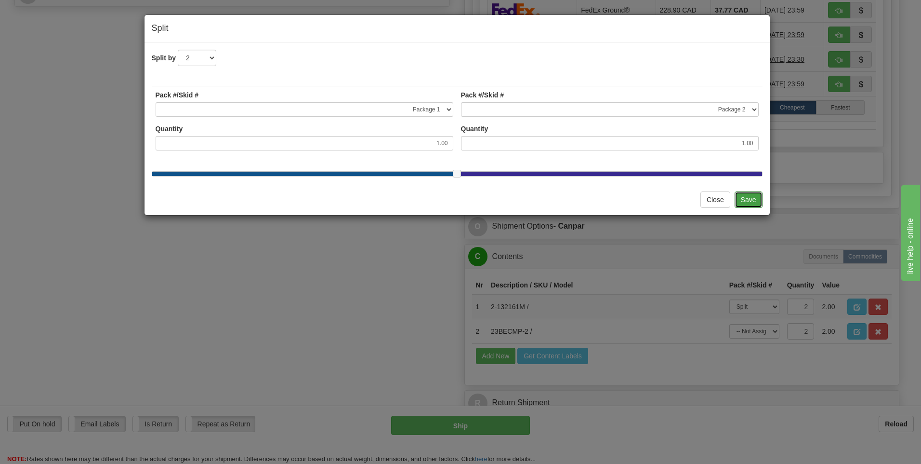
click at [760, 206] on button "Save" at bounding box center [749, 199] width 28 height 16
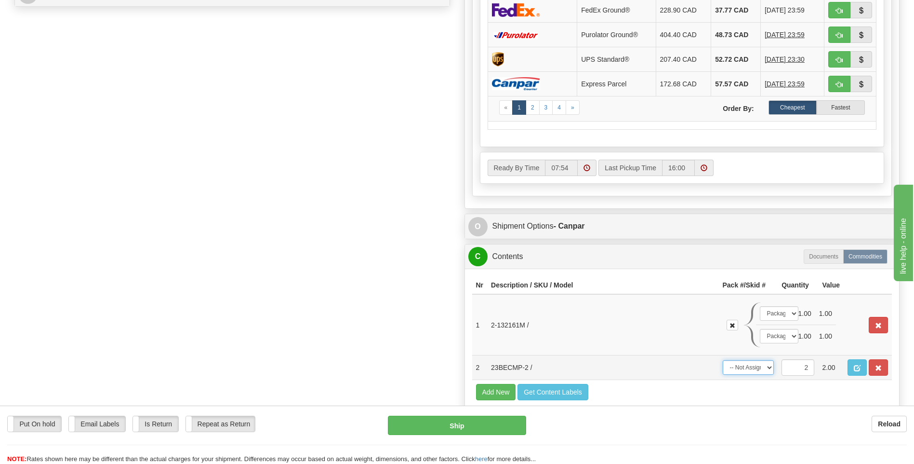
click at [757, 371] on select "-- Not Assigned -- Package 1 Package 2 Package 3 Package 4 Split" at bounding box center [749, 367] width 52 height 14
select select "SPLIT"
click at [723, 360] on select "-- Not Assigned -- Package 1 Package 2 Package 3 Package 4 Split" at bounding box center [749, 367] width 52 height 14
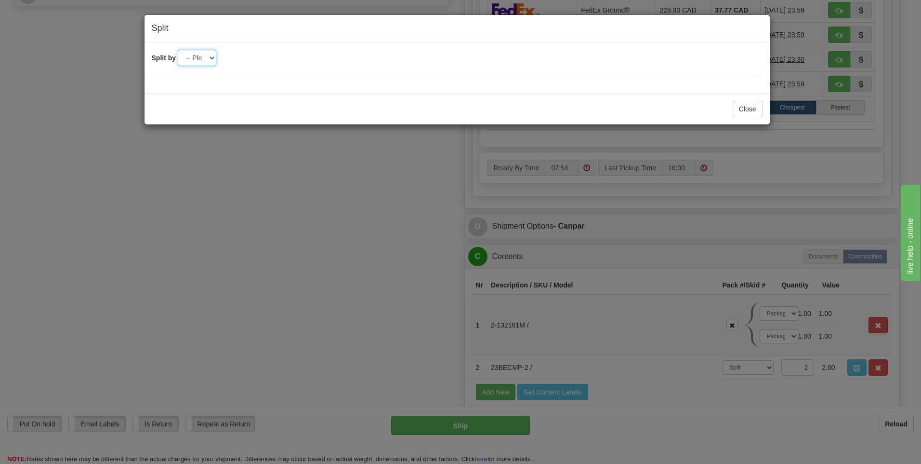
click at [208, 60] on select "-- Please select -- 2 3 4" at bounding box center [197, 58] width 39 height 16
select select "2"
click at [178, 50] on select "-- Please select -- 2 3 4" at bounding box center [197, 58] width 39 height 16
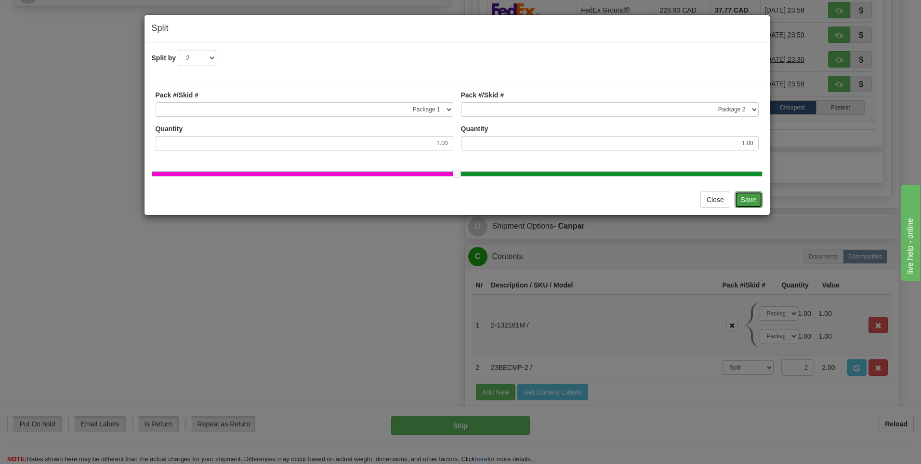
click at [750, 201] on button "Save" at bounding box center [749, 199] width 28 height 16
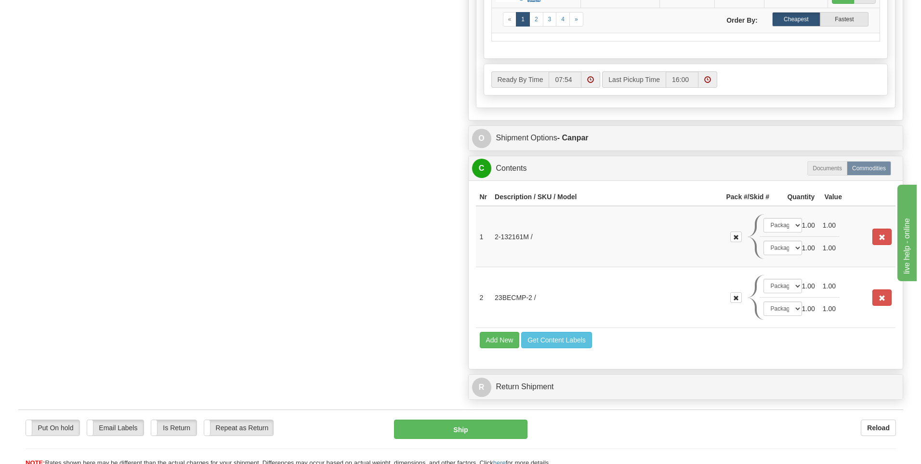
scroll to position [578, 0]
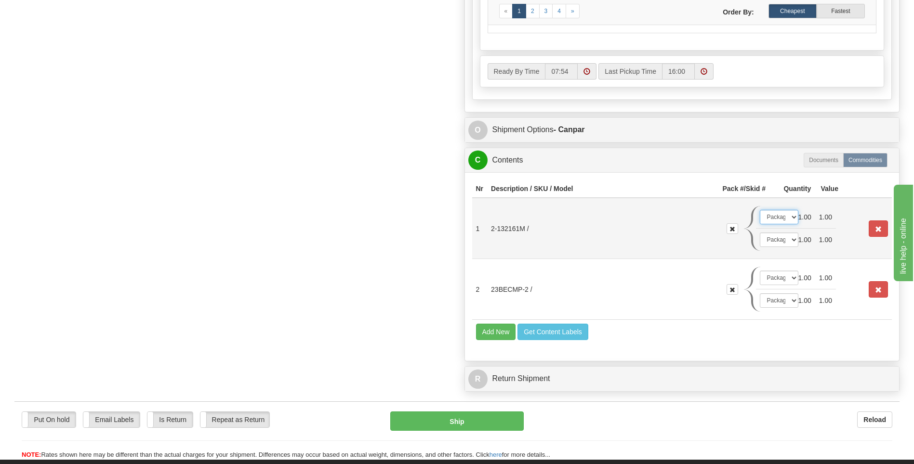
click at [793, 218] on select "-- Not Assigned -- Package 1 Package 2 Package 3 Package 4" at bounding box center [779, 217] width 39 height 14
click at [791, 242] on select "-- Not Assigned -- Package 1 Package 2 Package 3 Package 4" at bounding box center [779, 239] width 39 height 14
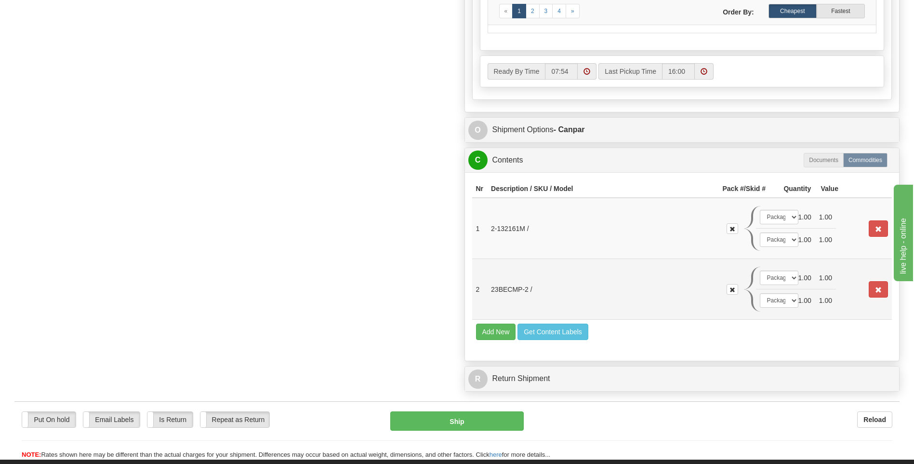
click at [796, 278] on td "1.00" at bounding box center [805, 277] width 21 height 23
click at [794, 277] on select "-- Not Assigned -- Package 1 Package 2 Package 3 Package 4" at bounding box center [779, 277] width 39 height 14
select select "2"
click at [760, 270] on select "-- Not Assigned -- Package 1 Package 2 Package 3 Package 4" at bounding box center [779, 277] width 39 height 14
click at [795, 300] on td "1.00" at bounding box center [805, 300] width 21 height 23
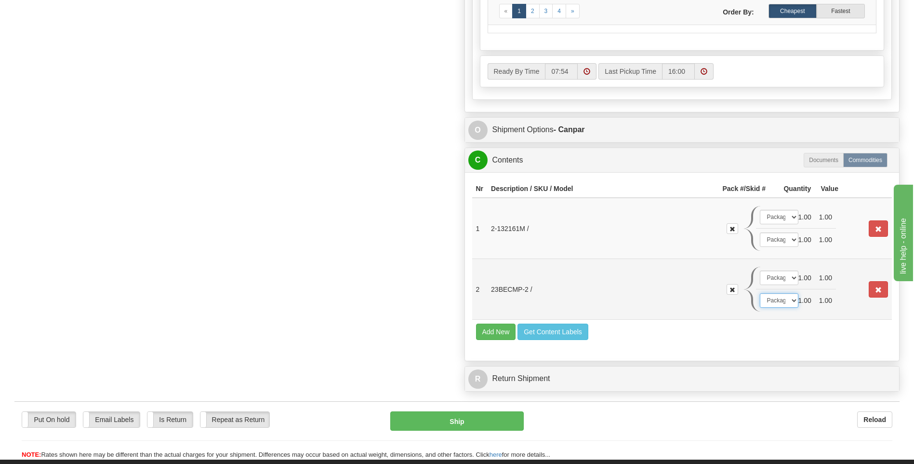
click at [793, 299] on select "-- Not Assigned -- Package 1 Package 2 Package 3 Package 4" at bounding box center [779, 300] width 39 height 14
select select "3"
click at [760, 293] on select "-- Not Assigned -- Package 1 Package 2 Package 3 Package 4" at bounding box center [779, 300] width 39 height 14
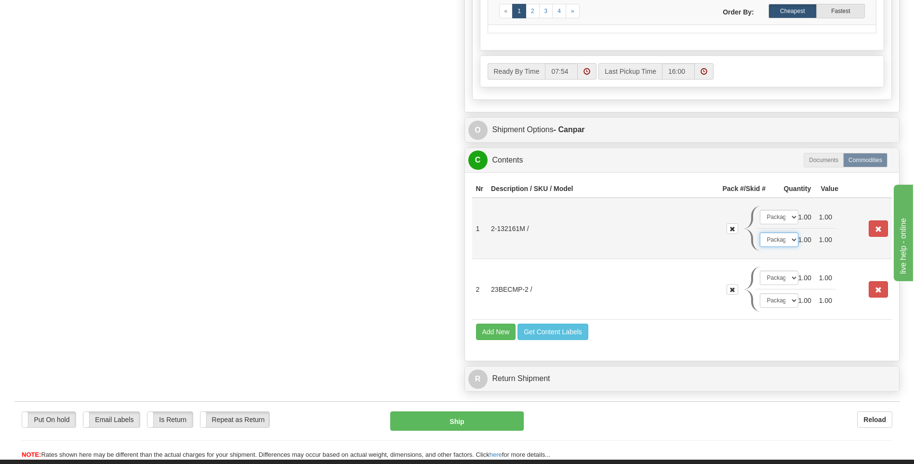
click at [790, 239] on select "-- Not Assigned -- Package 1 Package 2 Package 3 Package 4" at bounding box center [779, 239] width 39 height 14
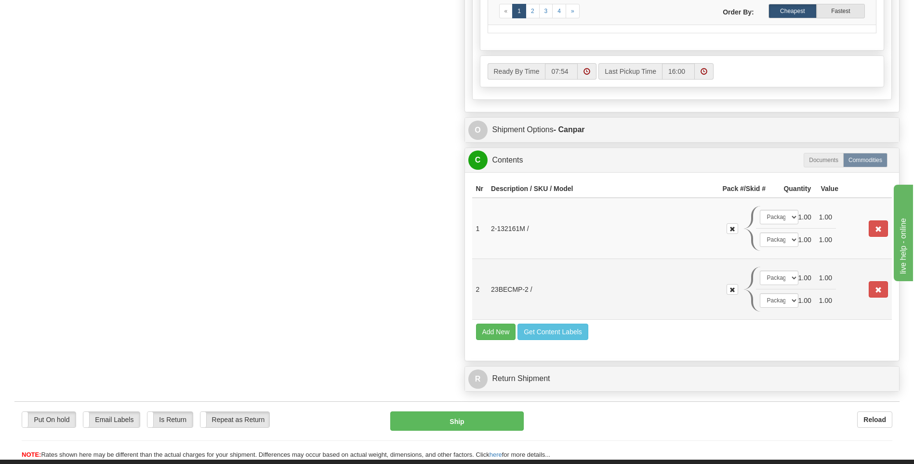
click at [797, 277] on td "1.00" at bounding box center [805, 277] width 21 height 23
click at [792, 275] on select "-- Not Assigned -- Package 1 Package 2 Package 3 Package 4" at bounding box center [779, 277] width 39 height 14
click at [791, 276] on select "-- Not Assigned -- Package 1 Package 2 Package 3 Package 4" at bounding box center [779, 277] width 39 height 14
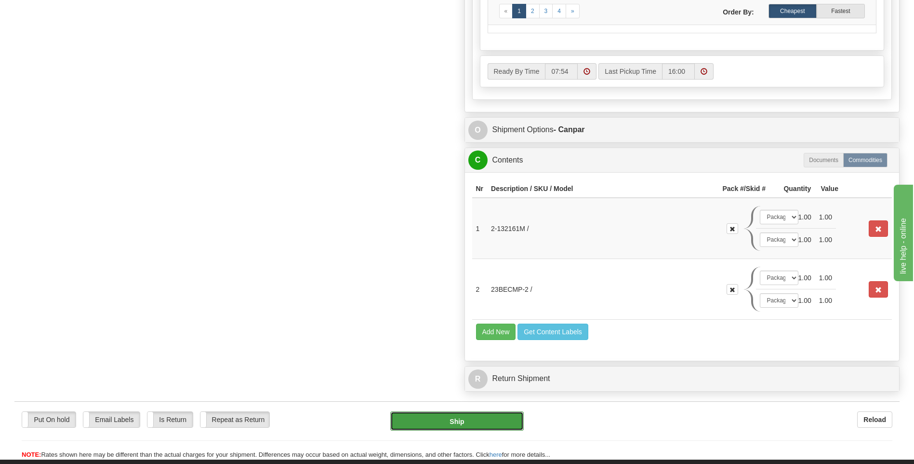
click at [484, 425] on button "Ship" at bounding box center [456, 420] width 133 height 19
type input "1"
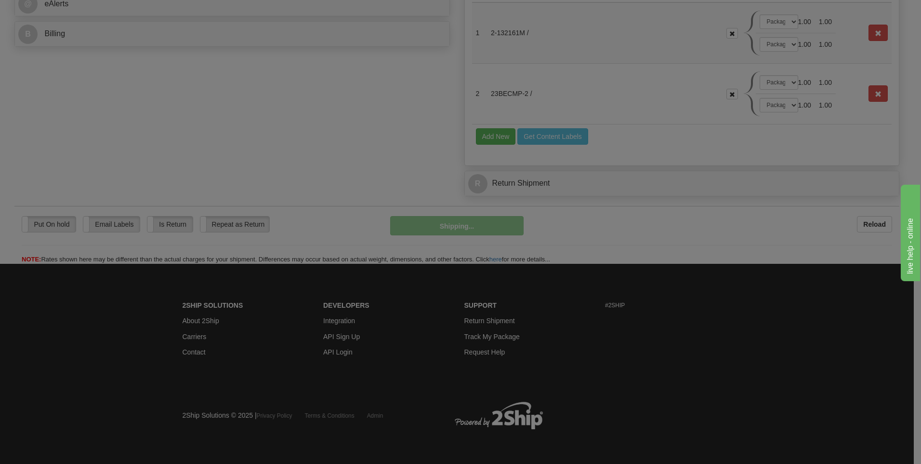
scroll to position [442, 0]
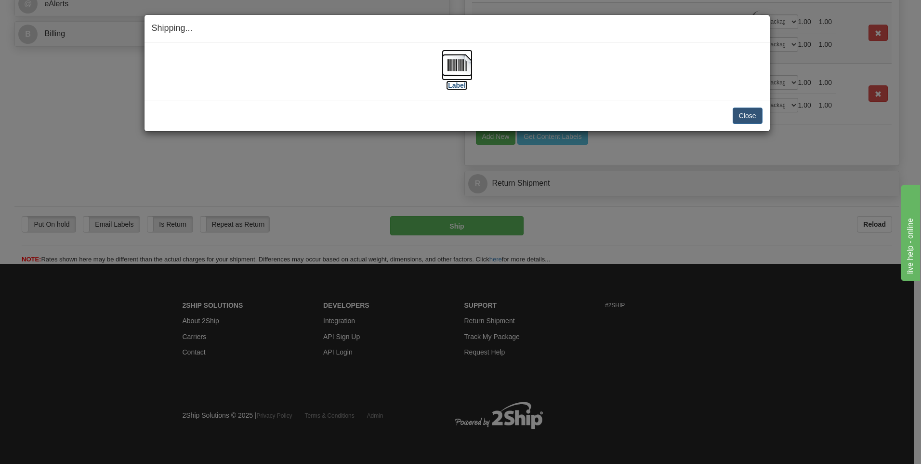
click at [455, 64] on img at bounding box center [457, 65] width 31 height 31
click at [756, 118] on button "Close" at bounding box center [748, 115] width 30 height 16
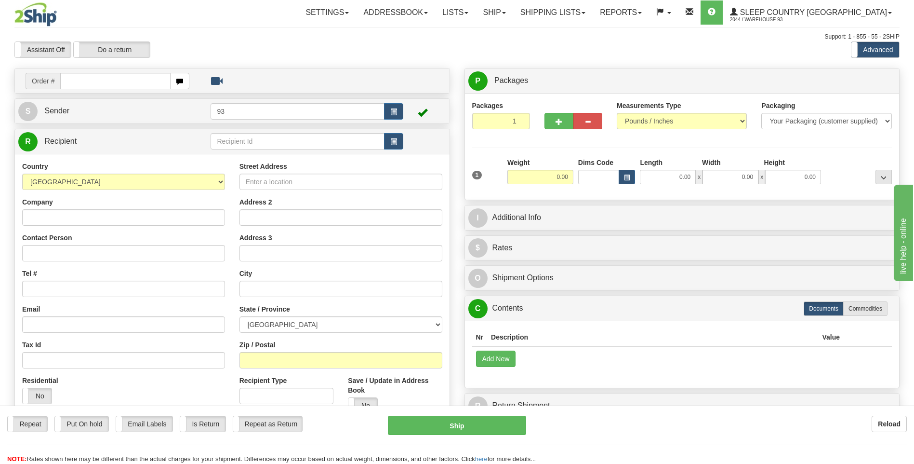
click at [88, 83] on input "text" at bounding box center [115, 81] width 110 height 16
type input "9000I099742"
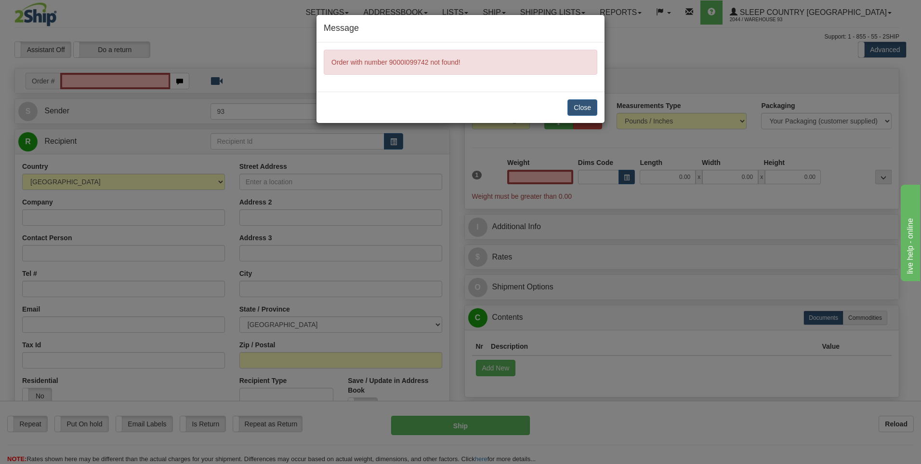
type input "0.00"
click at [584, 106] on button "Close" at bounding box center [583, 107] width 30 height 16
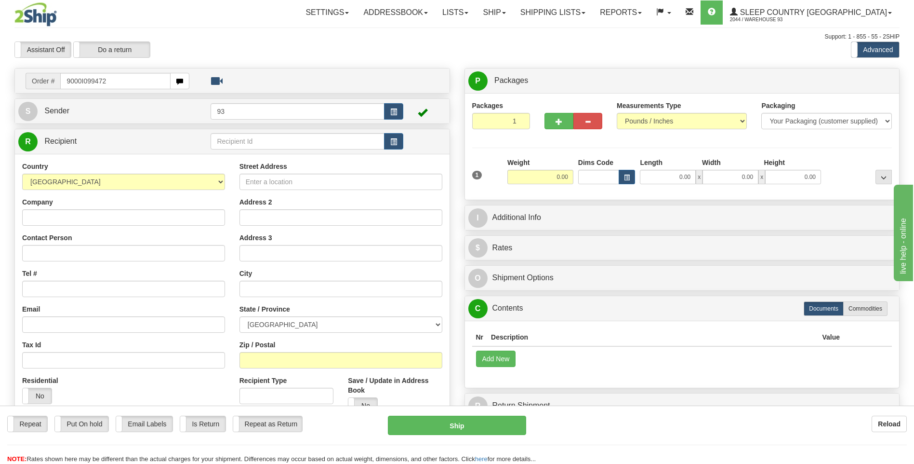
type input "9000I099472"
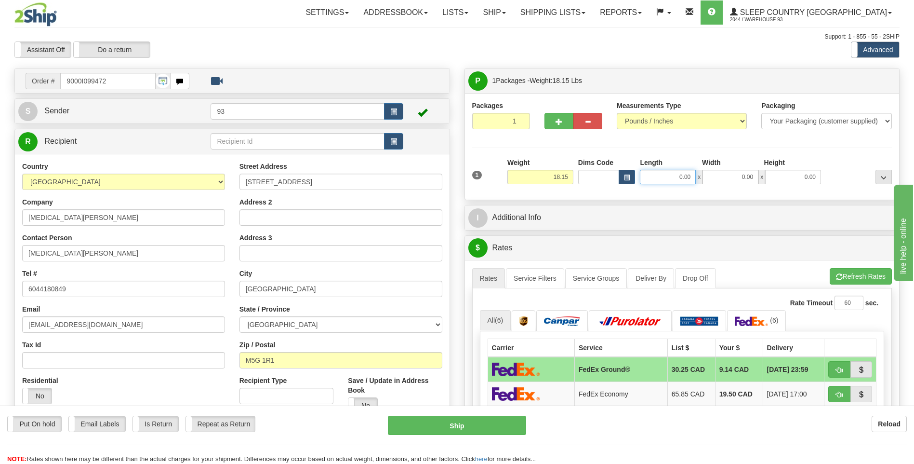
click at [659, 173] on input "0.00" at bounding box center [668, 177] width 56 height 14
type input "20.00"
click at [748, 172] on input "0.00" at bounding box center [731, 177] width 56 height 14
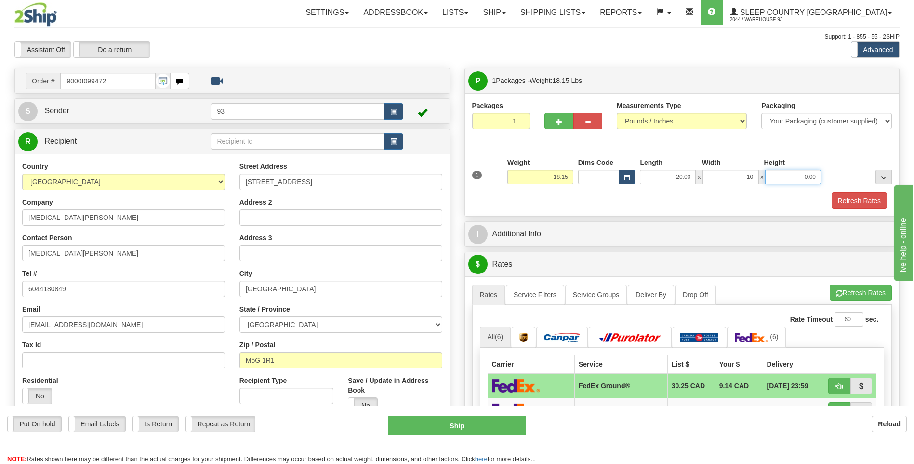
type input "10.00"
click at [801, 176] on input "0.00" at bounding box center [793, 177] width 56 height 14
type input "10.00"
click at [852, 198] on button "Refresh Rates" at bounding box center [859, 200] width 55 height 16
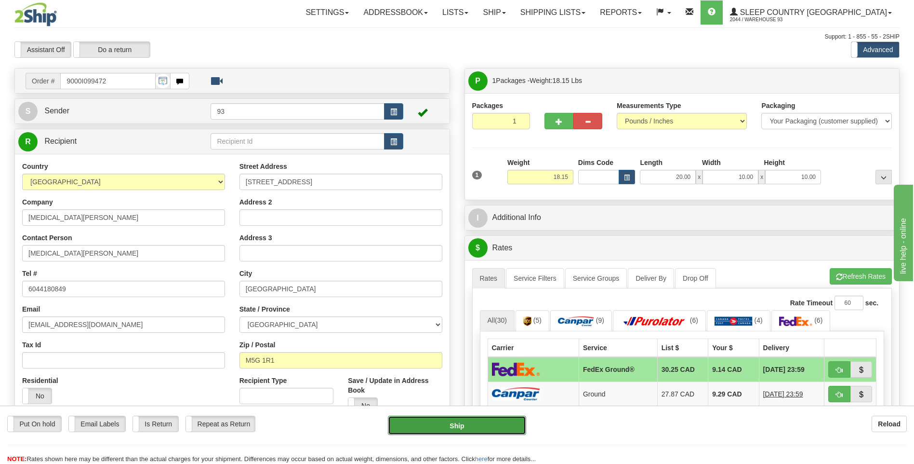
click at [499, 431] on button "Ship" at bounding box center [457, 424] width 138 height 19
type input "92"
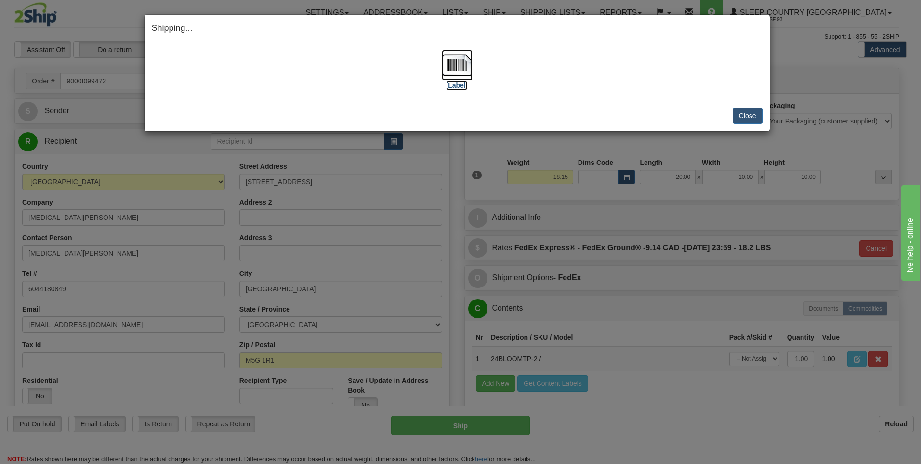
click at [462, 72] on img at bounding box center [457, 65] width 31 height 31
click at [749, 118] on button "Close" at bounding box center [748, 115] width 30 height 16
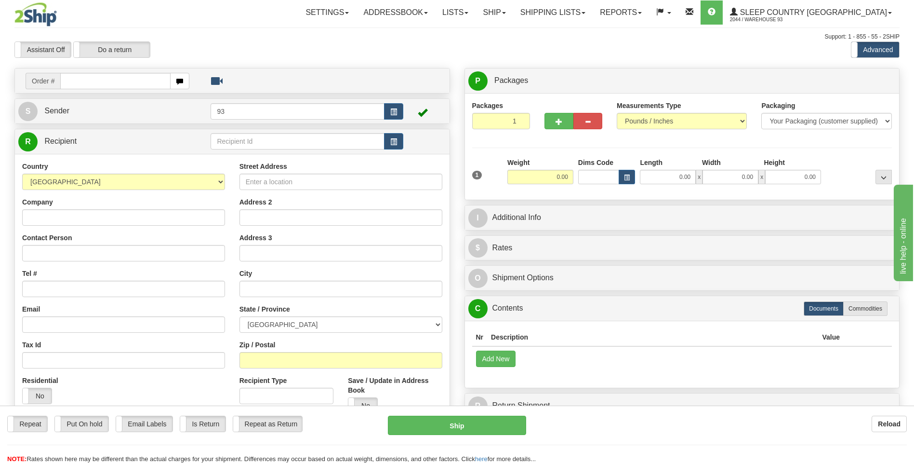
click at [84, 84] on input "text" at bounding box center [115, 81] width 110 height 16
type input "9000I099520"
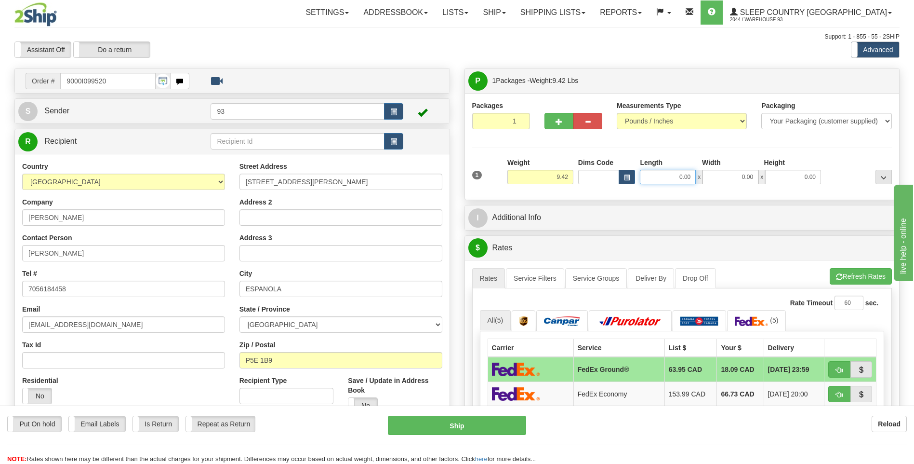
click at [665, 171] on input "0.00" at bounding box center [668, 177] width 56 height 14
type input "12.00"
click at [734, 177] on input "0.00" at bounding box center [731, 177] width 56 height 14
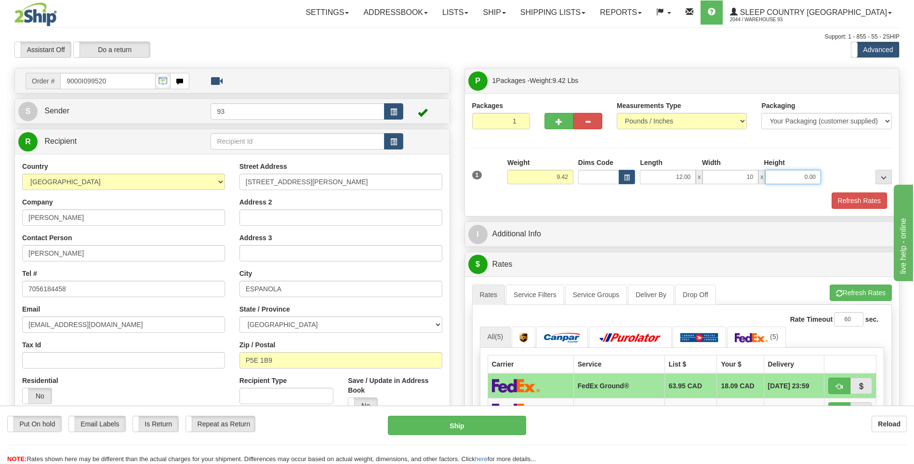
type input "10.00"
click at [797, 176] on input "0.00" at bounding box center [793, 177] width 56 height 14
type input "4.00"
click at [882, 199] on button "Refresh Rates" at bounding box center [859, 200] width 55 height 16
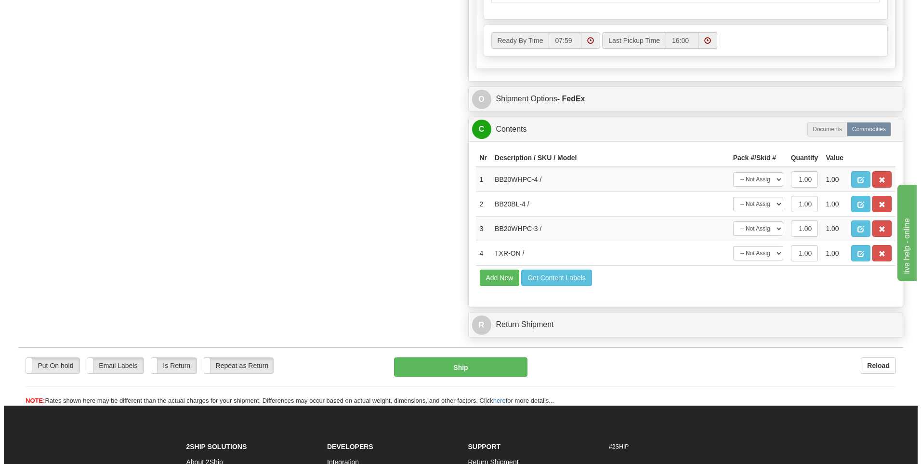
scroll to position [530, 0]
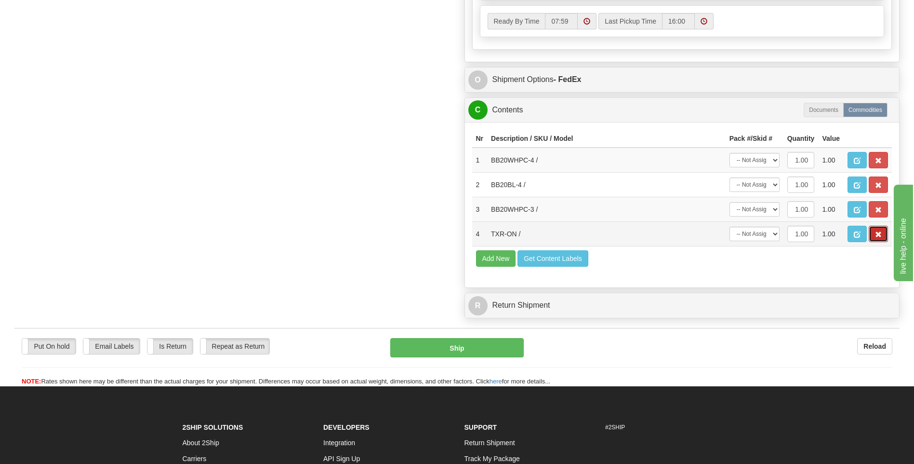
click at [877, 230] on button "button" at bounding box center [878, 234] width 19 height 16
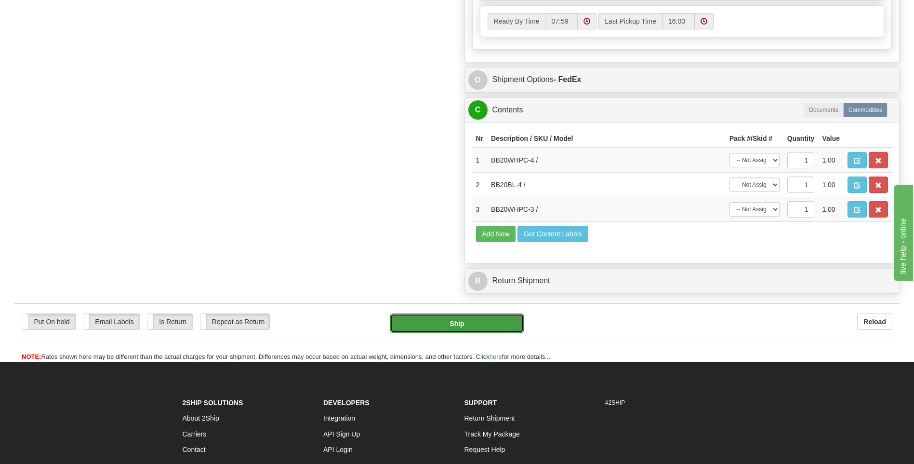
click at [453, 325] on button "Ship" at bounding box center [456, 322] width 133 height 19
type input "92"
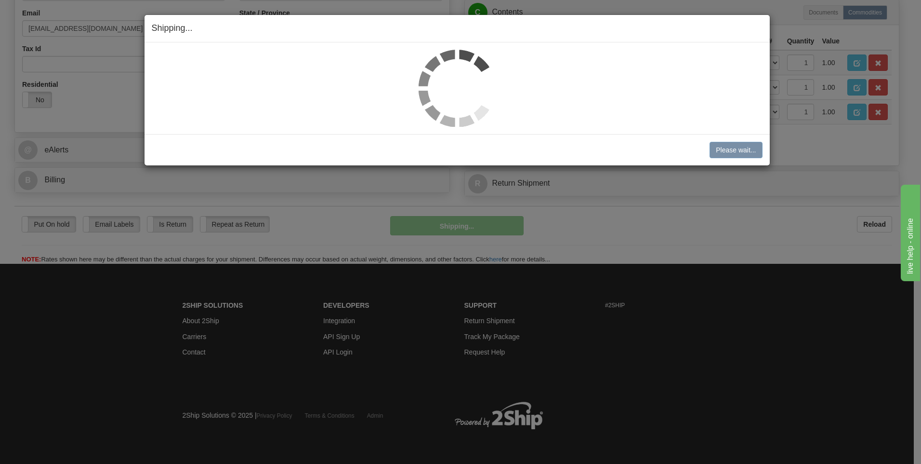
scroll to position [296, 0]
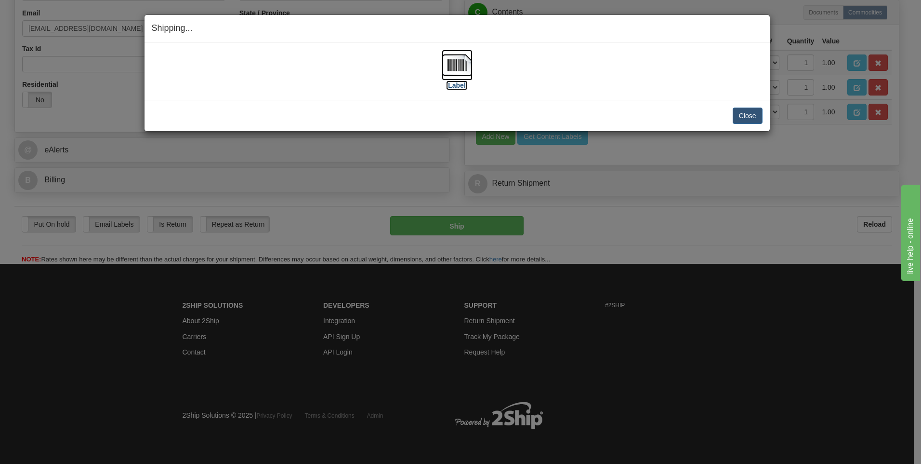
click at [466, 67] on img at bounding box center [457, 65] width 31 height 31
click at [754, 120] on button "Close" at bounding box center [748, 115] width 30 height 16
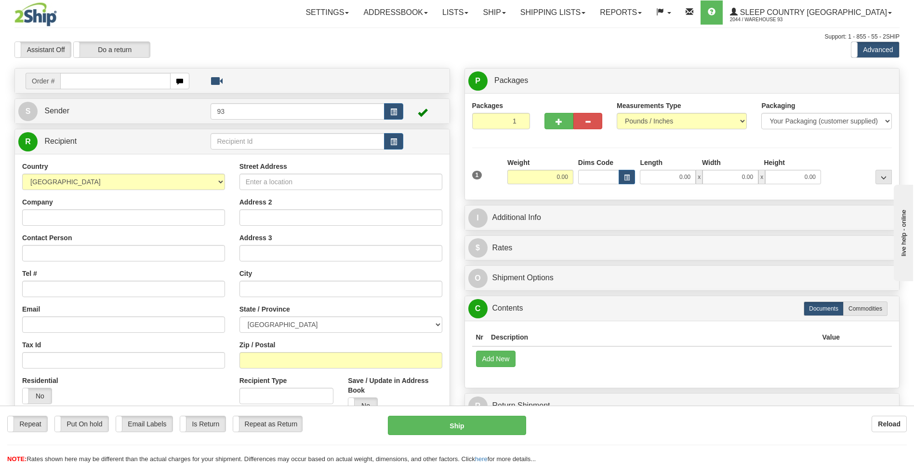
click at [80, 81] on input "text" at bounding box center [115, 81] width 110 height 16
type input "9000I099991"
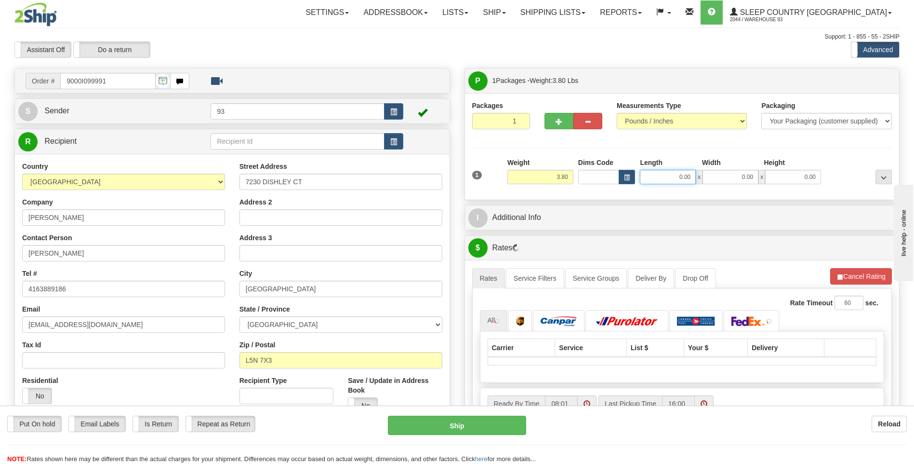
click at [668, 179] on input "0.00" at bounding box center [668, 177] width 56 height 14
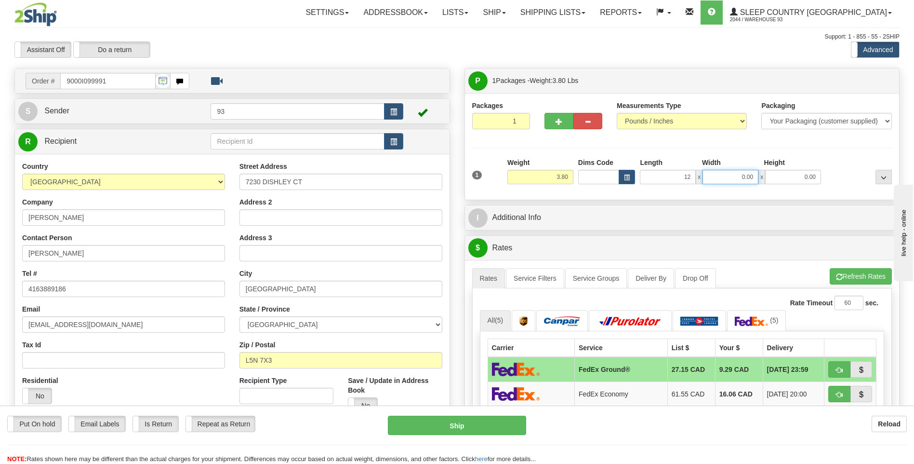
type input "12.00"
click at [744, 175] on input "0.00" at bounding box center [731, 177] width 56 height 14
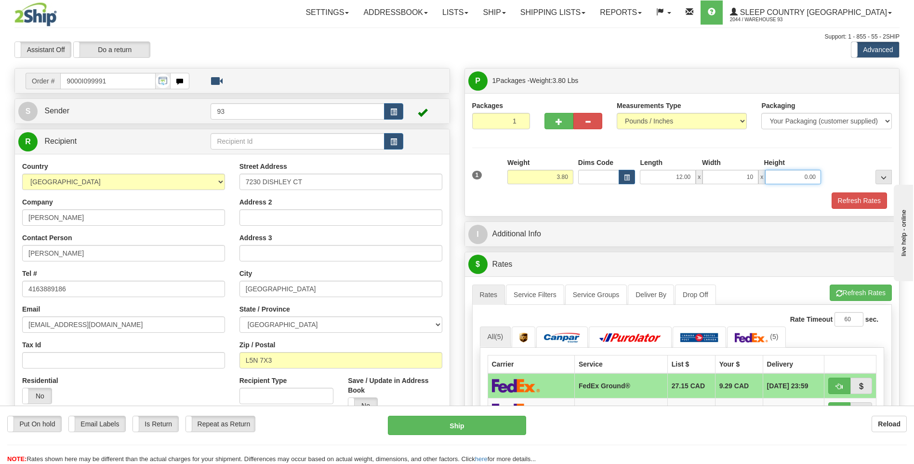
type input "10.00"
click at [808, 180] on input "0.00" at bounding box center [793, 177] width 56 height 14
type input "2.00"
click at [867, 202] on button "Refresh Rates" at bounding box center [859, 200] width 55 height 16
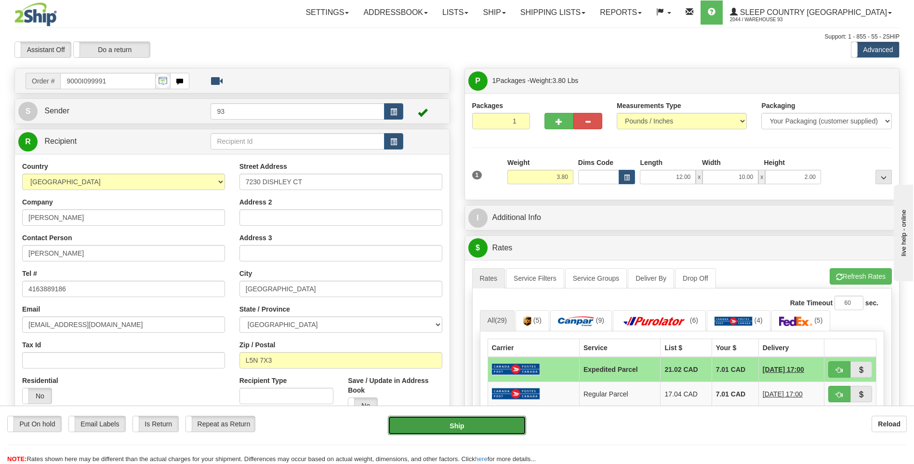
click at [490, 426] on button "Ship" at bounding box center [457, 424] width 138 height 19
type input "DOM.EP"
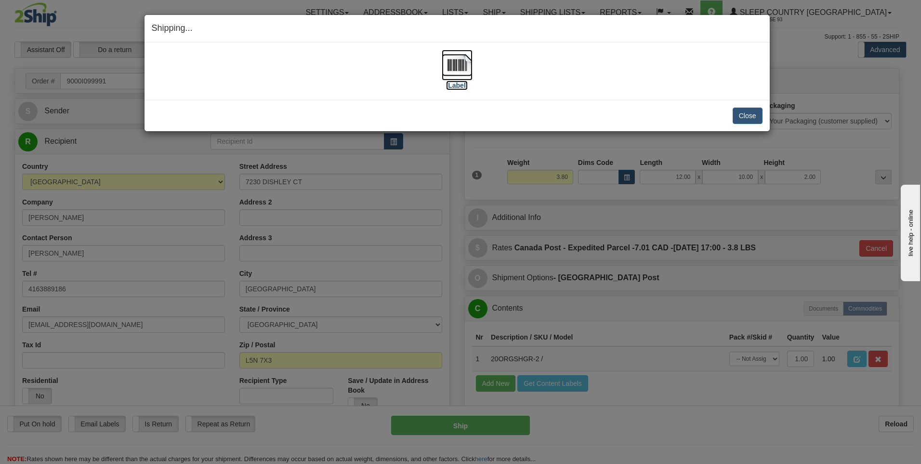
click at [461, 66] on img at bounding box center [457, 65] width 31 height 31
click at [746, 113] on button "Close" at bounding box center [748, 115] width 30 height 16
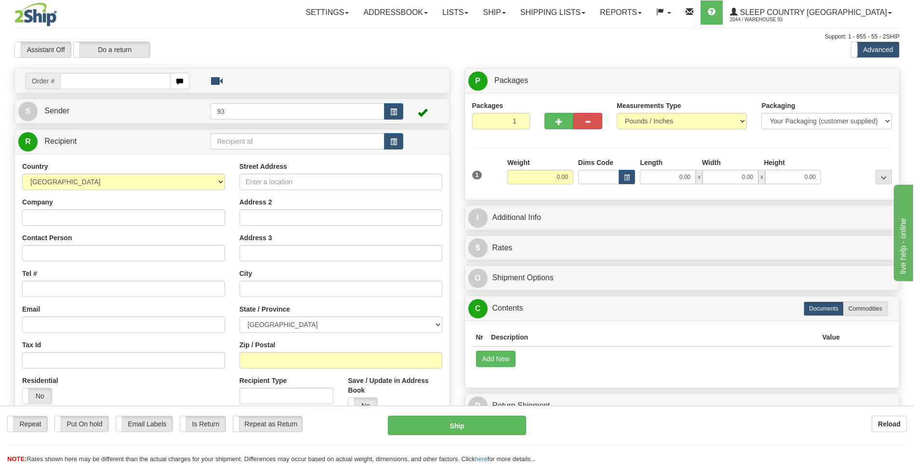
click at [72, 78] on input "text" at bounding box center [115, 81] width 110 height 16
type input "9007I066142"
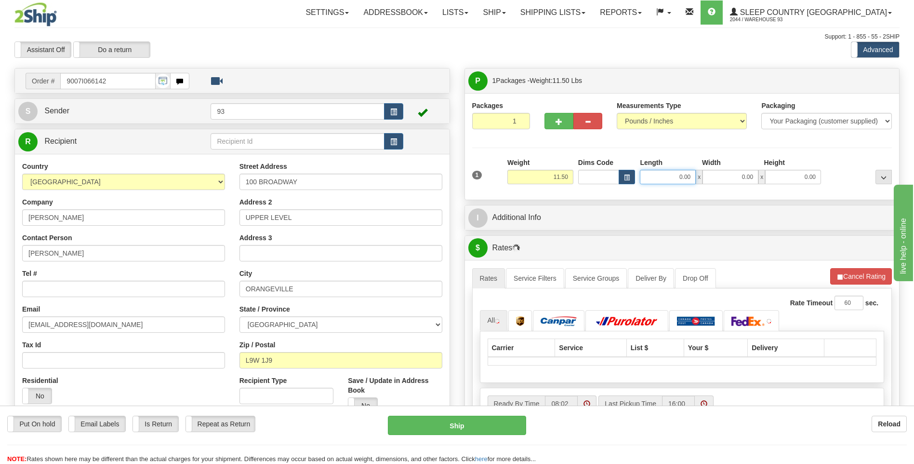
click at [685, 176] on input "0.00" at bounding box center [668, 177] width 56 height 14
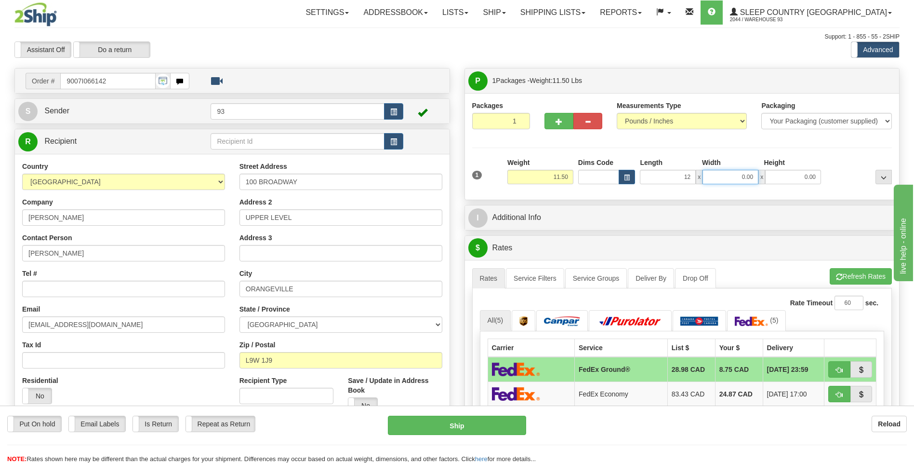
type input "12.00"
click at [742, 179] on input "0.00" at bounding box center [731, 177] width 56 height 14
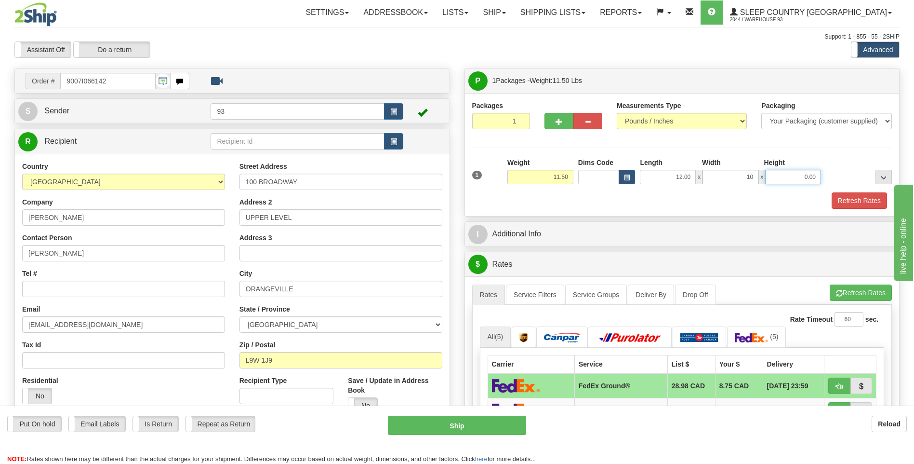
type input "10.00"
click at [791, 183] on input "0.00" at bounding box center [793, 177] width 56 height 14
type input "4.00"
click at [862, 203] on button "Refresh Rates" at bounding box center [859, 200] width 55 height 16
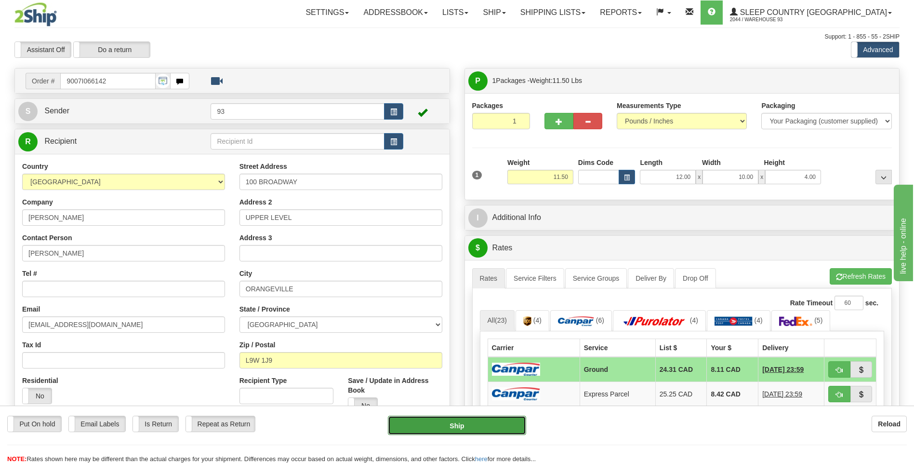
click at [469, 422] on button "Ship" at bounding box center [457, 424] width 138 height 19
type input "1"
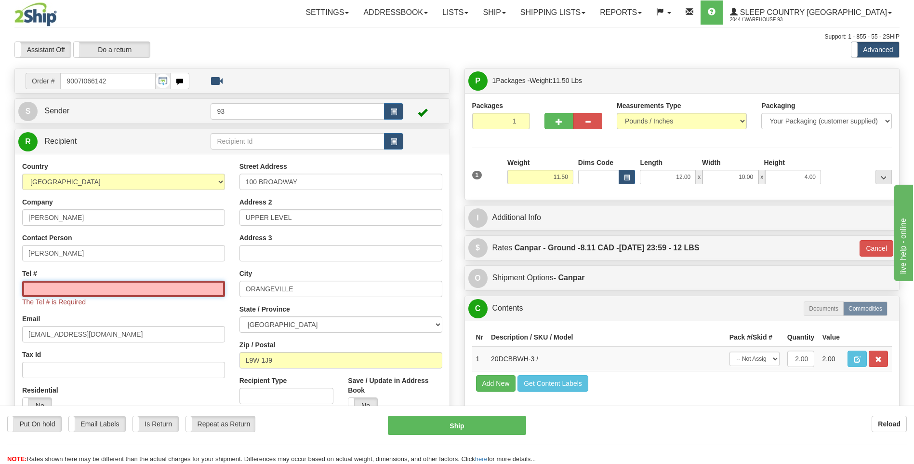
click at [70, 282] on input "Tel #" at bounding box center [123, 288] width 203 height 16
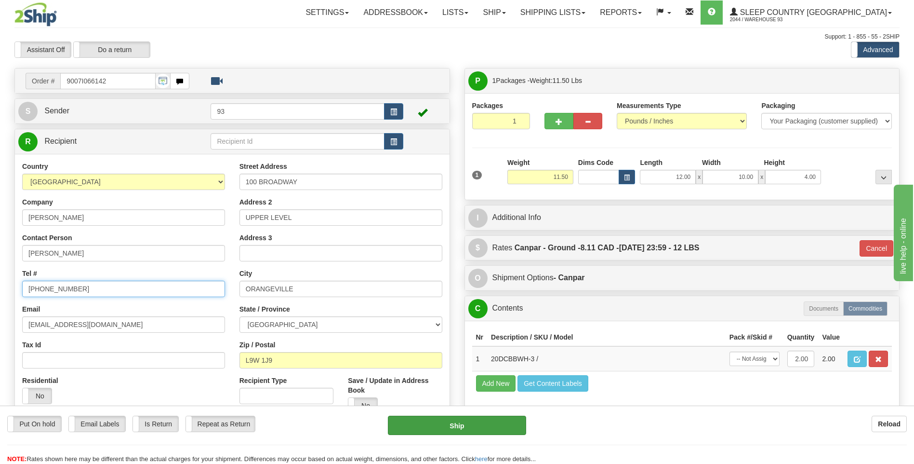
type input "[PHONE_NUMBER]"
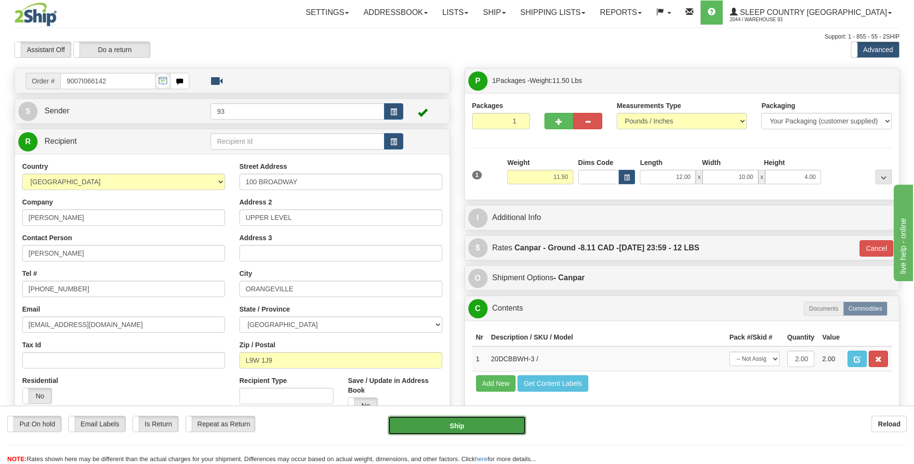
click at [472, 421] on button "Ship" at bounding box center [457, 424] width 138 height 19
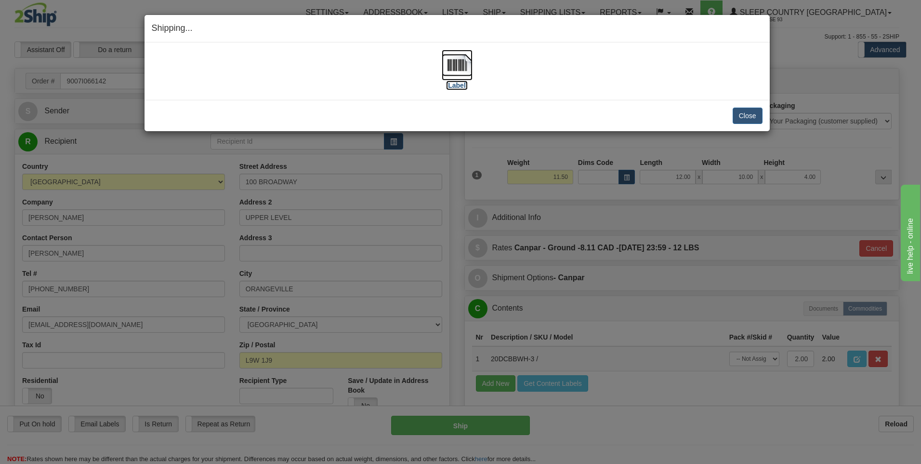
click at [450, 57] on img at bounding box center [457, 65] width 31 height 31
click at [752, 116] on button "Close" at bounding box center [748, 115] width 30 height 16
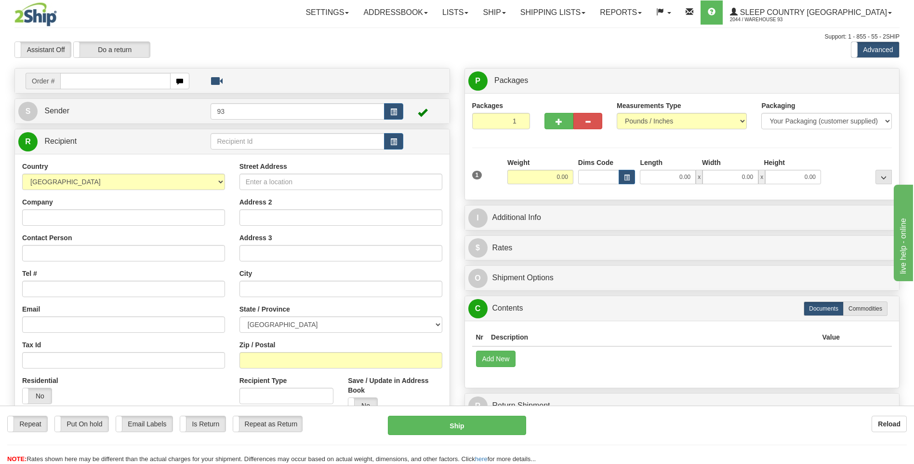
click at [101, 79] on input "text" at bounding box center [115, 81] width 110 height 16
type input "9000I100389"
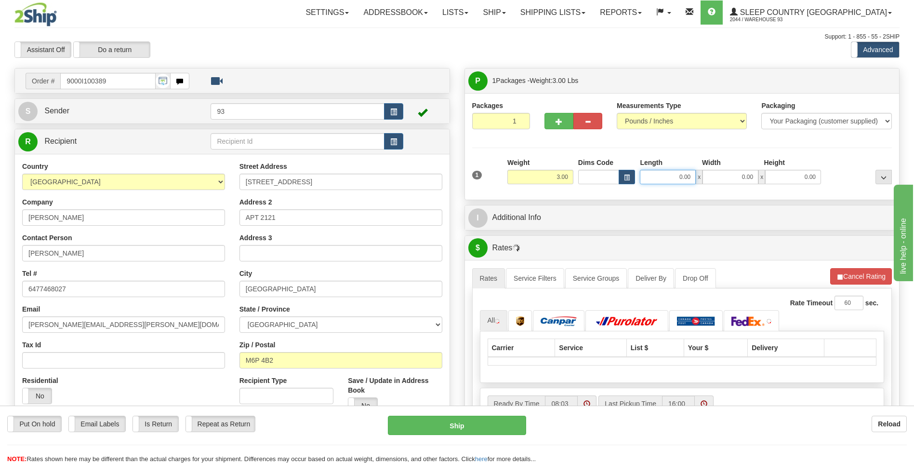
click at [674, 178] on input "0.00" at bounding box center [668, 177] width 56 height 14
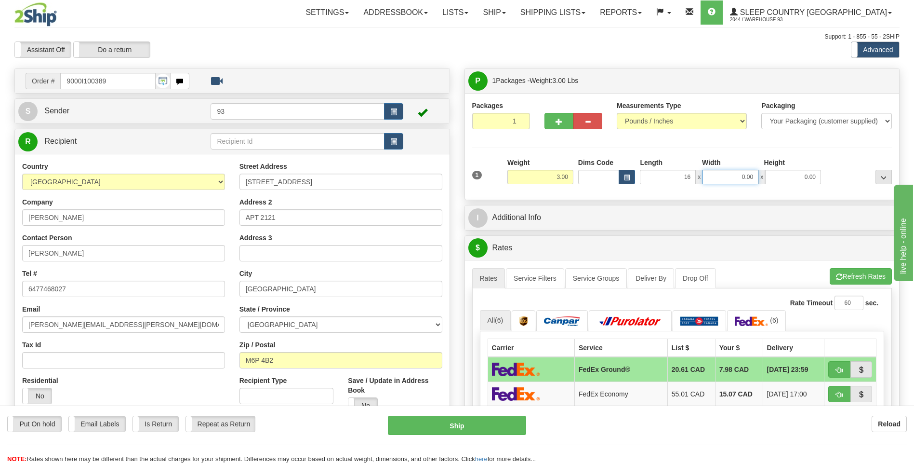
type input "16.00"
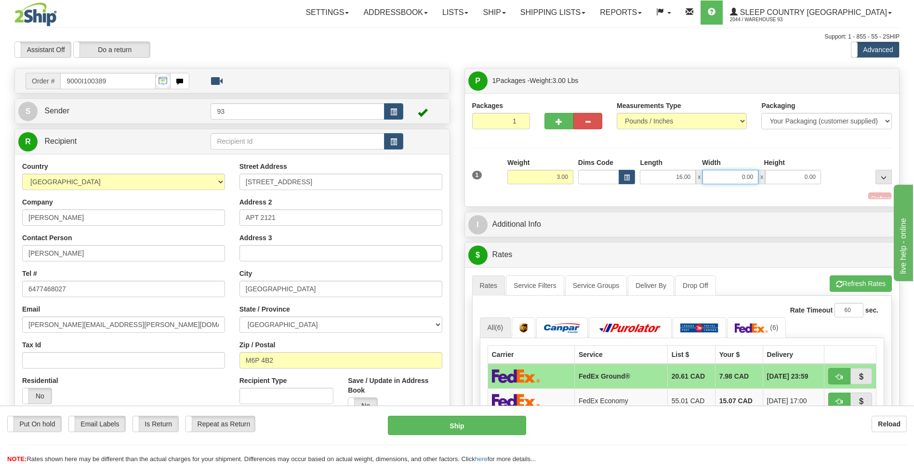
click at [740, 180] on input "0.00" at bounding box center [731, 177] width 56 height 14
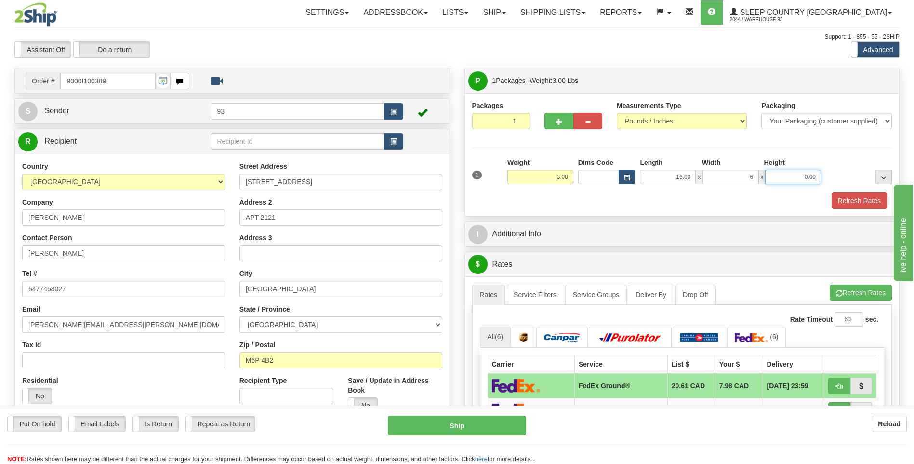
type input "6.00"
click at [793, 174] on input "0.00" at bounding box center [793, 177] width 56 height 14
type input "6.00"
click at [856, 199] on button "Refresh Rates" at bounding box center [859, 200] width 55 height 16
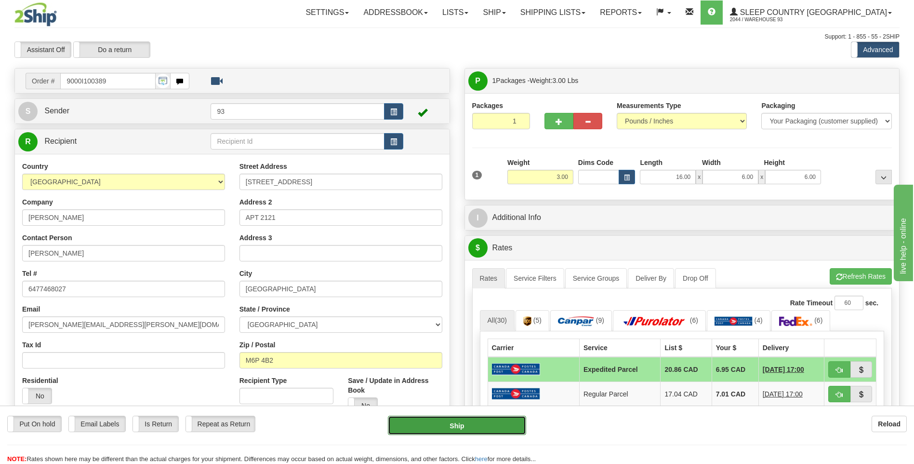
click at [482, 421] on button "Ship" at bounding box center [457, 424] width 138 height 19
type input "DOM.EP"
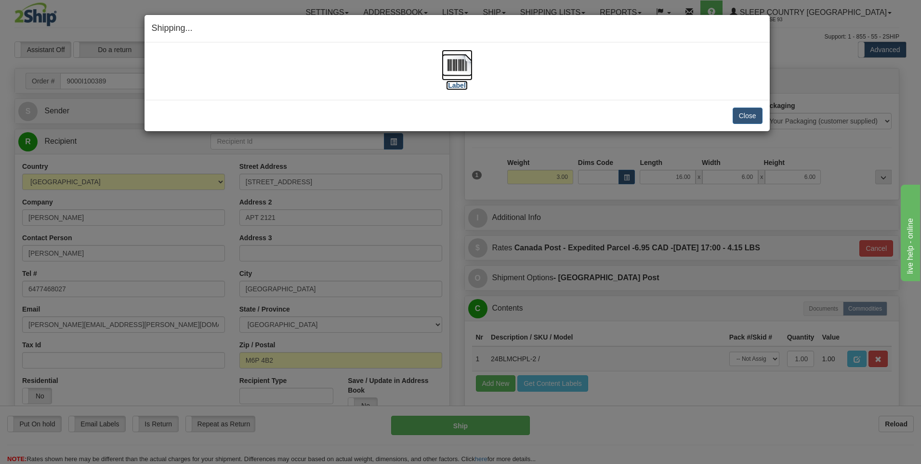
click at [464, 65] on img at bounding box center [457, 65] width 31 height 31
click at [734, 114] on button "Close" at bounding box center [748, 115] width 30 height 16
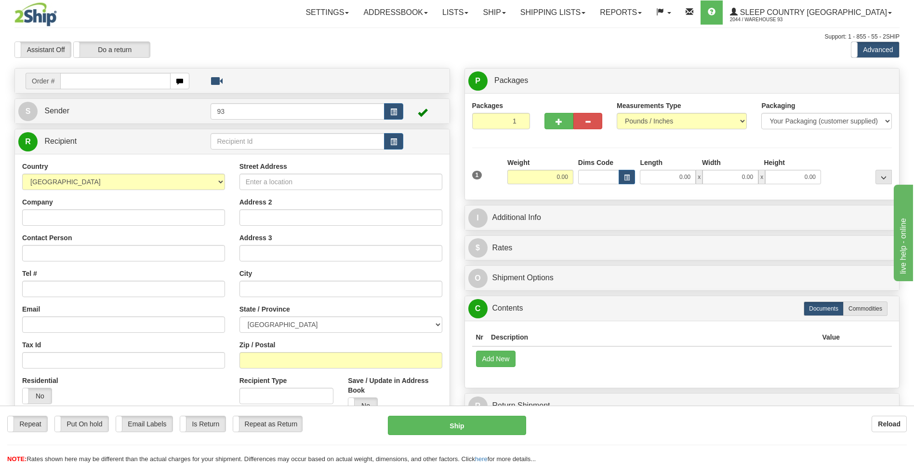
click at [96, 82] on input "text" at bounding box center [115, 81] width 110 height 16
type input "9000I100556"
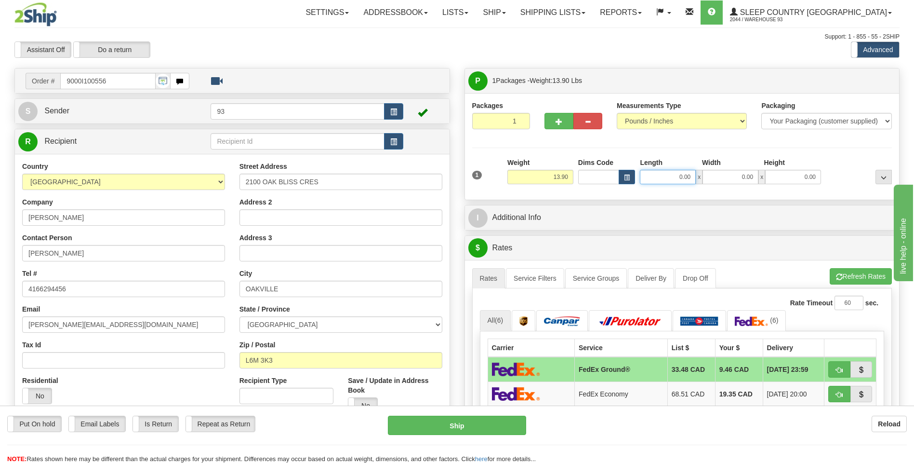
click at [678, 180] on input "0.00" at bounding box center [668, 177] width 56 height 14
type input "22.00"
click at [729, 183] on input "0.00" at bounding box center [731, 177] width 56 height 14
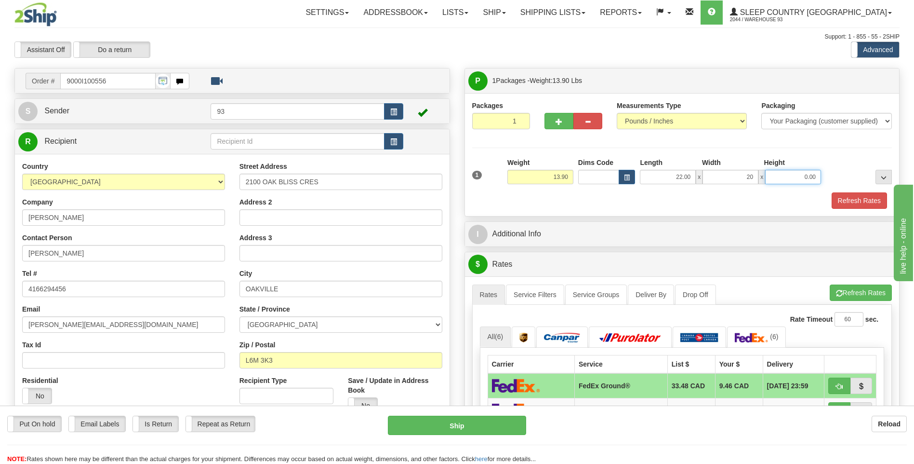
type input "20.00"
click at [787, 176] on input "0.00" at bounding box center [793, 177] width 56 height 14
type input "14.00"
click at [863, 202] on button "Refresh Rates" at bounding box center [859, 200] width 55 height 16
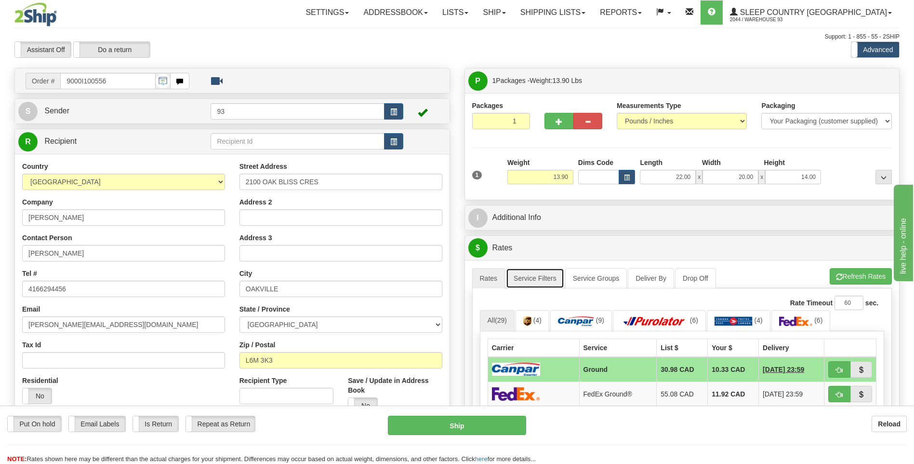
click at [541, 276] on link "Service Filters" at bounding box center [535, 278] width 58 height 20
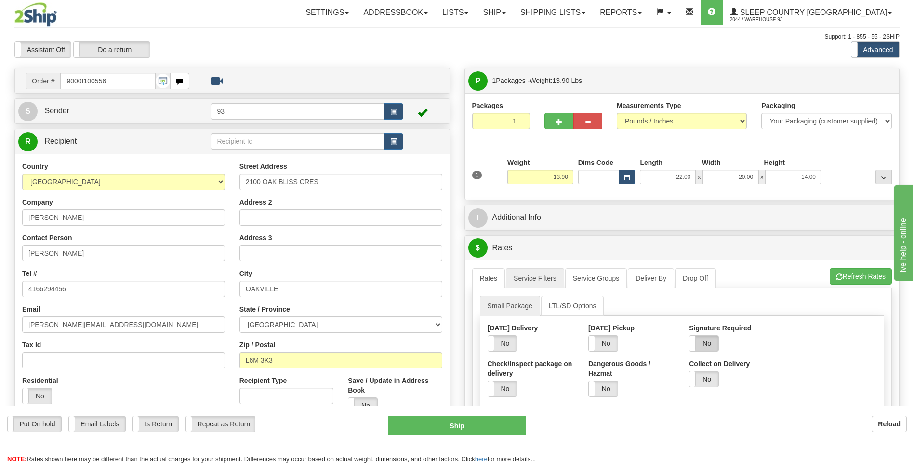
click at [709, 343] on label "No" at bounding box center [704, 342] width 29 height 15
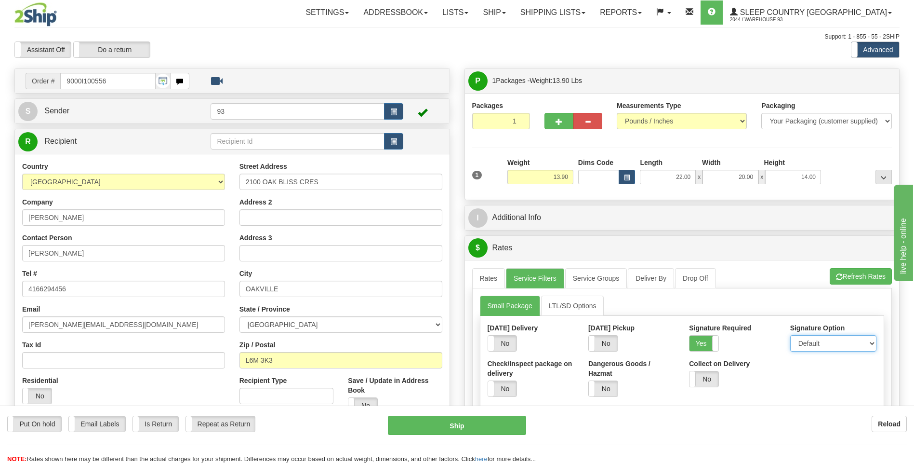
click at [821, 343] on select "Default Adult Direct Indirect No Signature Required" at bounding box center [833, 343] width 86 height 16
select select "1"
click at [790, 335] on select "Default Adult Direct Indirect No Signature Required" at bounding box center [833, 343] width 86 height 16
click at [481, 276] on link "Rates" at bounding box center [488, 278] width 33 height 20
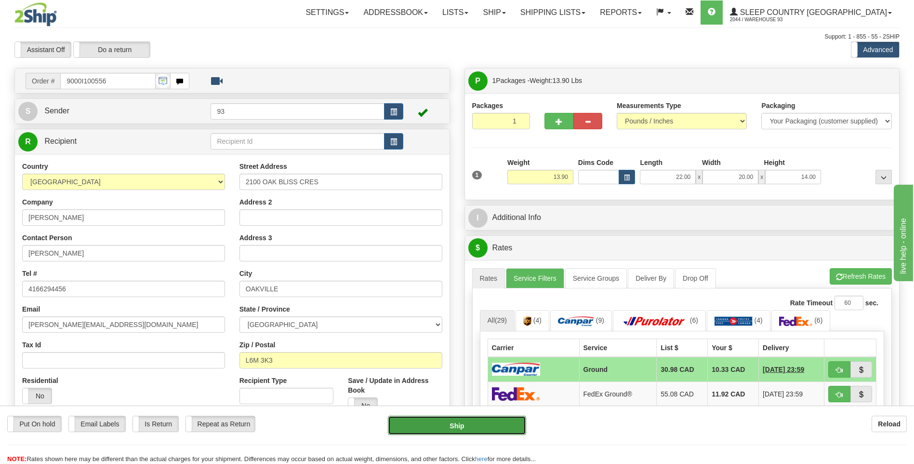
click at [499, 423] on button "Ship" at bounding box center [457, 424] width 138 height 19
type input "1"
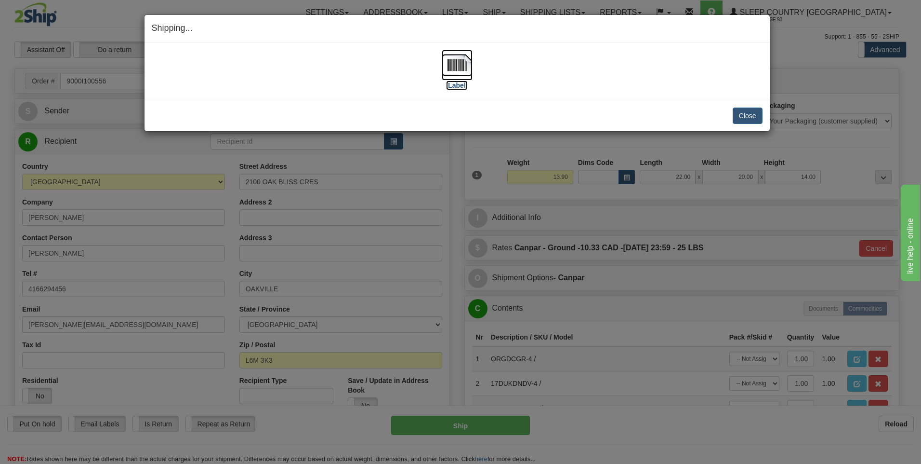
click at [462, 64] on img at bounding box center [457, 65] width 31 height 31
click at [758, 112] on button "Close" at bounding box center [748, 115] width 30 height 16
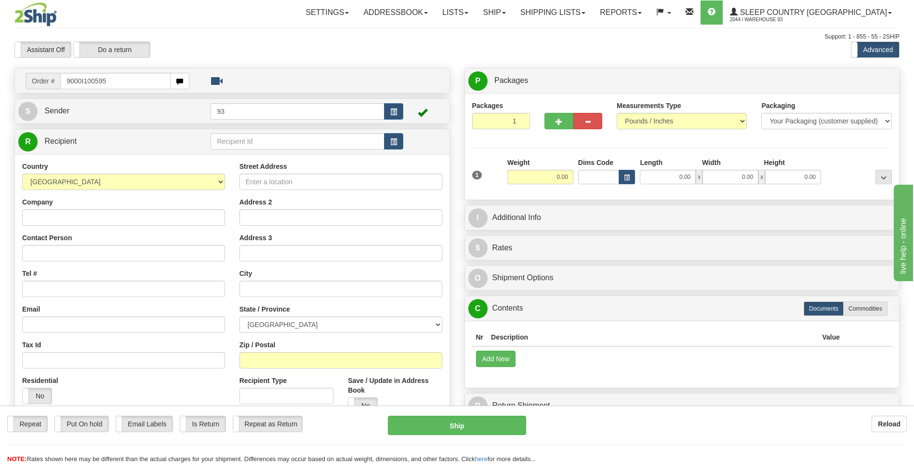
type input "9000I100595"
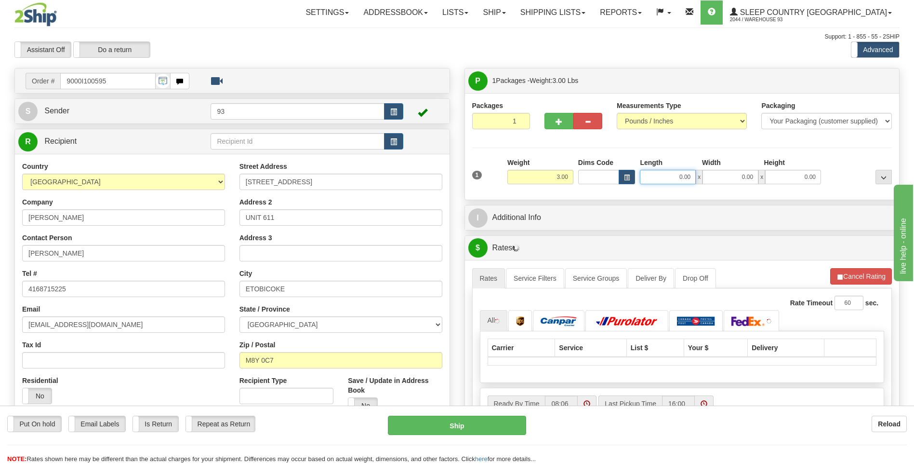
click at [655, 176] on input "0.00" at bounding box center [668, 177] width 56 height 14
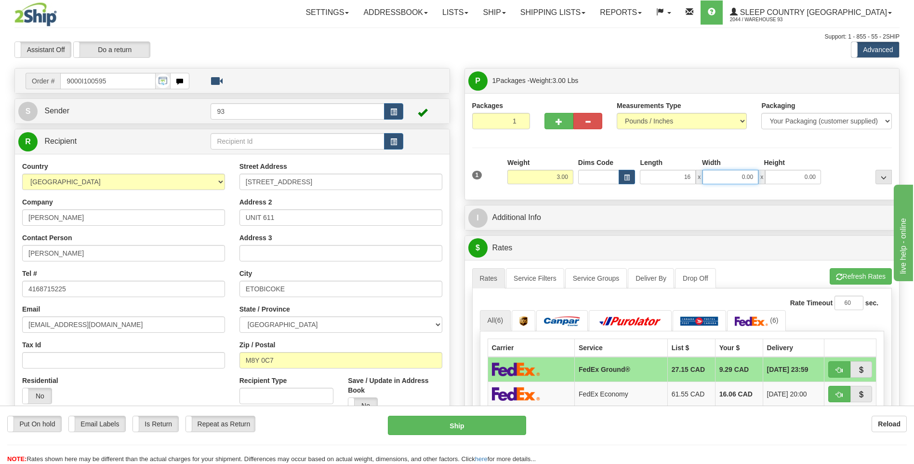
type input "16.00"
click at [744, 182] on input "0.00" at bounding box center [731, 177] width 56 height 14
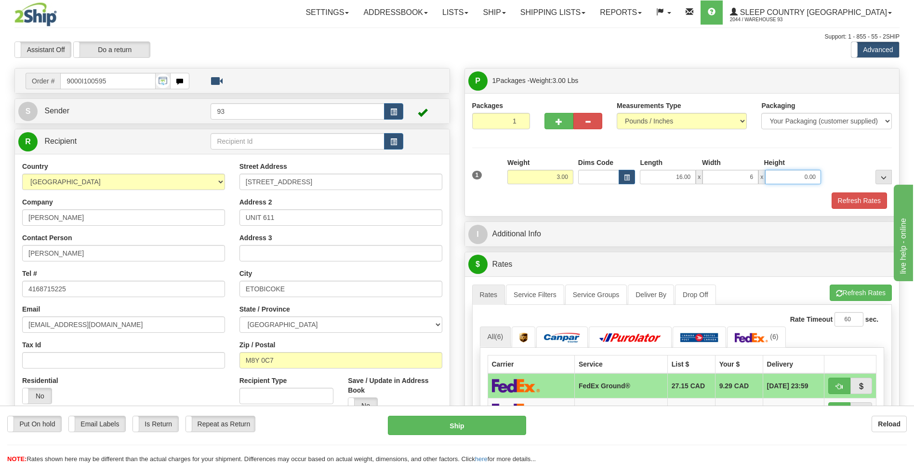
type input "6.00"
click at [792, 176] on input "0.00" at bounding box center [793, 177] width 56 height 14
type input "6.00"
click at [853, 205] on button "Refresh Rates" at bounding box center [859, 200] width 55 height 16
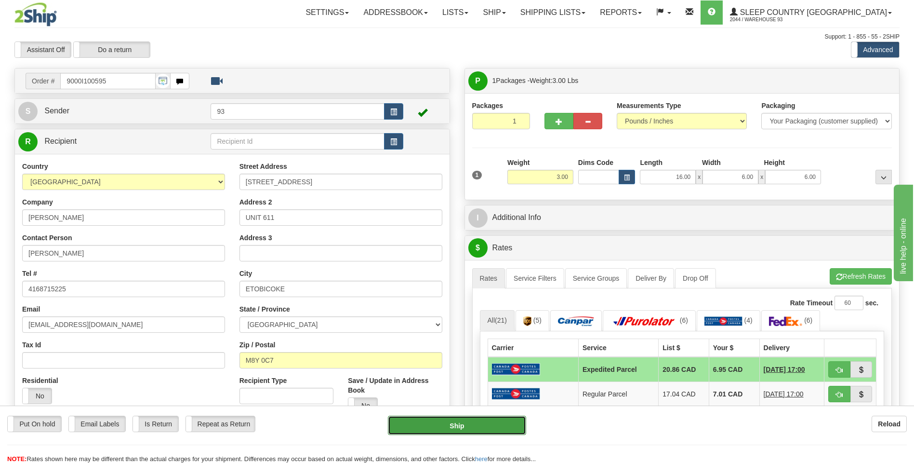
click at [485, 426] on button "Ship" at bounding box center [457, 424] width 138 height 19
type input "DOM.EP"
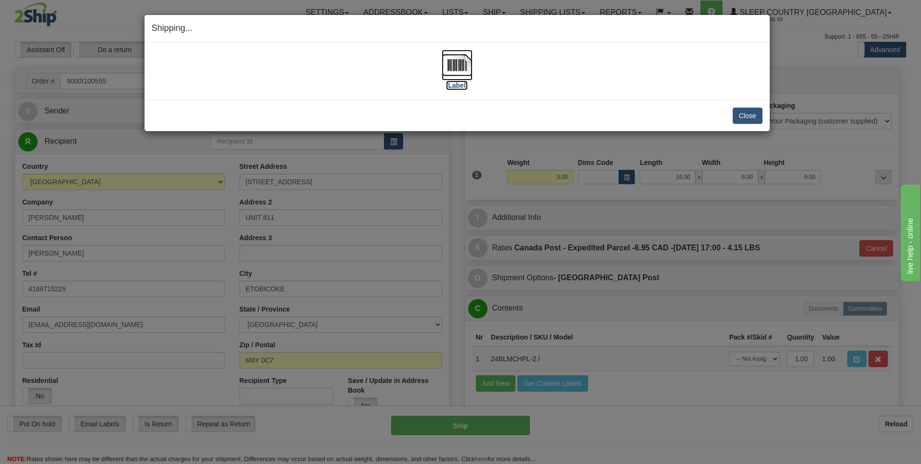
click at [471, 60] on img at bounding box center [457, 65] width 31 height 31
click at [746, 116] on button "Close" at bounding box center [748, 115] width 30 height 16
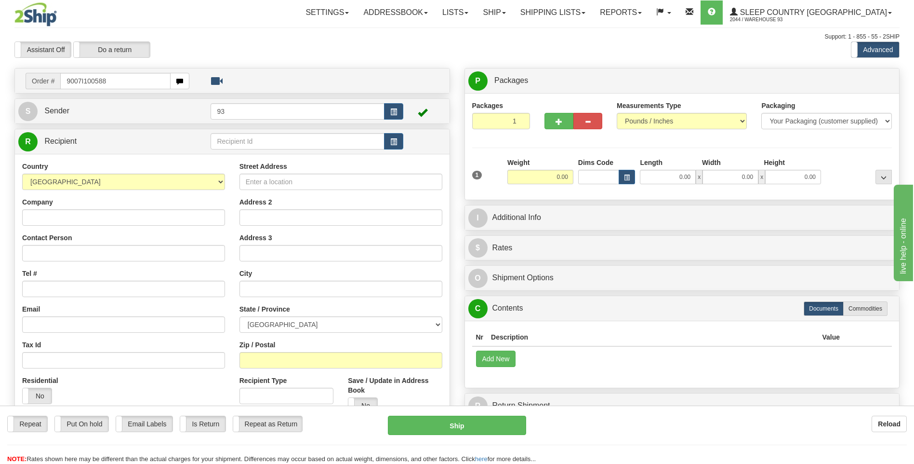
type input "9007I100588"
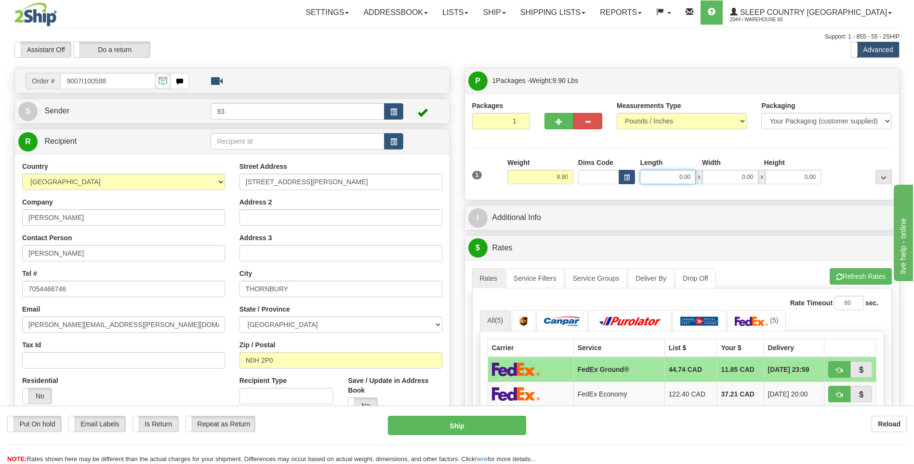
click at [668, 177] on input "0.00" at bounding box center [668, 177] width 56 height 14
type input "12.00"
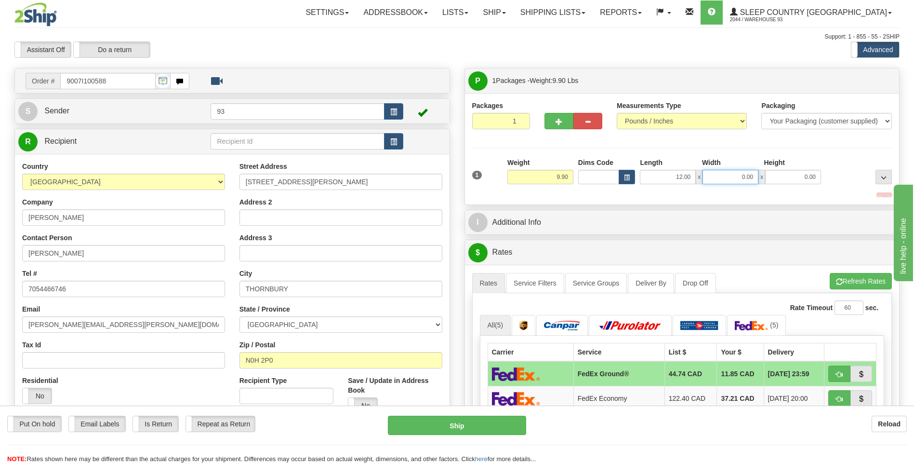
click at [745, 173] on input "0.00" at bounding box center [731, 177] width 56 height 14
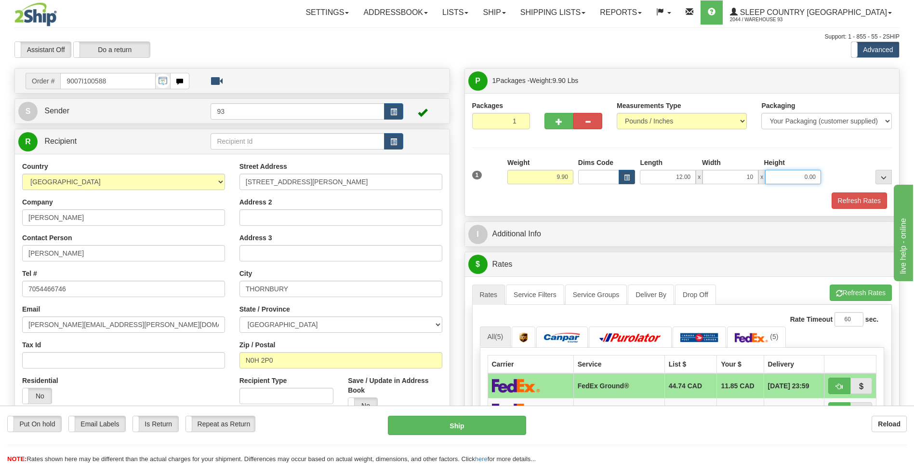
type input "10.00"
click at [785, 170] on input "0.00" at bounding box center [793, 177] width 56 height 14
type input "3.00"
click at [874, 206] on button "Refresh Rates" at bounding box center [859, 200] width 55 height 16
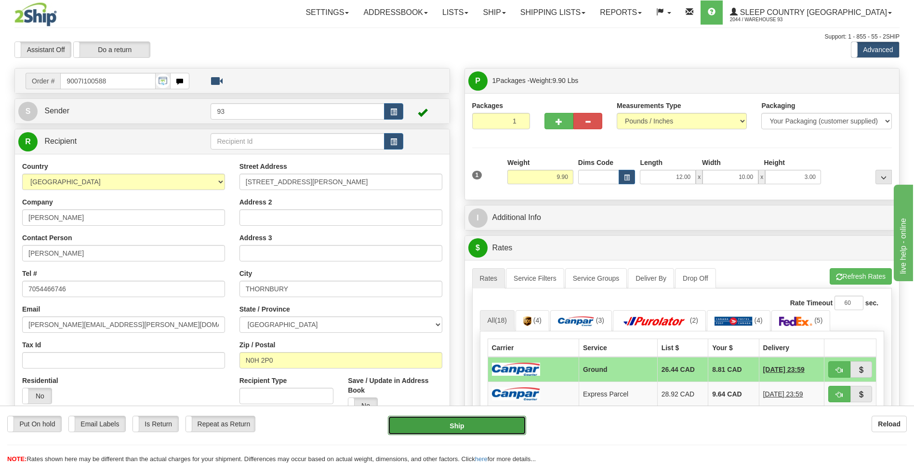
click at [484, 428] on button "Ship" at bounding box center [457, 424] width 138 height 19
type input "1"
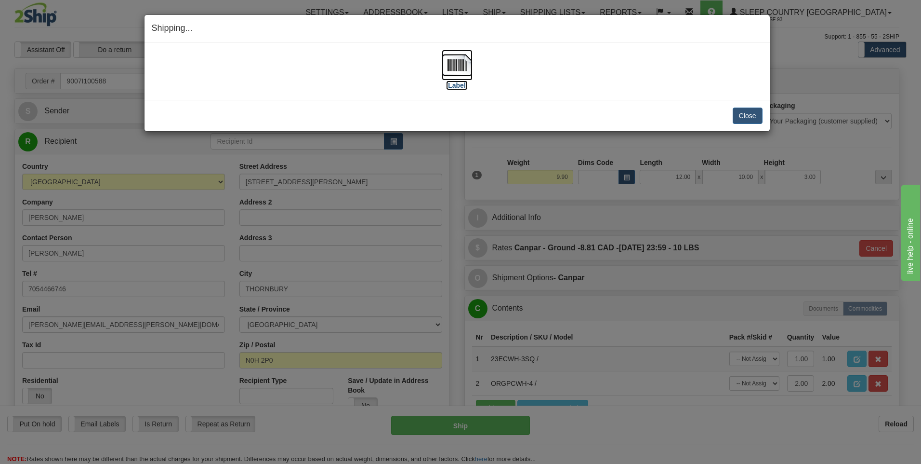
click at [448, 64] on img at bounding box center [457, 65] width 31 height 31
click at [751, 113] on button "Close" at bounding box center [748, 115] width 30 height 16
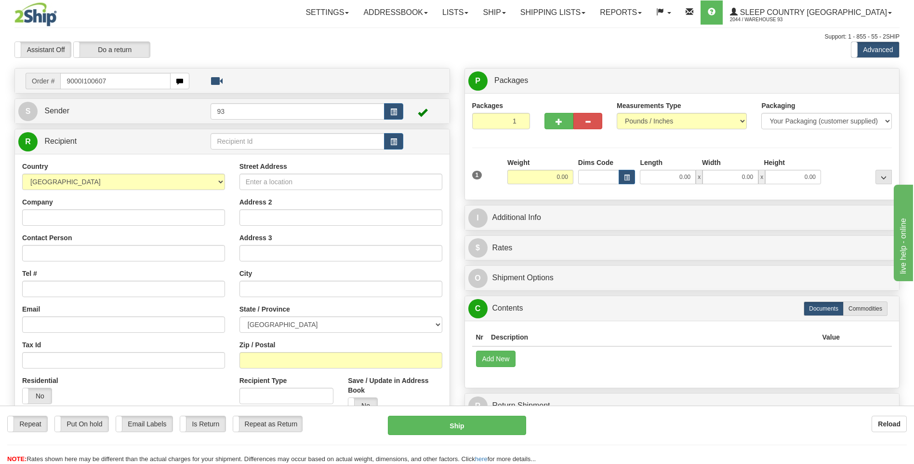
type input "9000I100607"
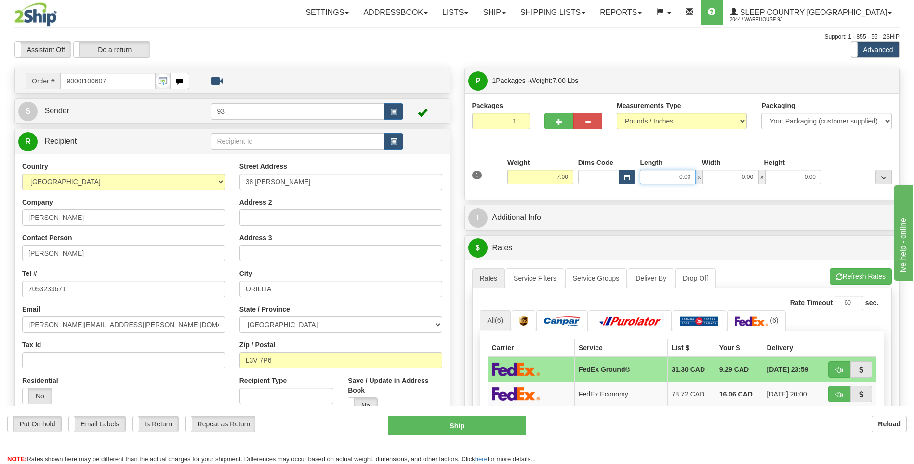
click at [672, 178] on input "0.00" at bounding box center [668, 177] width 56 height 14
click at [732, 178] on input "0.00" at bounding box center [731, 177] width 56 height 14
type input "25.00"
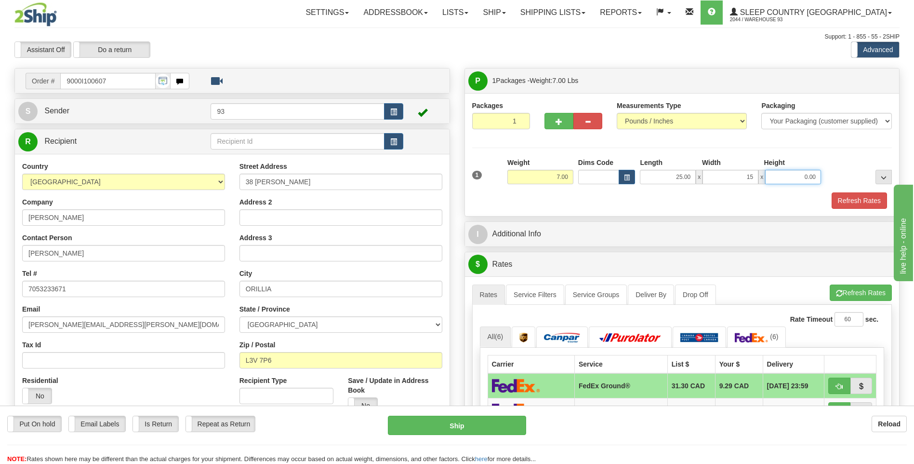
type input "15.00"
click at [799, 175] on input "0.00" at bounding box center [793, 177] width 56 height 14
type input "10.00"
click at [855, 198] on button "Refresh Rates" at bounding box center [859, 200] width 55 height 16
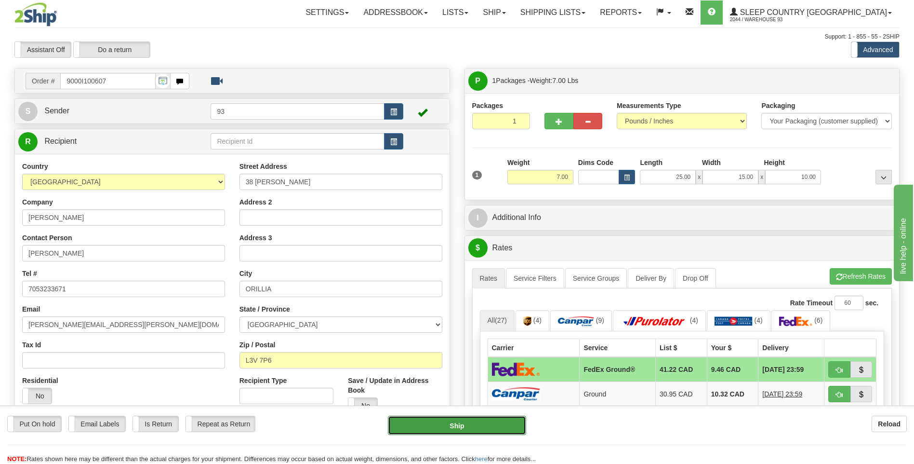
click at [483, 422] on button "Ship" at bounding box center [457, 424] width 138 height 19
type input "92"
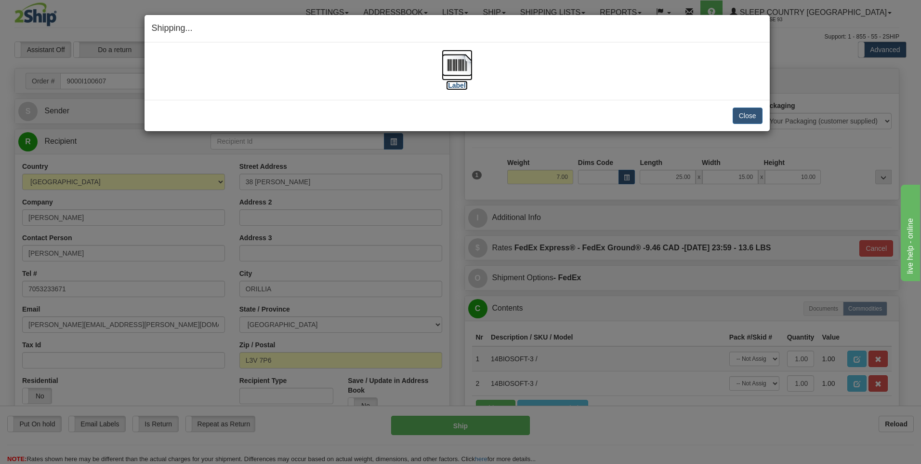
click at [456, 62] on img at bounding box center [457, 65] width 31 height 31
click at [751, 116] on button "Close" at bounding box center [748, 115] width 30 height 16
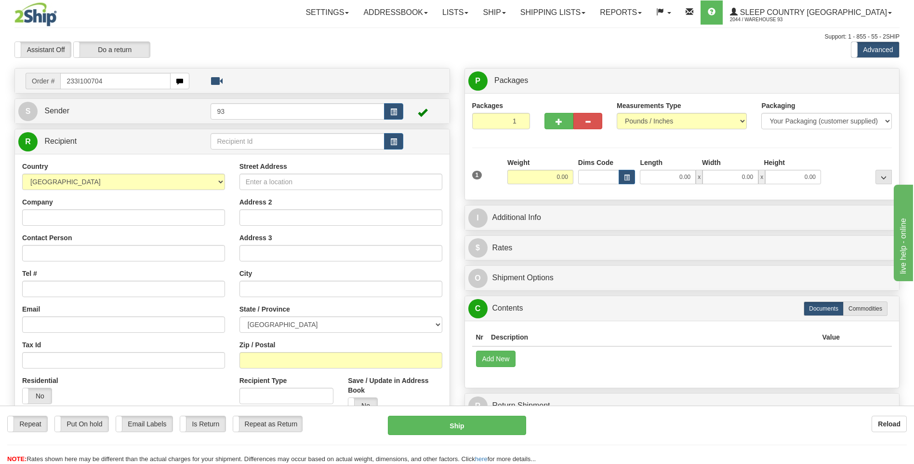
type input "233I100704"
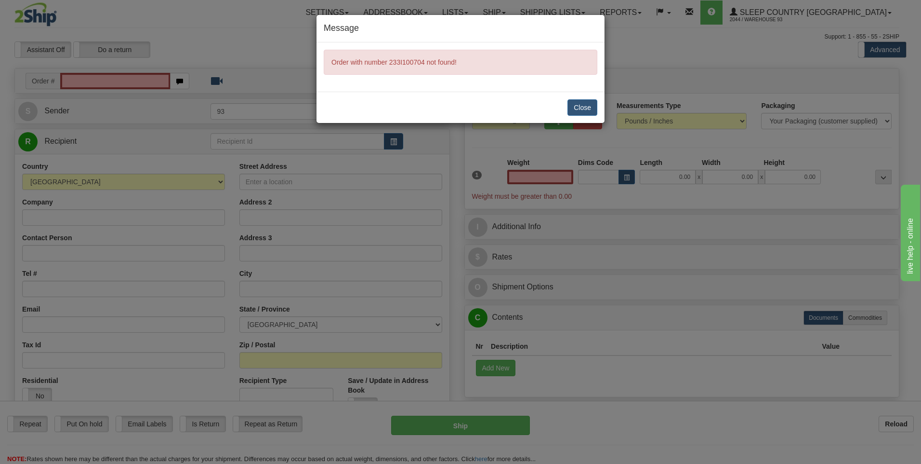
type input "0.00"
click at [592, 102] on button "Close" at bounding box center [583, 107] width 30 height 16
